Goal: Task Accomplishment & Management: Manage account settings

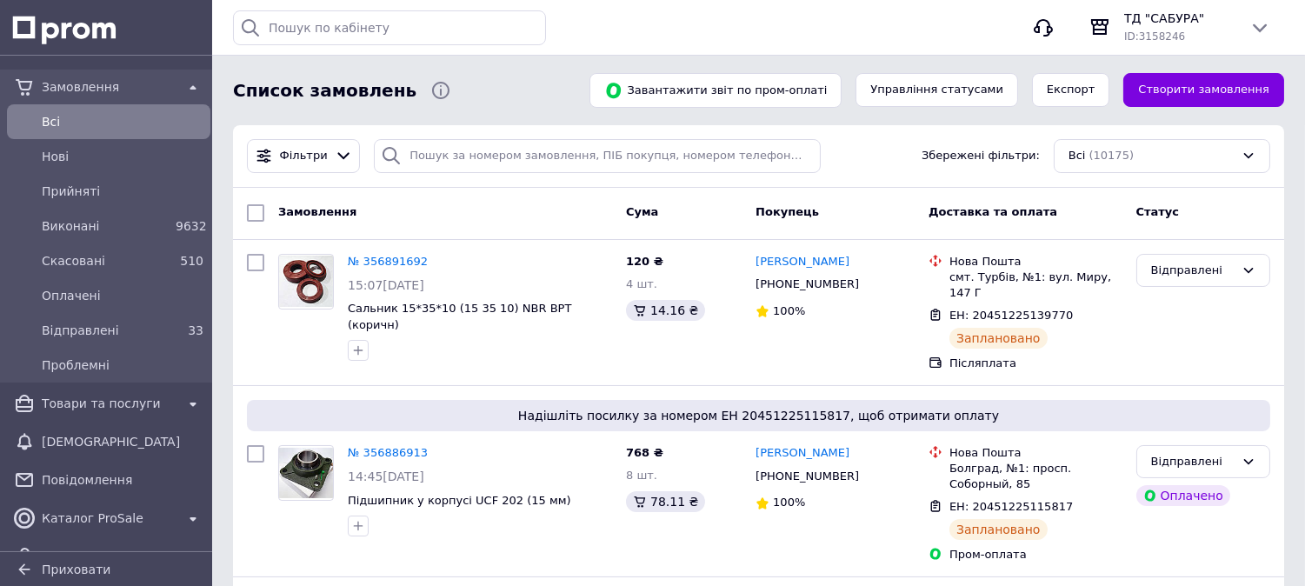
click at [97, 116] on span "Всi" at bounding box center [123, 121] width 162 height 17
click at [96, 115] on span "Всi" at bounding box center [123, 121] width 162 height 17
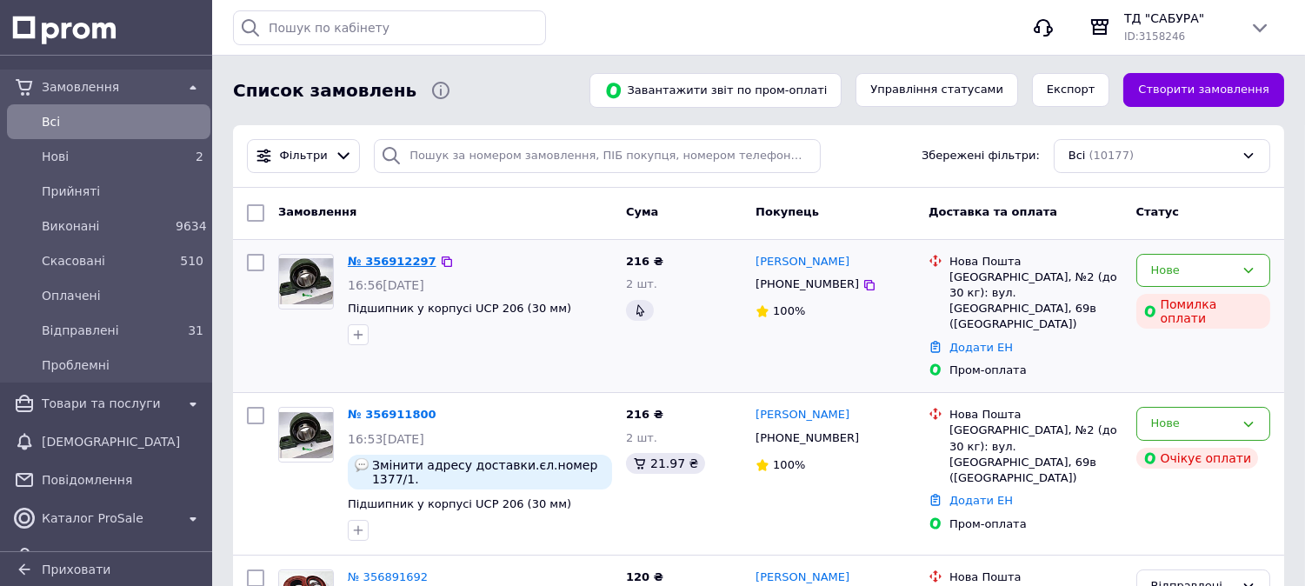
click at [412, 259] on link "№ 356912297" at bounding box center [392, 261] width 89 height 13
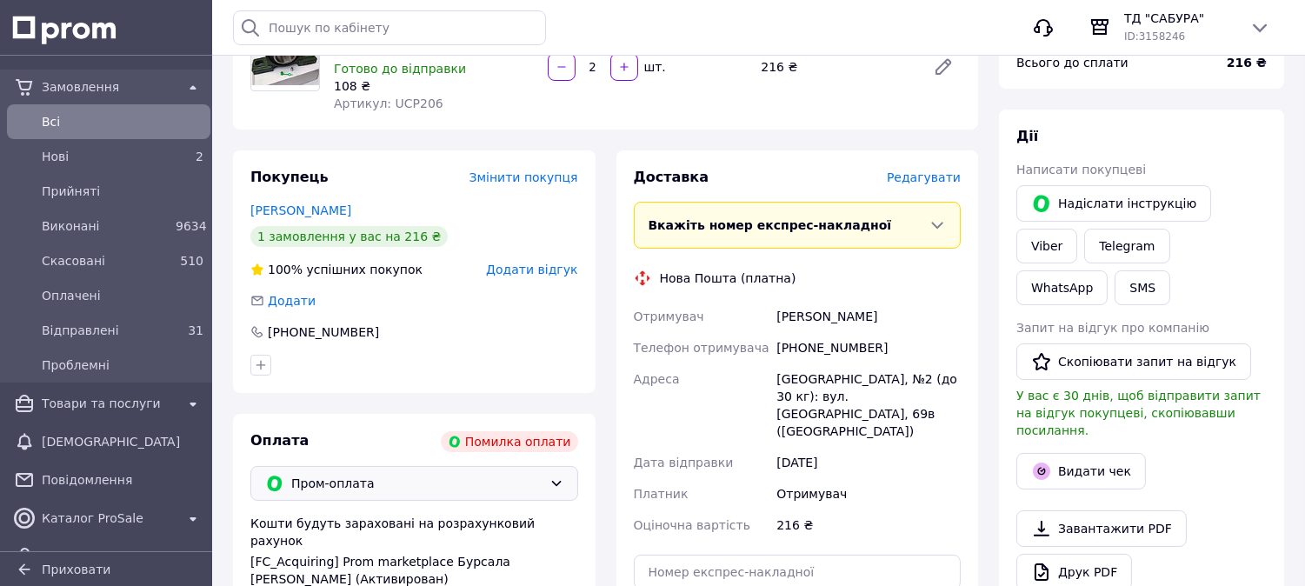
scroll to position [135, 0]
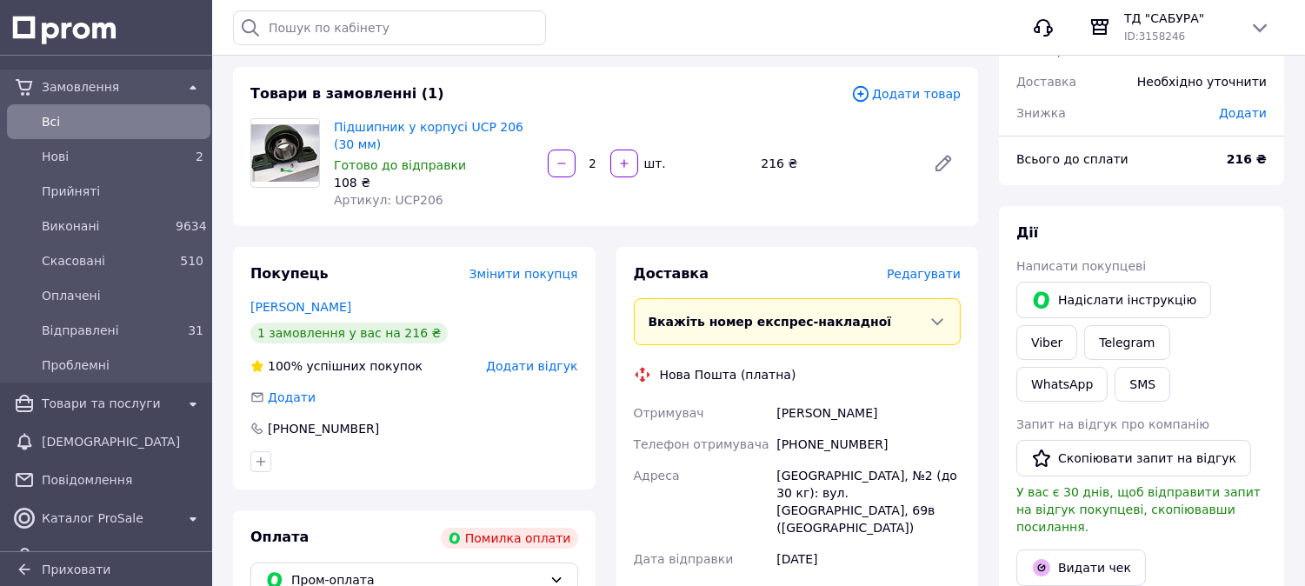
click at [55, 122] on span "Всi" at bounding box center [123, 121] width 162 height 17
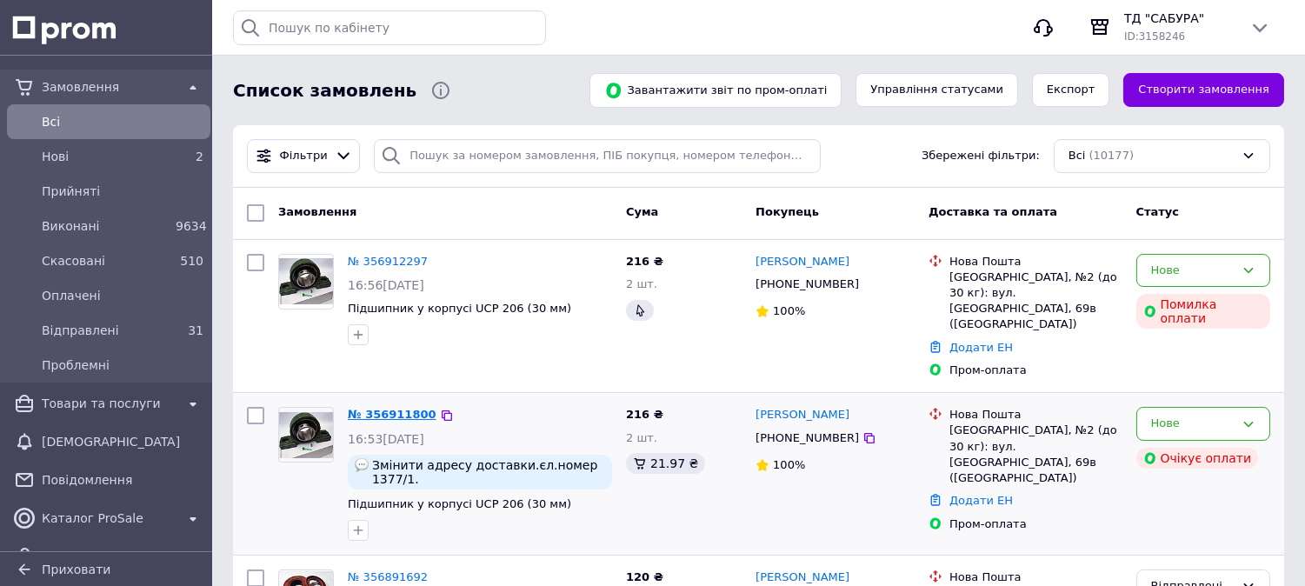
click at [392, 408] on link "№ 356911800" at bounding box center [392, 414] width 89 height 13
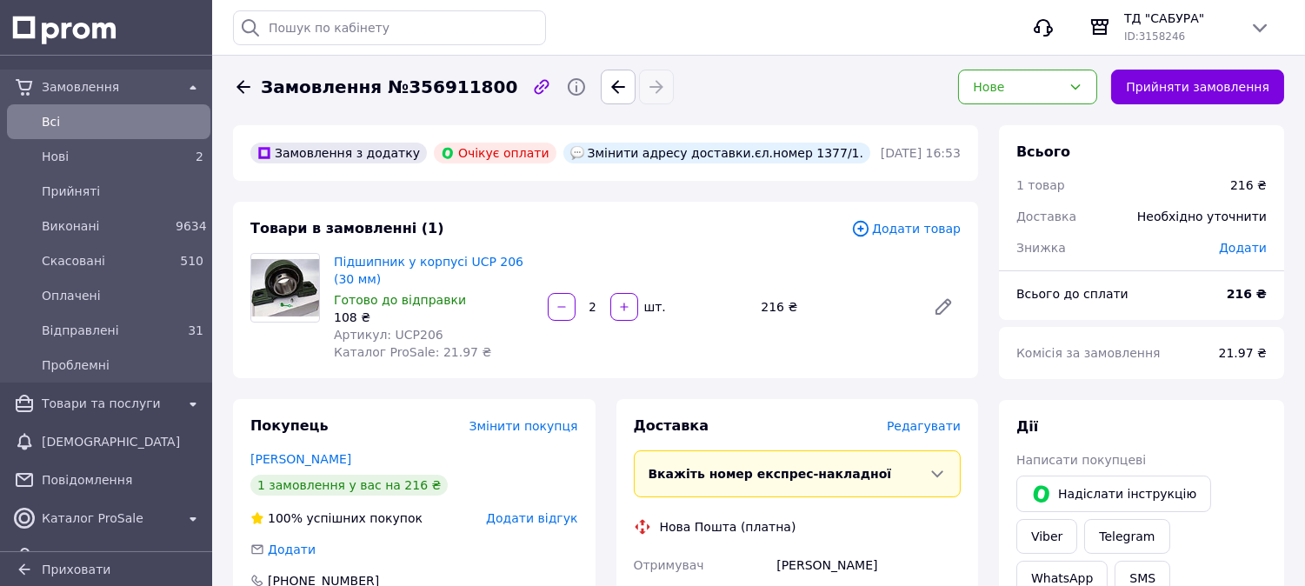
click at [82, 108] on div "Всi" at bounding box center [108, 122] width 196 height 28
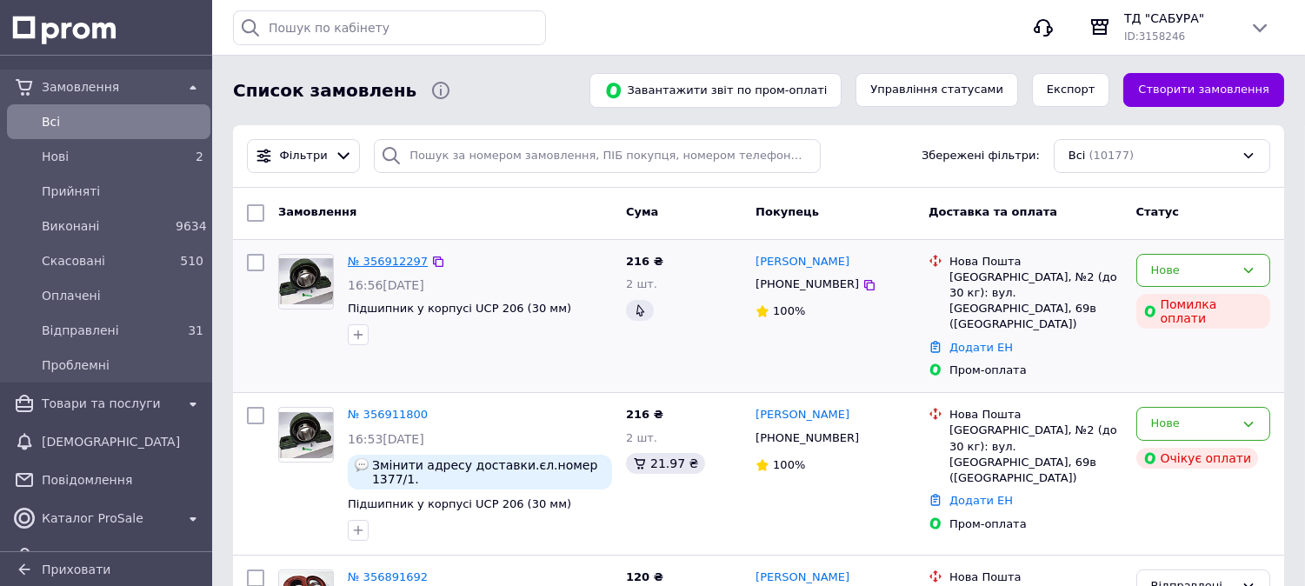
click at [385, 255] on link "№ 356912297" at bounding box center [388, 261] width 80 height 13
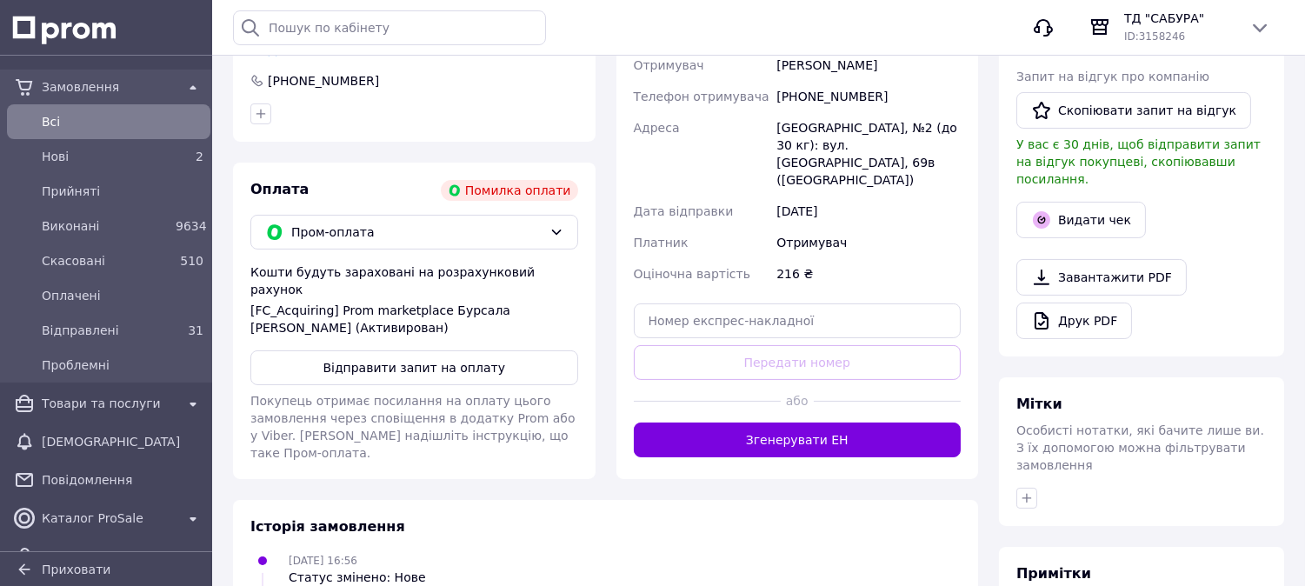
scroll to position [579, 0]
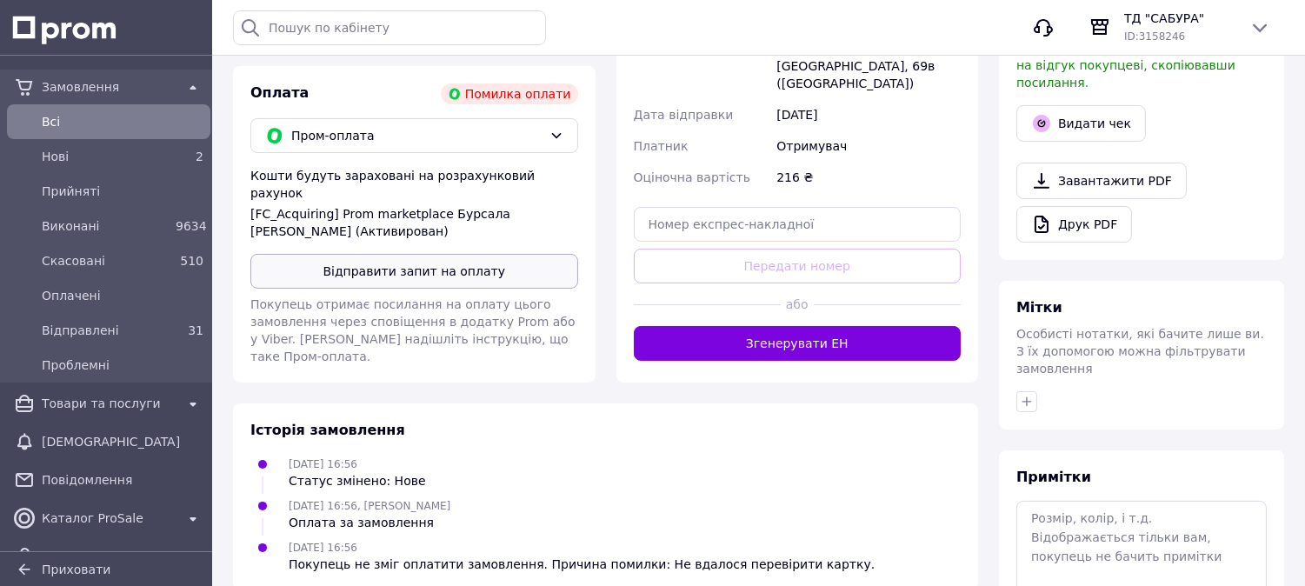
click at [392, 254] on button "Відправити запит на оплату" at bounding box center [414, 271] width 328 height 35
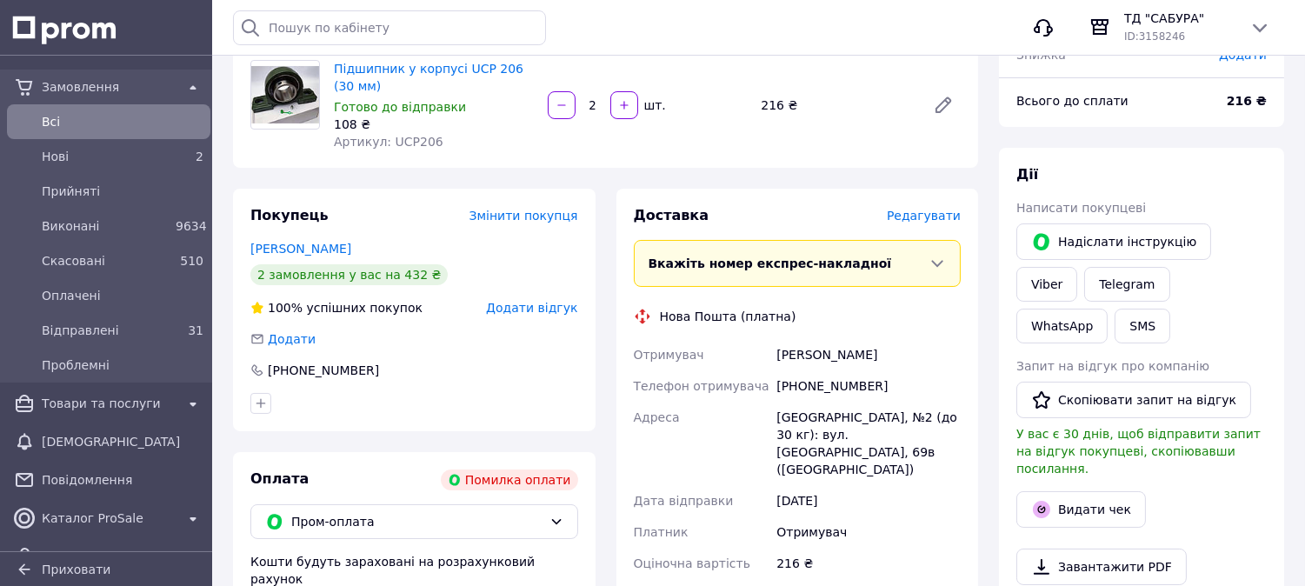
scroll to position [96, 0]
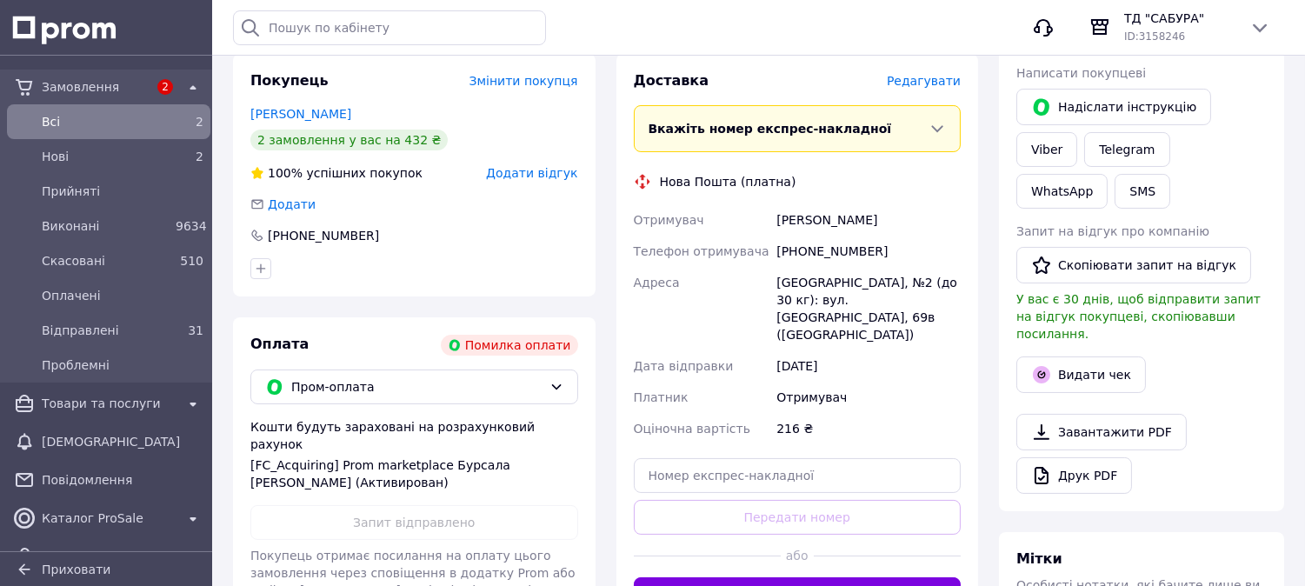
scroll to position [38, 0]
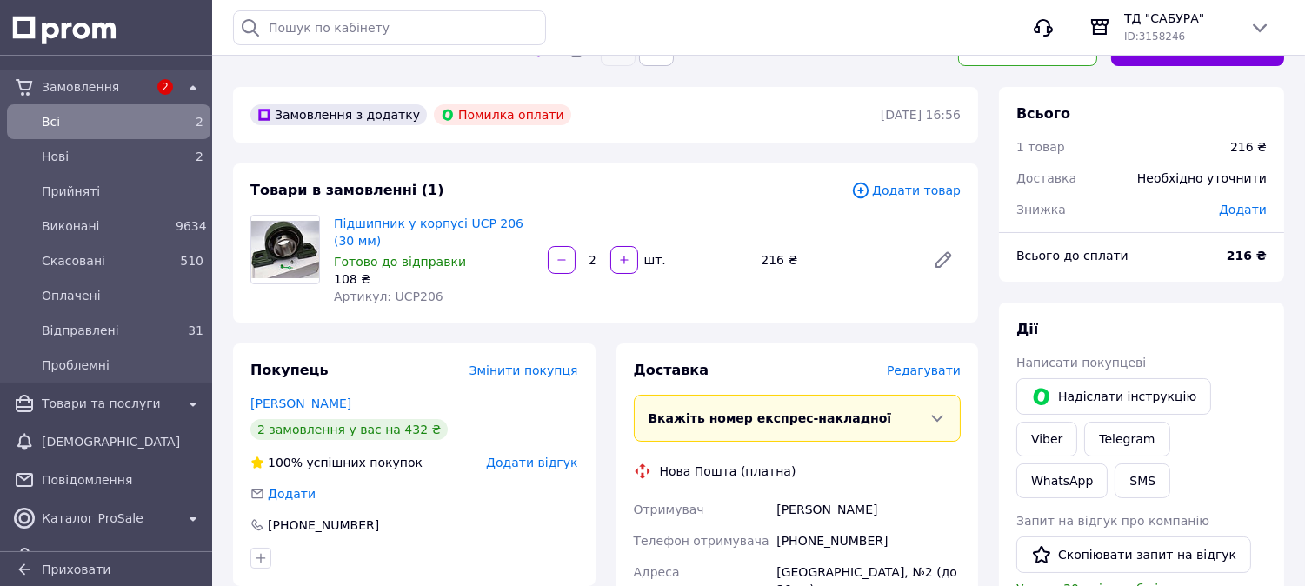
click at [105, 128] on span "Всi" at bounding box center [105, 121] width 127 height 17
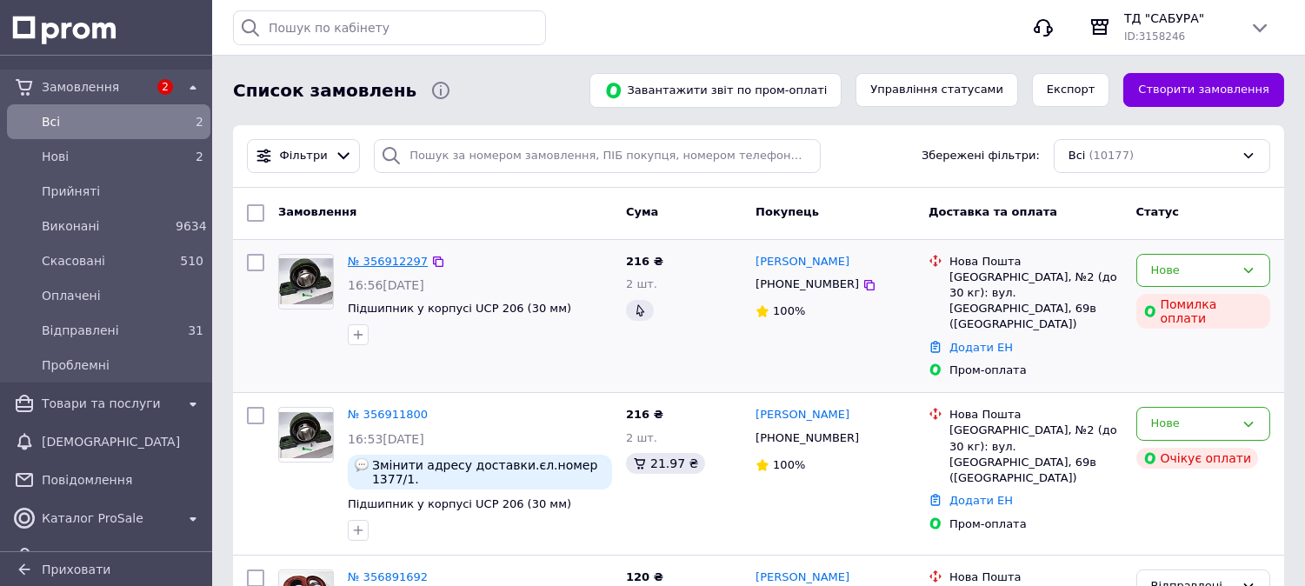
click at [379, 261] on link "№ 356912297" at bounding box center [388, 261] width 80 height 13
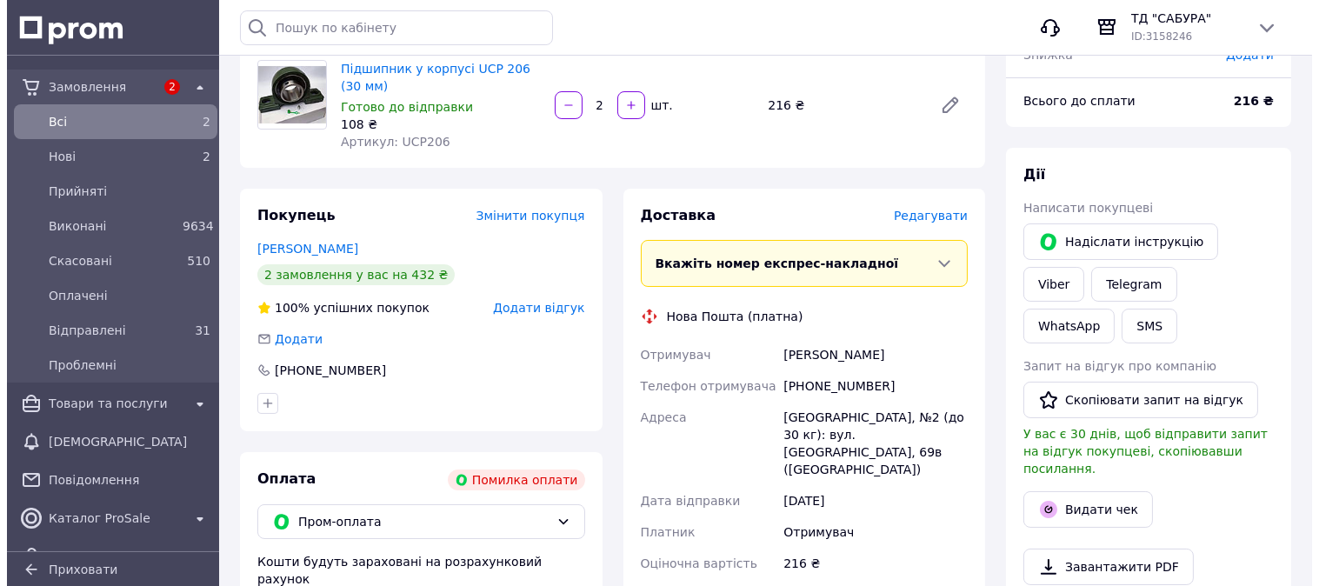
scroll to position [289, 0]
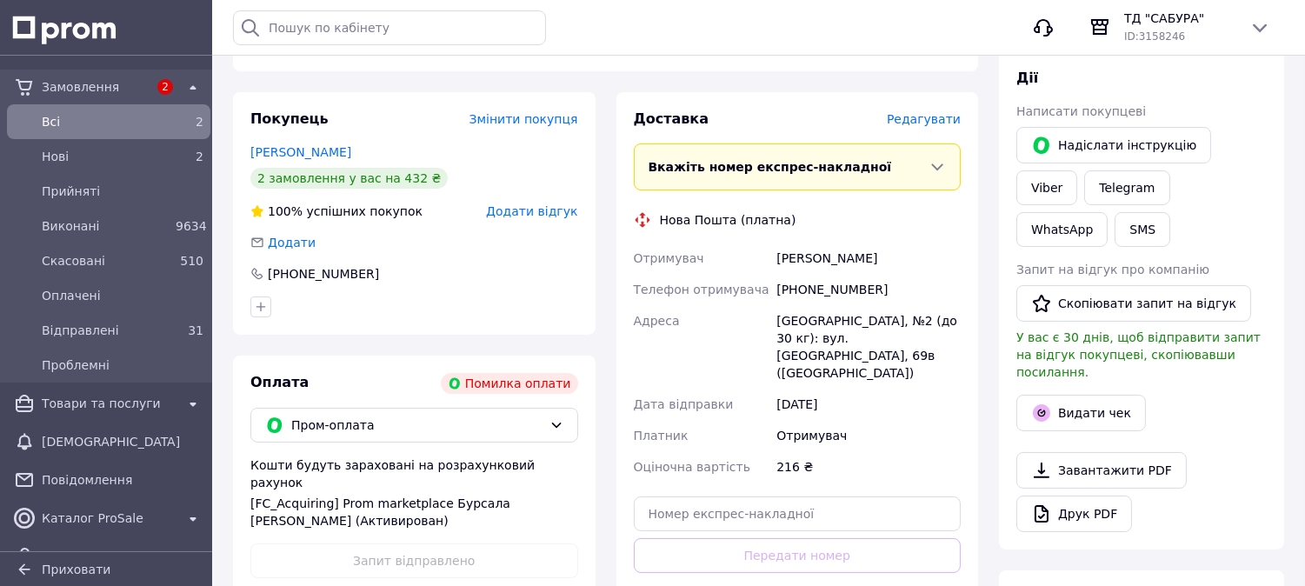
click at [939, 116] on span "Редагувати" at bounding box center [924, 119] width 74 height 14
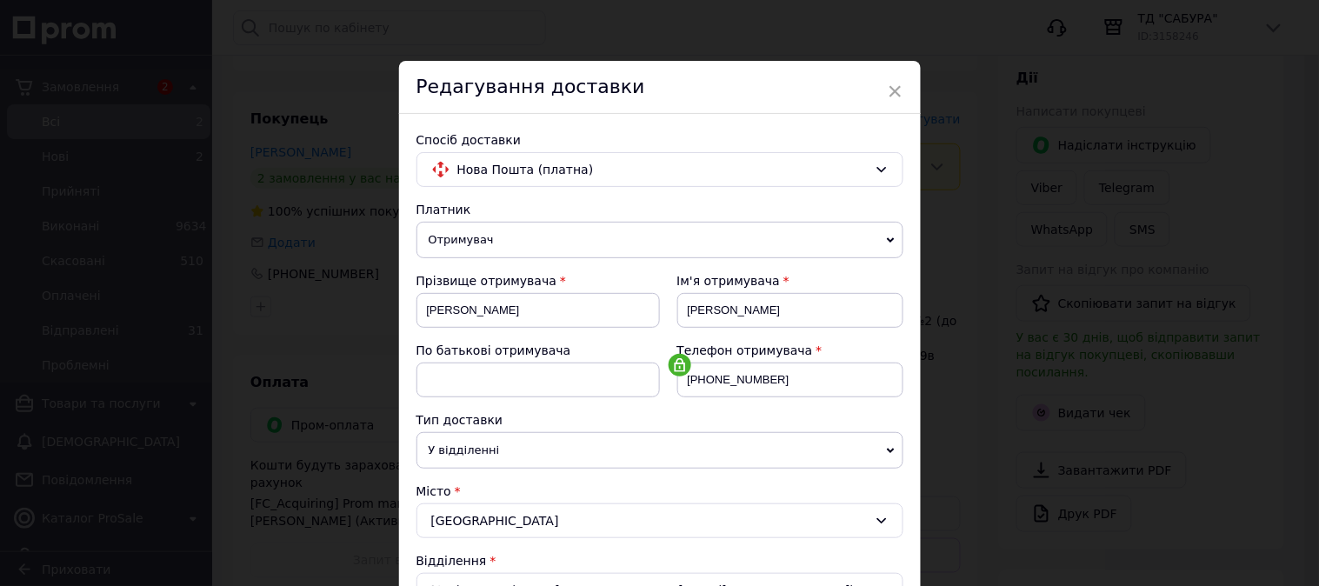
scroll to position [193, 0]
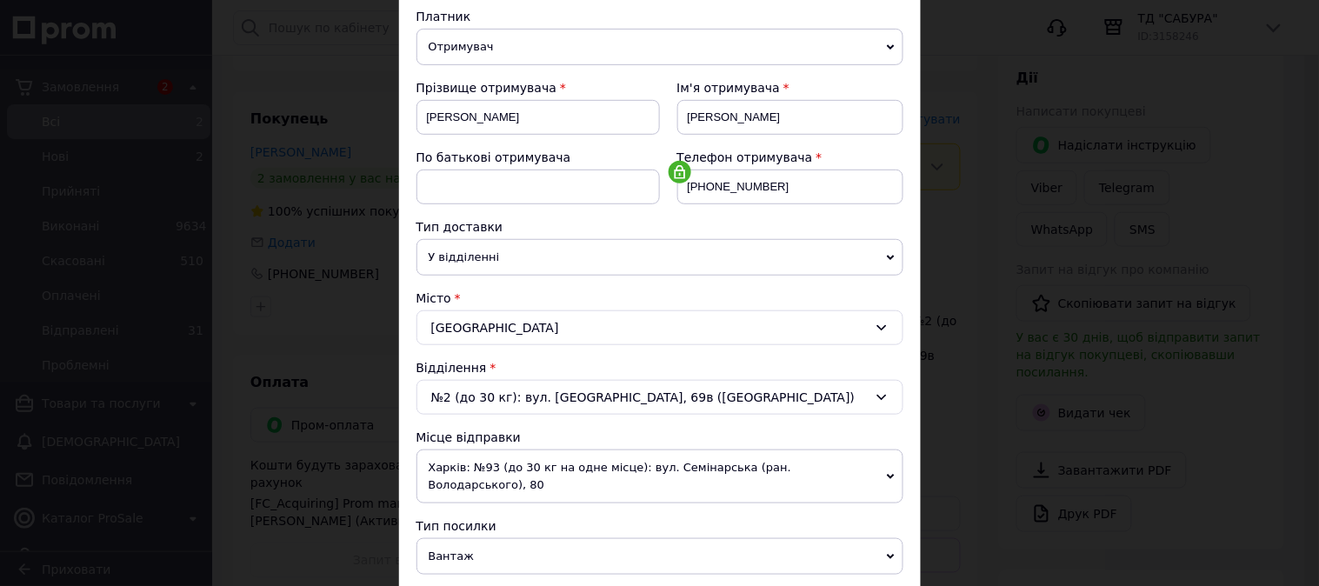
click at [563, 323] on div "Бориспіль" at bounding box center [659, 327] width 487 height 35
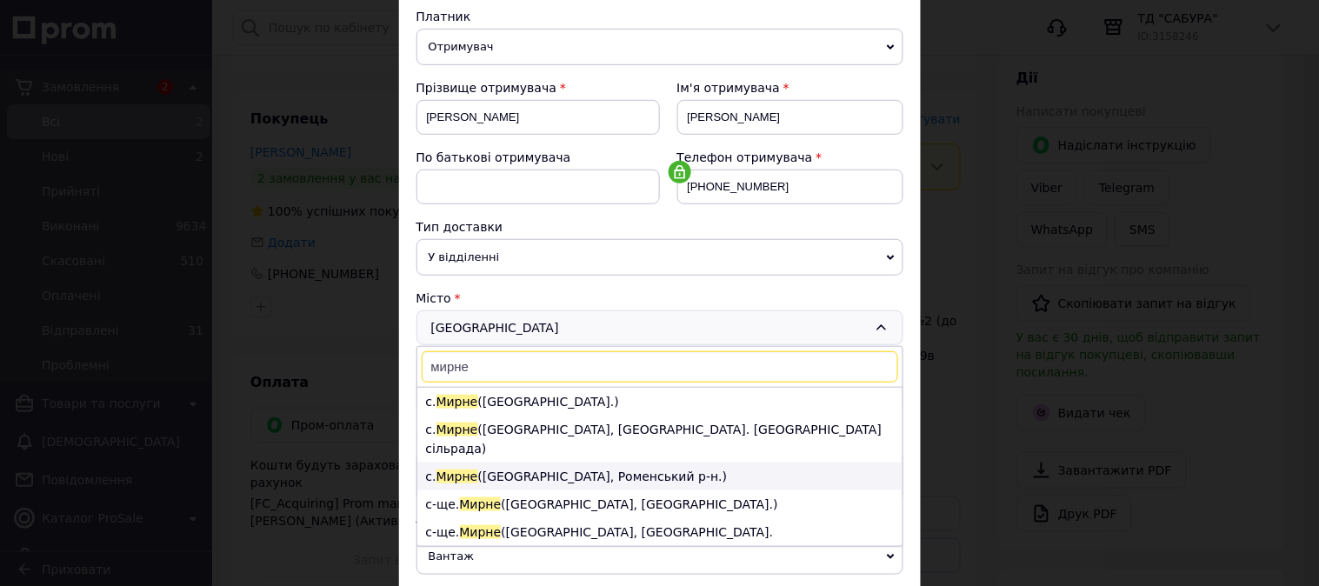
scroll to position [96, 0]
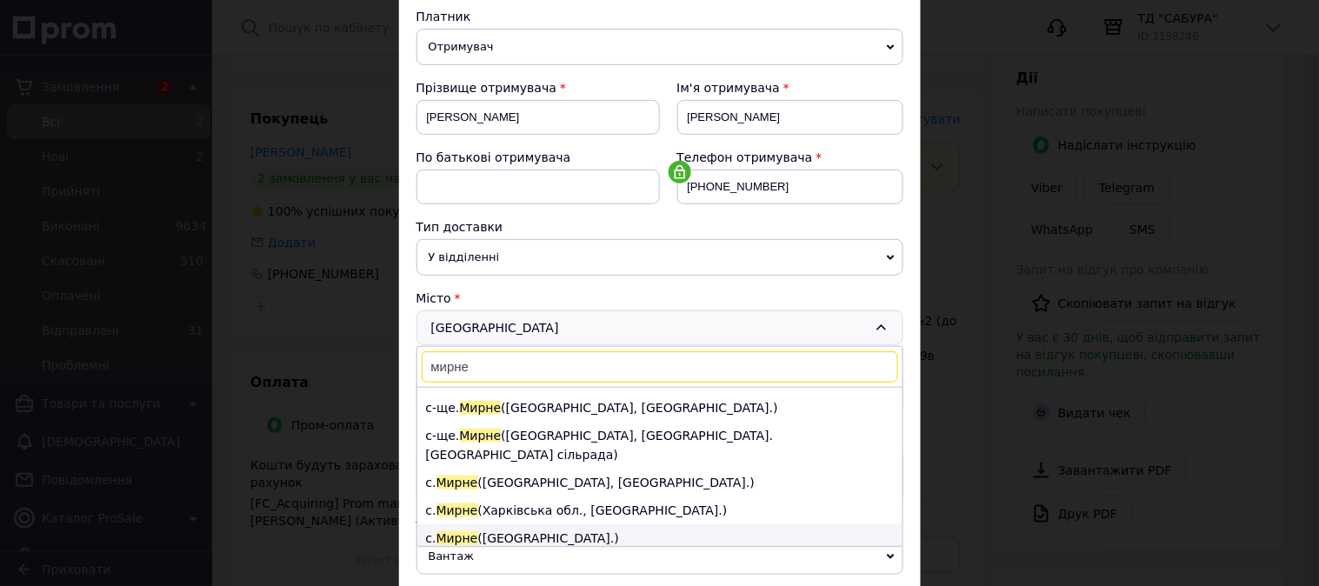
type input "мирне"
click at [545, 524] on li "с. Мирне (Київська обл.)" at bounding box center [659, 538] width 485 height 28
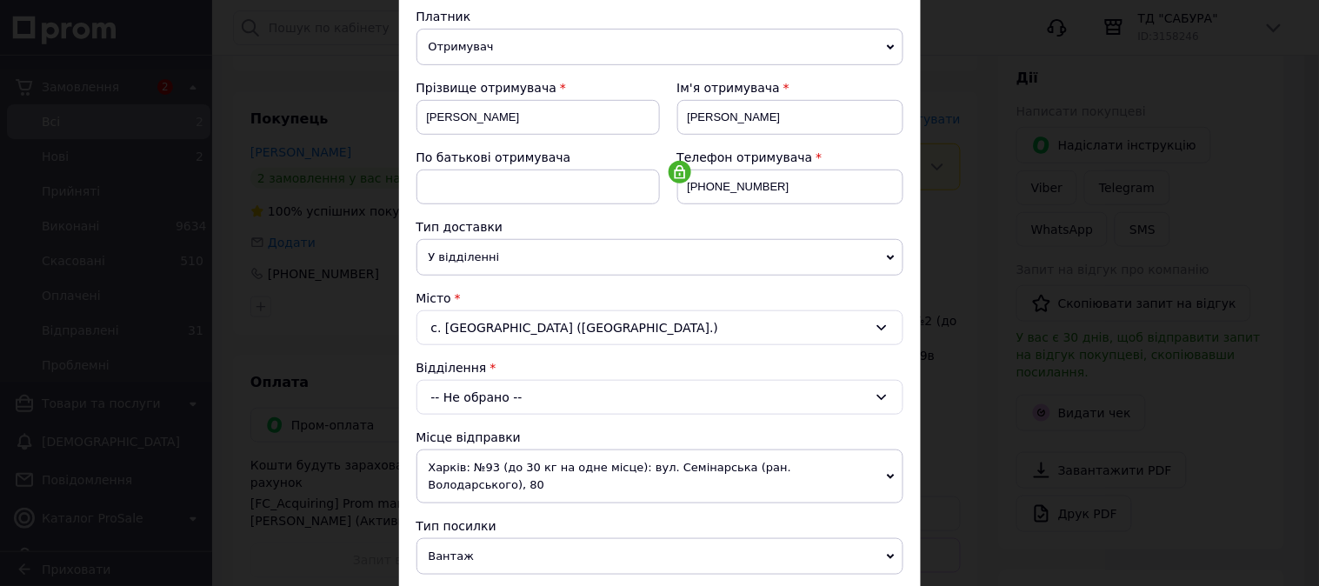
click at [565, 406] on div "-- Не обрано --" at bounding box center [659, 397] width 487 height 35
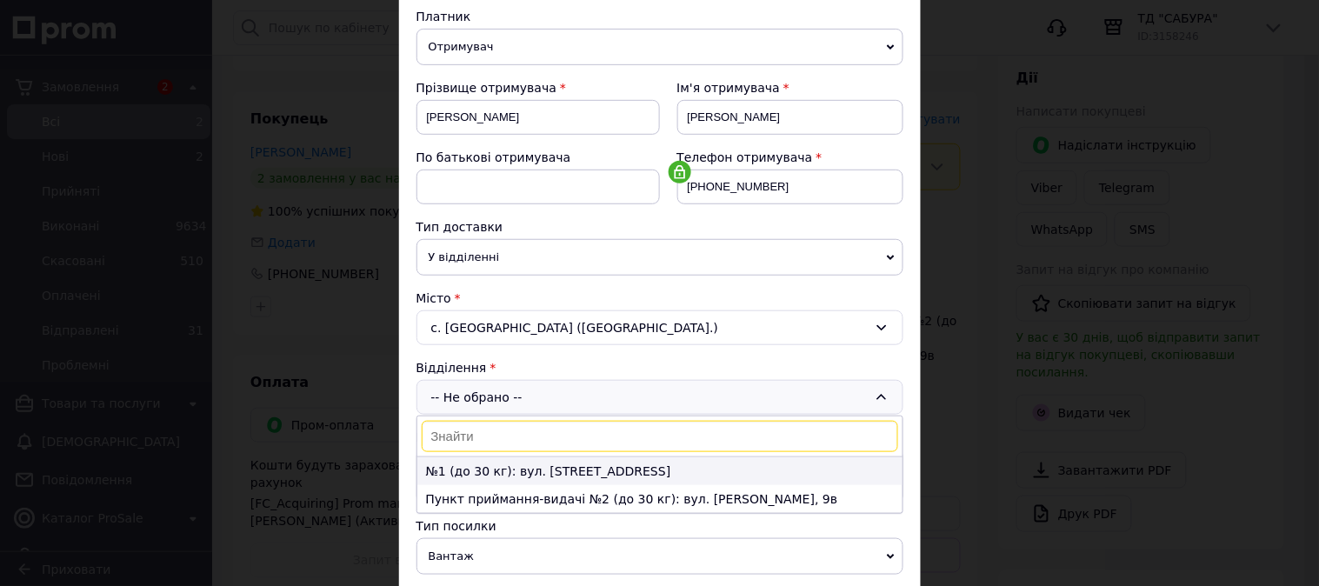
click at [577, 471] on li "№1 (до 30 кг): вул. Рудяківська, 68" at bounding box center [659, 471] width 485 height 28
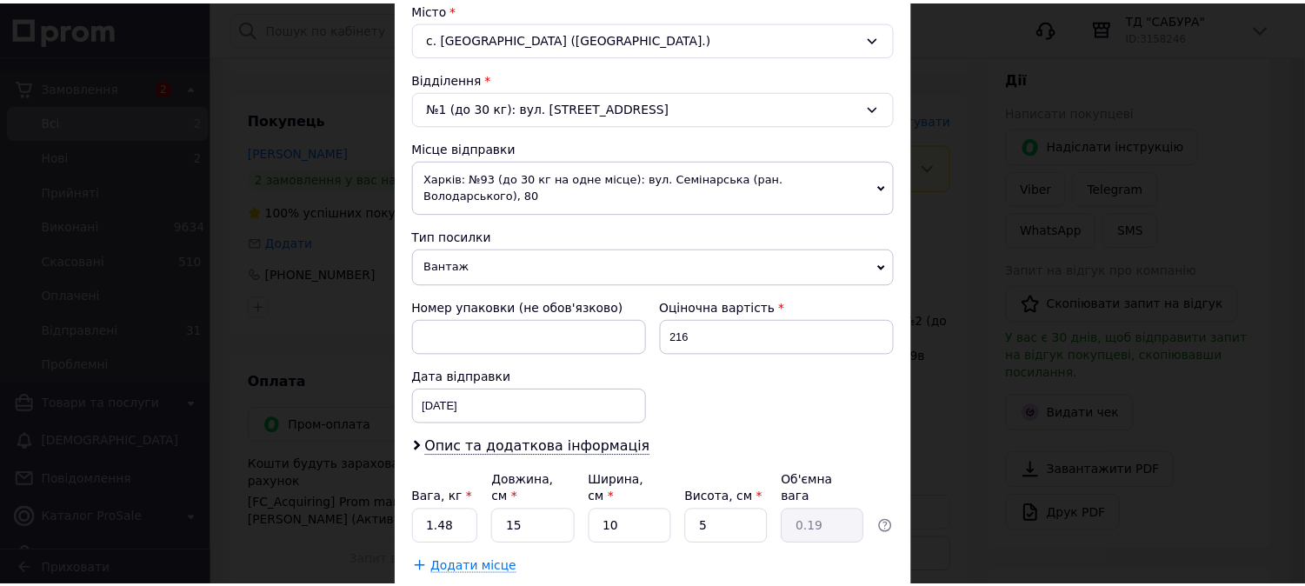
scroll to position [569, 0]
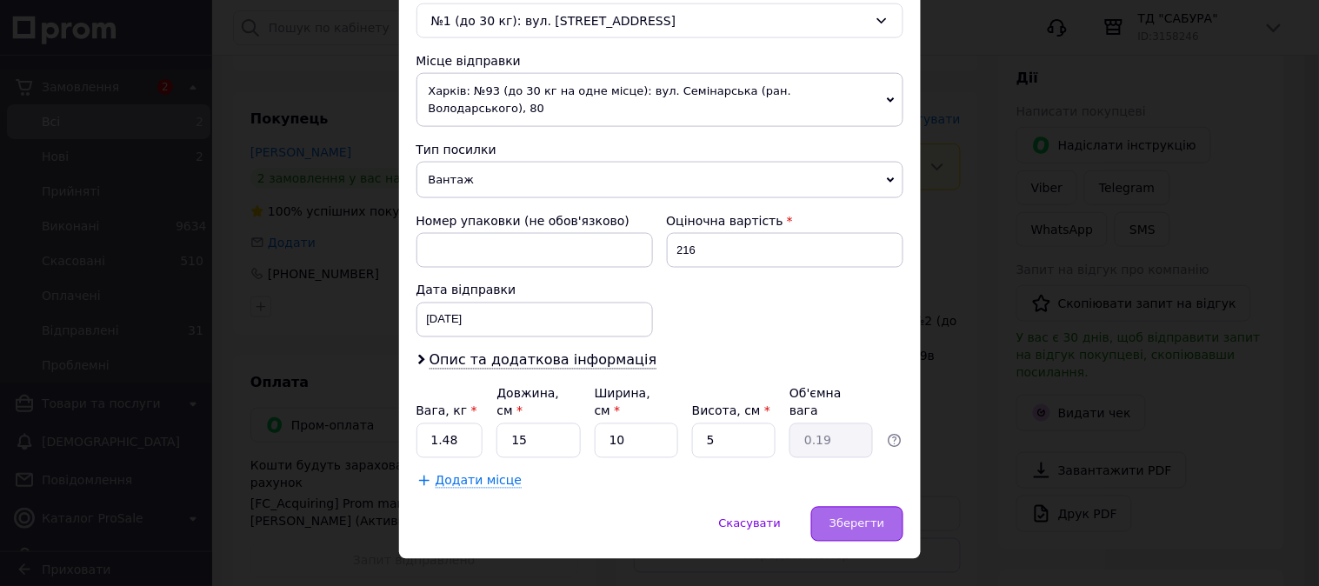
click at [858, 517] on span "Зберегти" at bounding box center [856, 523] width 55 height 13
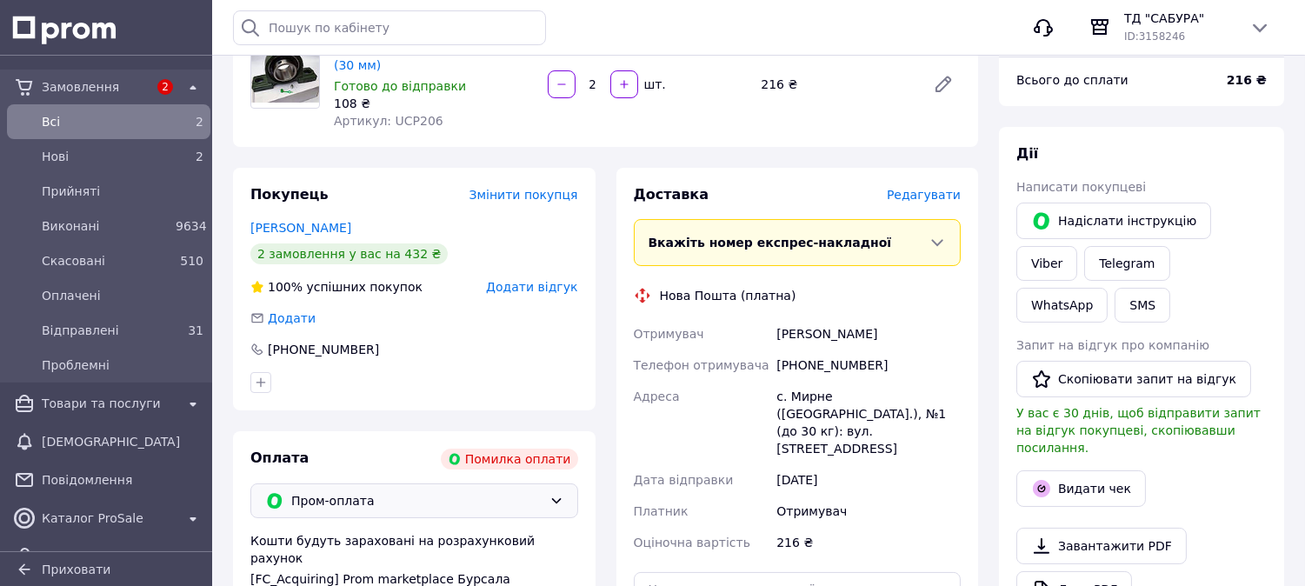
scroll to position [407, 0]
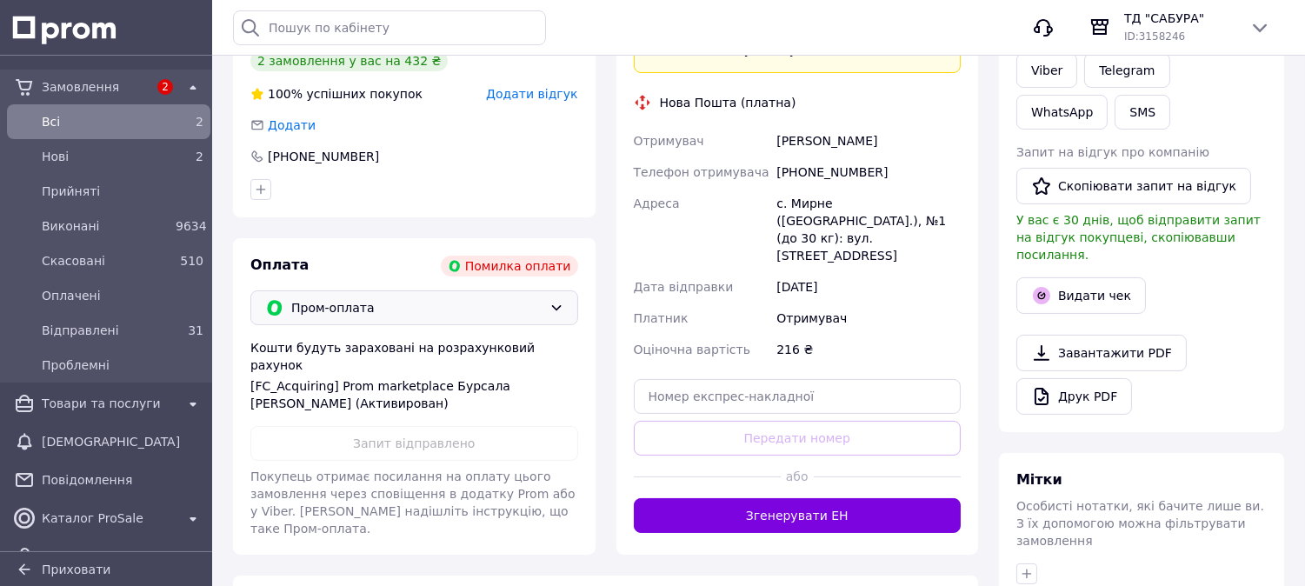
click at [415, 313] on span "Пром-оплата" at bounding box center [416, 307] width 251 height 19
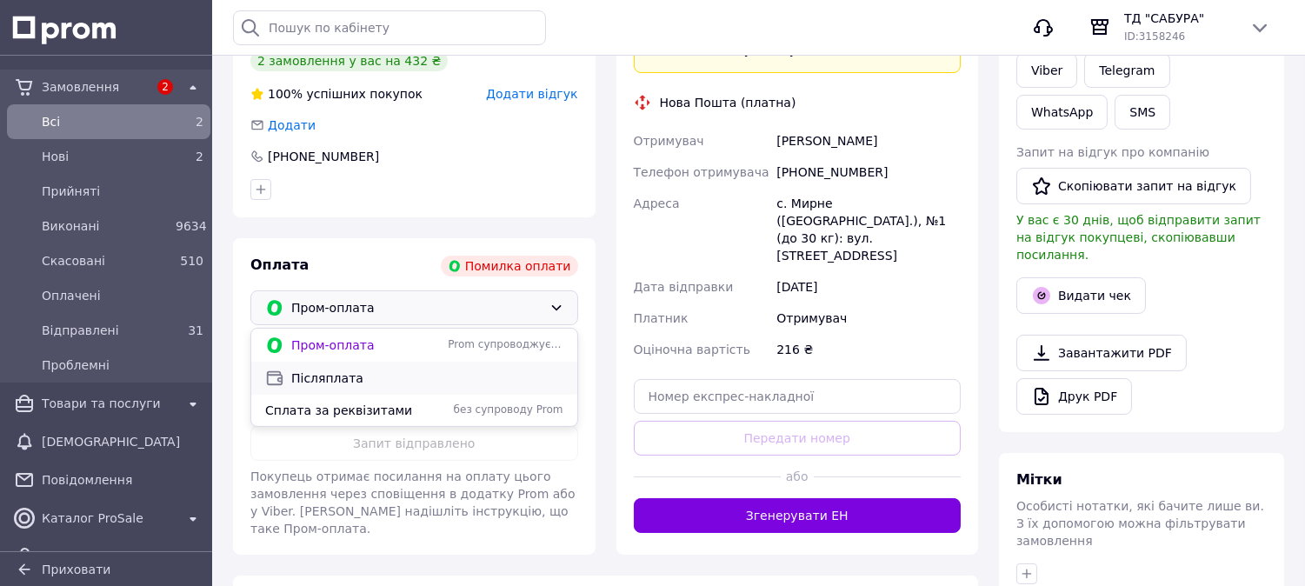
click at [350, 378] on span "Післяплата" at bounding box center [427, 377] width 272 height 17
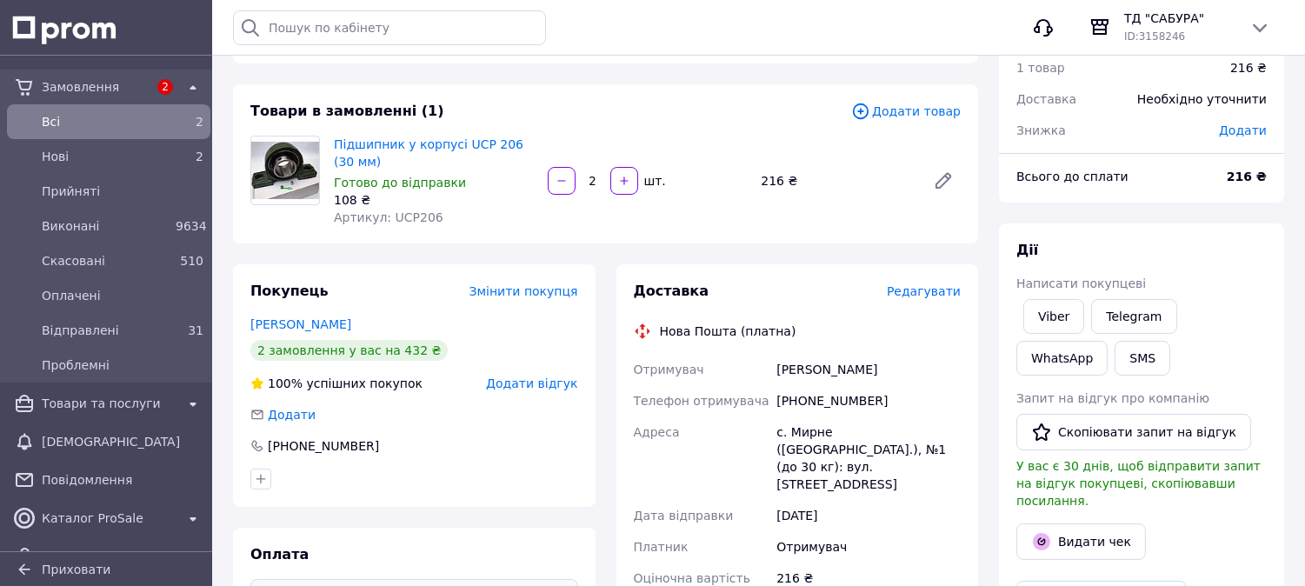
scroll to position [0, 0]
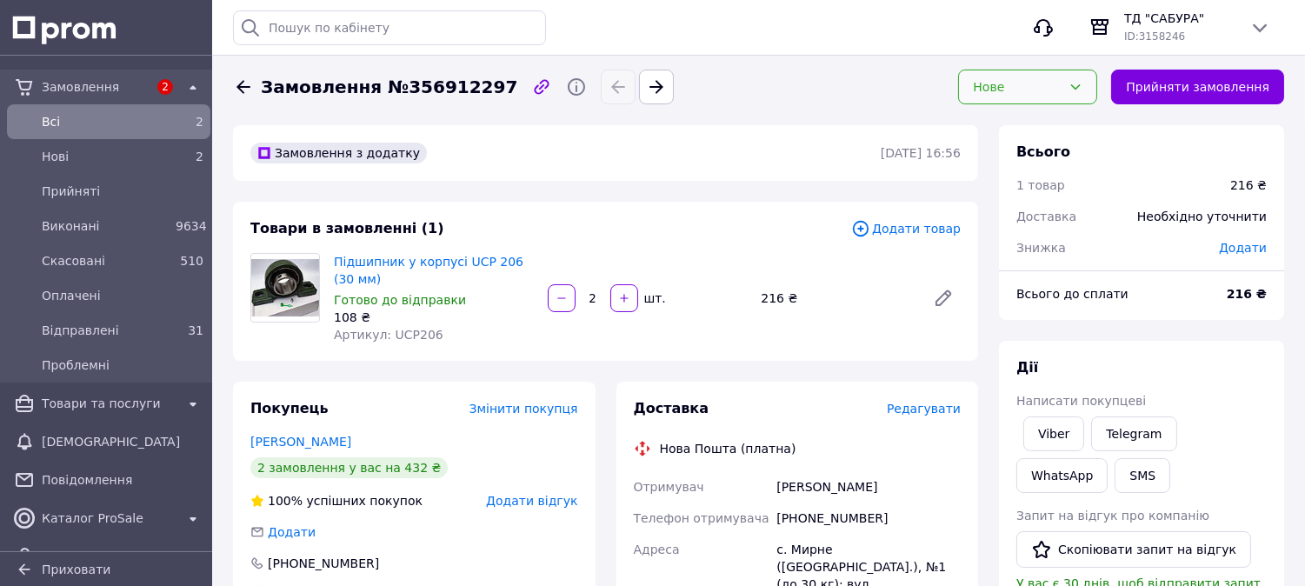
click at [1031, 84] on div "Нове" at bounding box center [1017, 86] width 89 height 19
click at [739, 92] on div "Замовлення №356912297" at bounding box center [584, 87] width 711 height 35
click at [1061, 89] on div "Нове" at bounding box center [1017, 86] width 89 height 19
click at [1029, 198] on li "Відправлені" at bounding box center [1027, 208] width 137 height 33
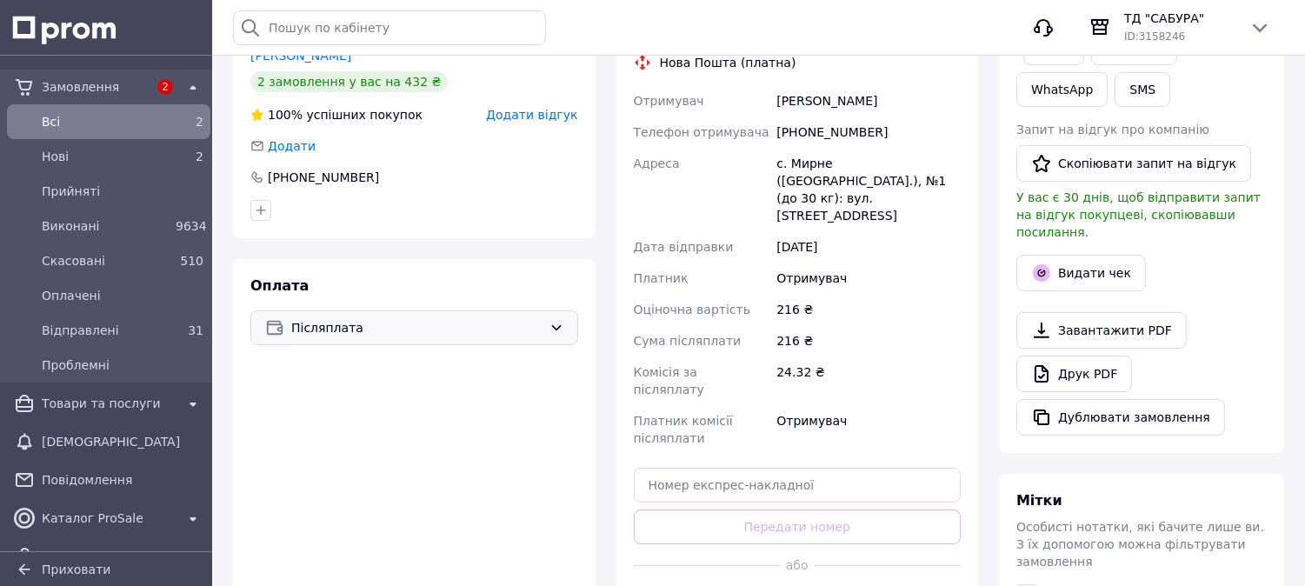
scroll to position [0, 0]
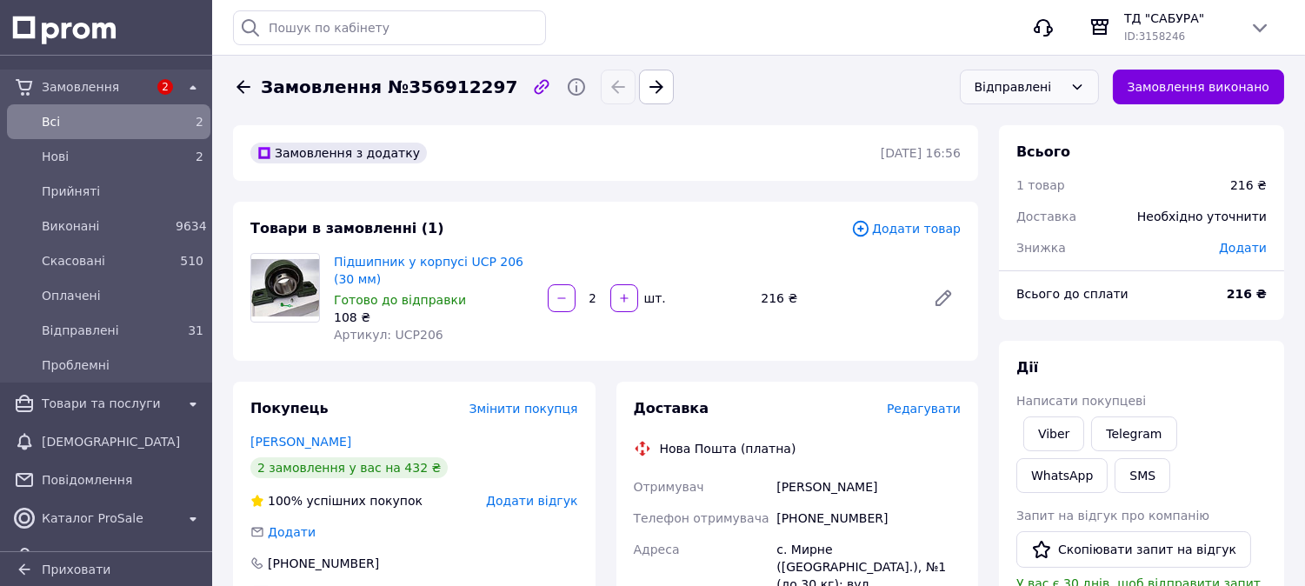
click at [73, 130] on span "Всi" at bounding box center [105, 121] width 127 height 17
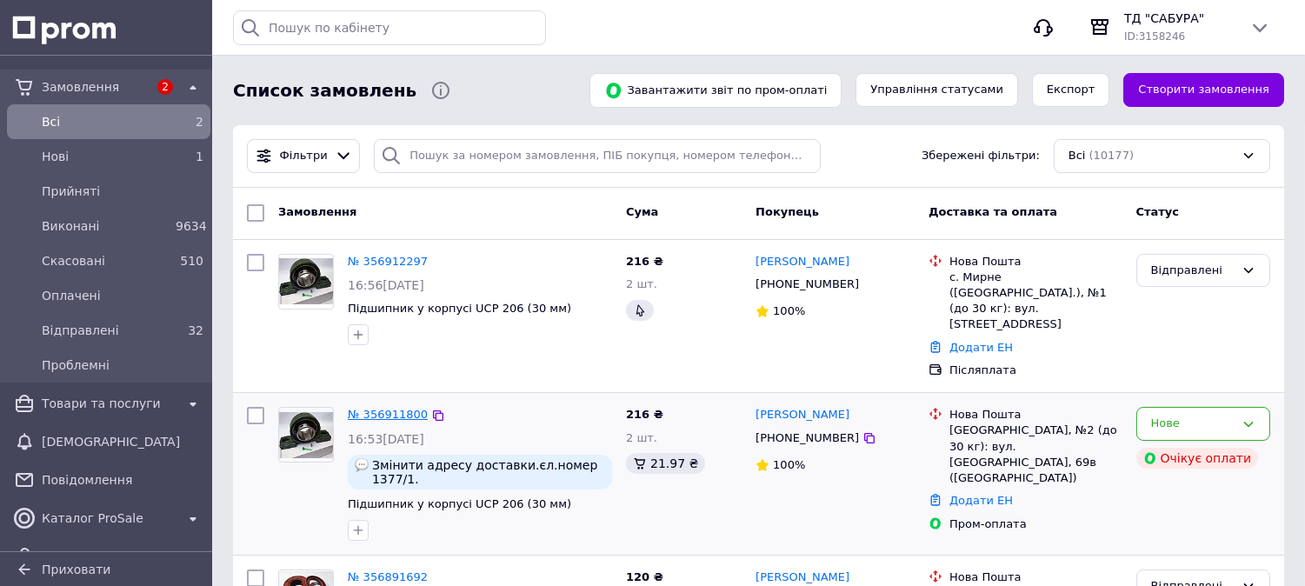
click at [397, 408] on link "№ 356911800" at bounding box center [388, 414] width 80 height 13
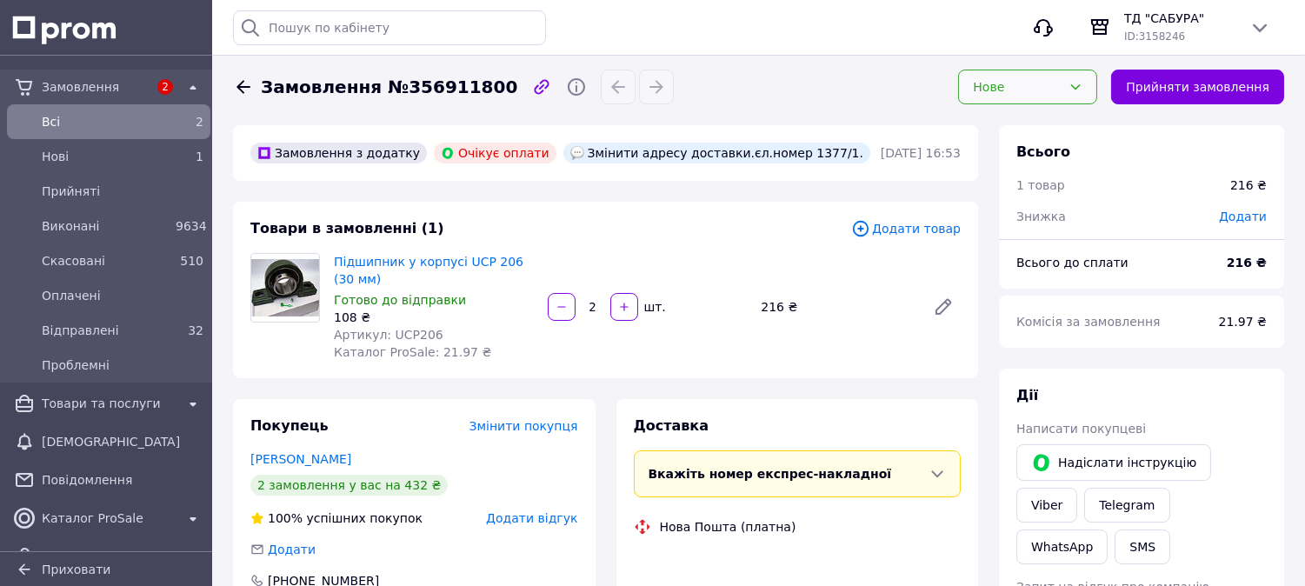
click at [1054, 90] on div "Нове" at bounding box center [1017, 86] width 89 height 19
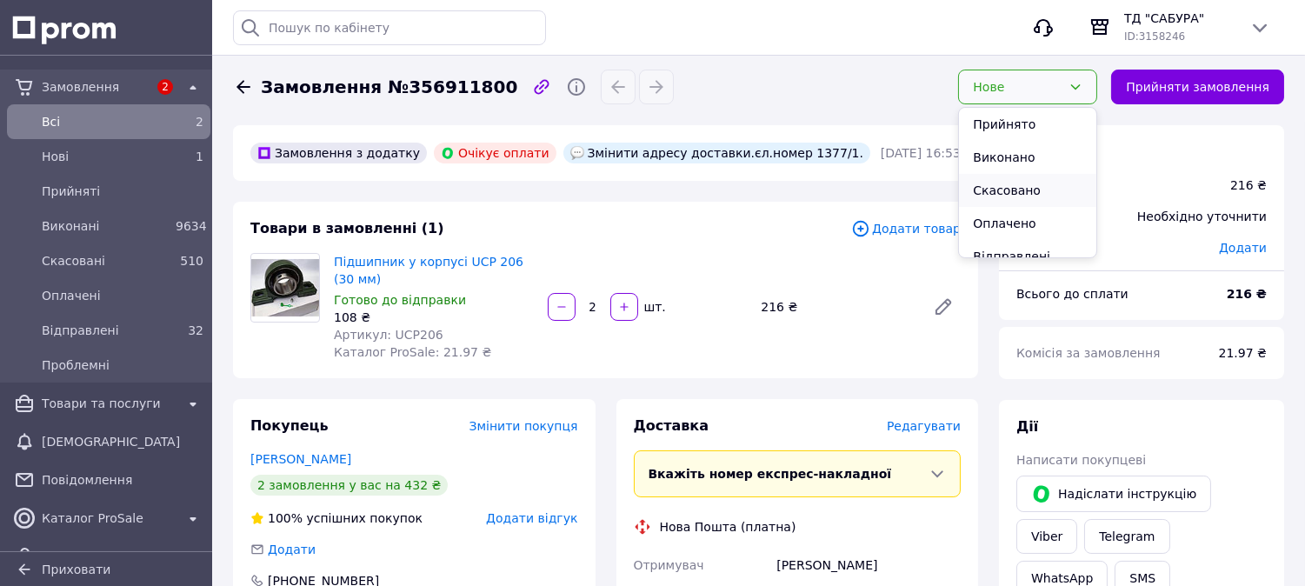
click at [1045, 180] on li "Скасовано" at bounding box center [1027, 190] width 137 height 33
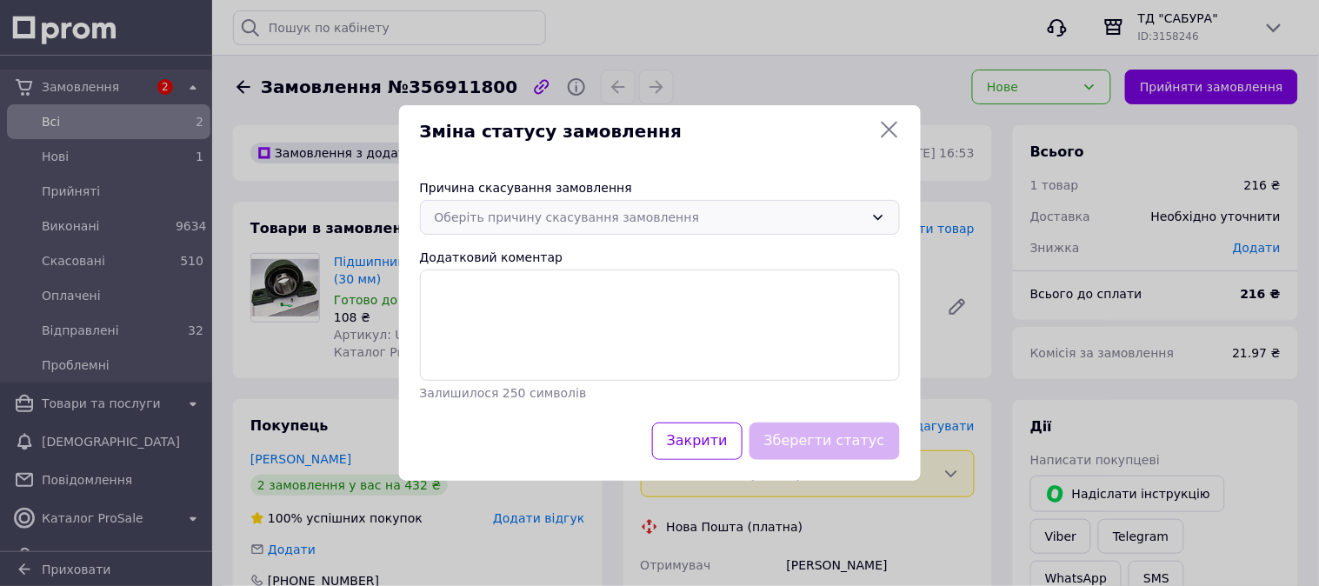
click at [583, 214] on div "Оберіть причину скасування замовлення" at bounding box center [649, 217] width 429 height 19
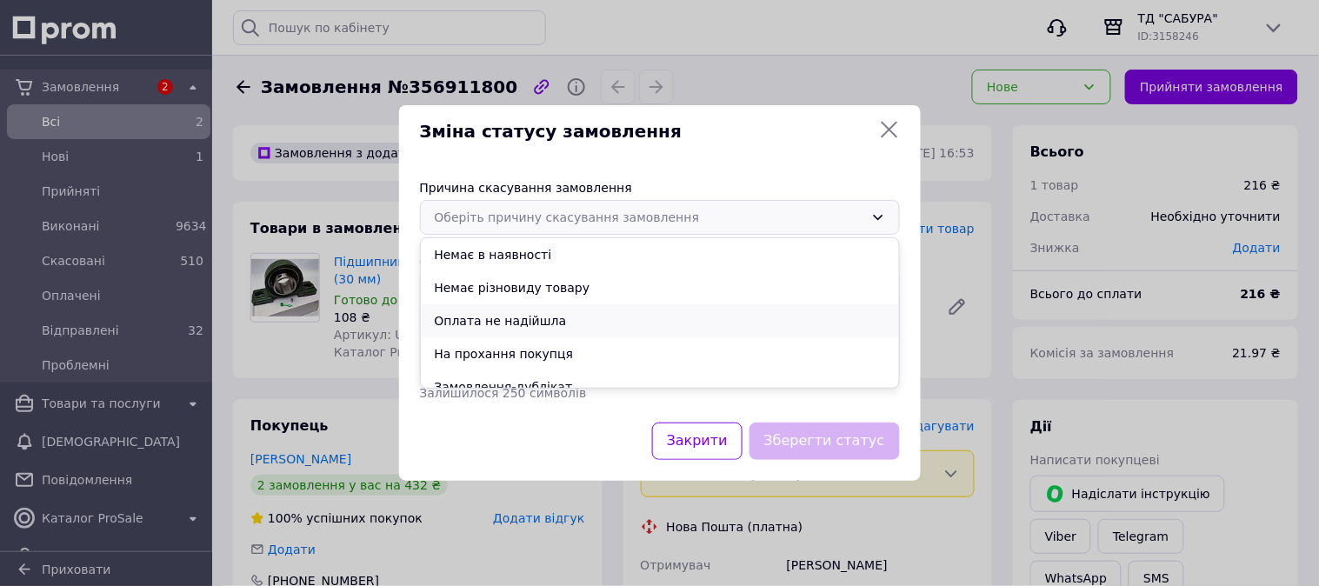
click at [522, 316] on li "Оплата не надійшла" at bounding box center [660, 320] width 478 height 33
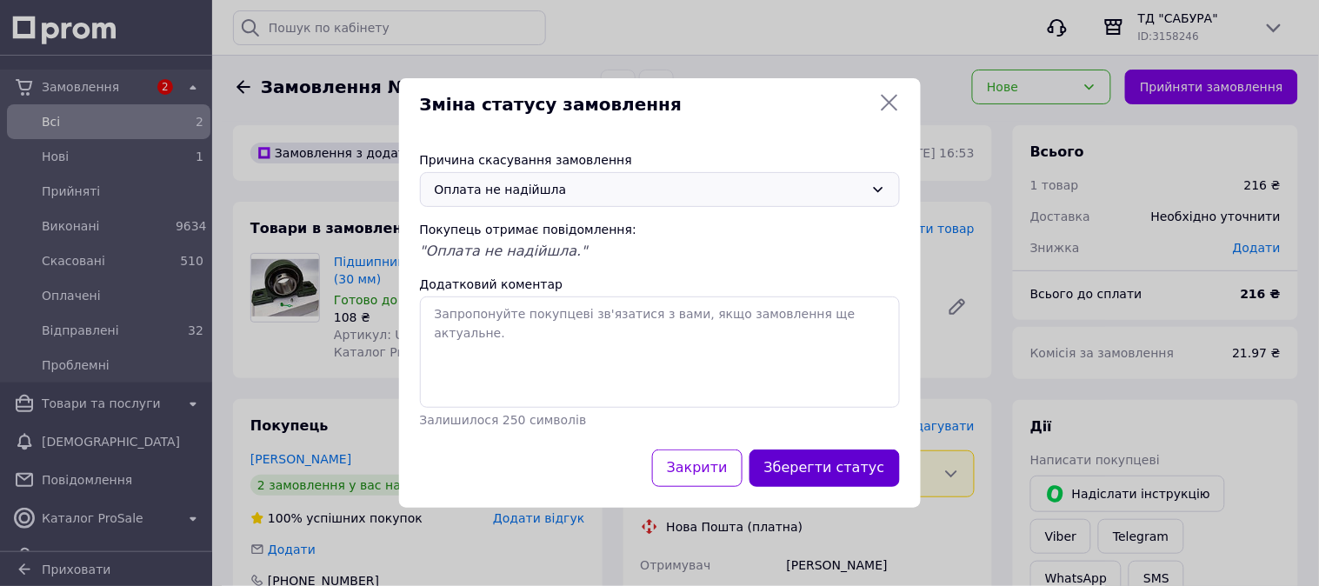
click at [829, 476] on button "Зберегти статус" at bounding box center [824, 467] width 150 height 37
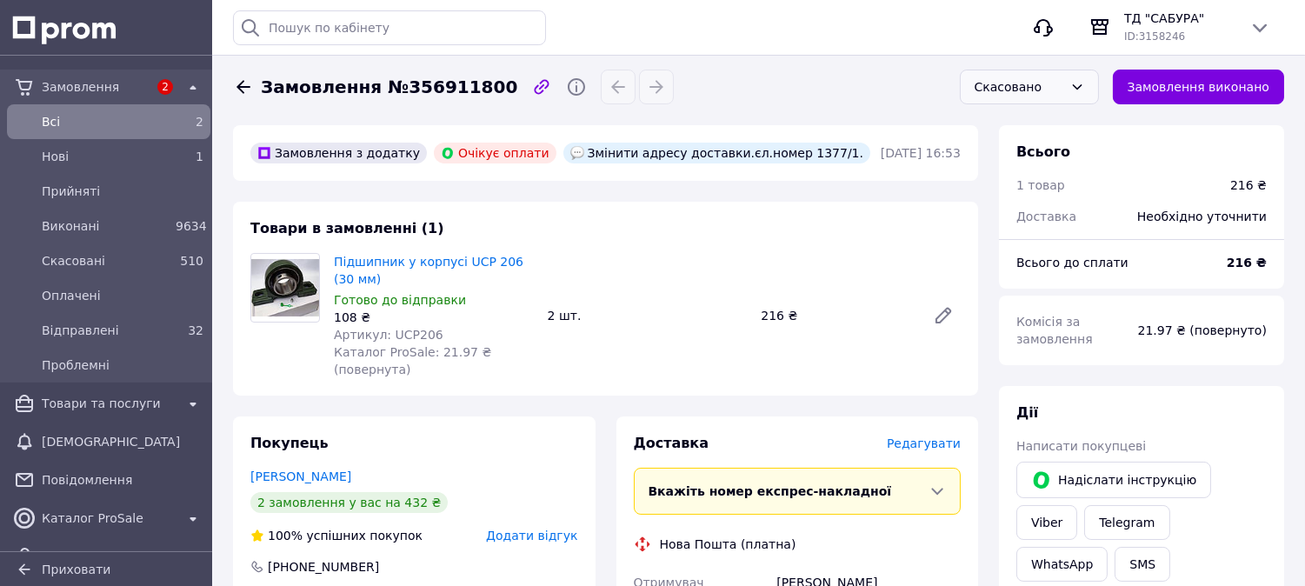
click at [91, 111] on div "Всi" at bounding box center [105, 122] width 134 height 24
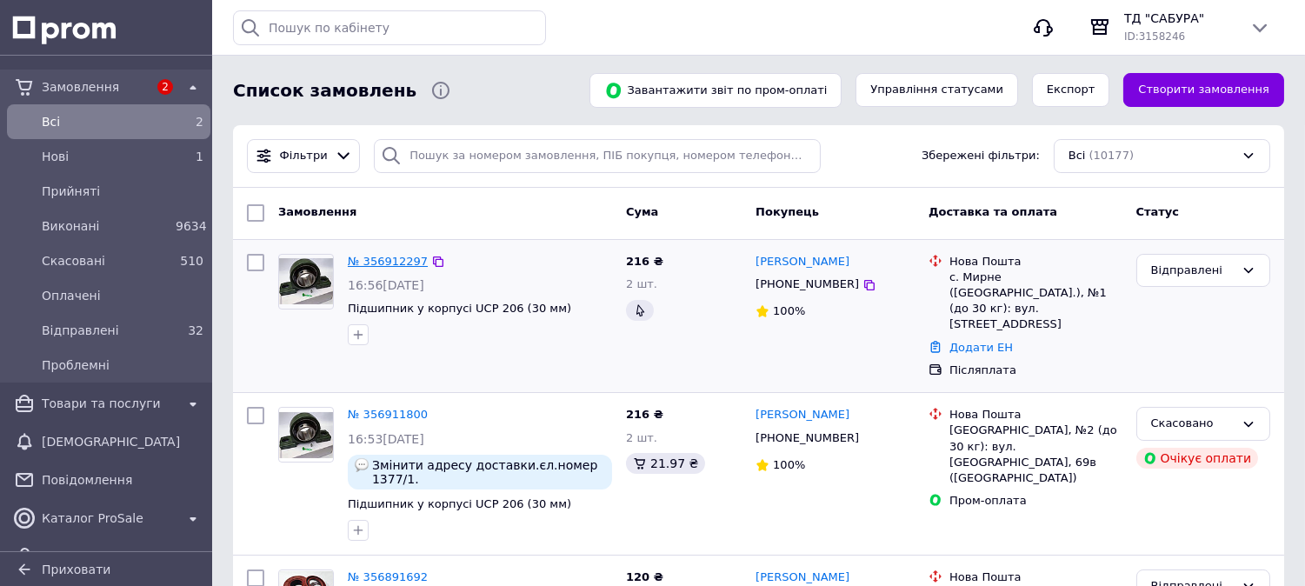
click at [375, 258] on link "№ 356912297" at bounding box center [388, 261] width 80 height 13
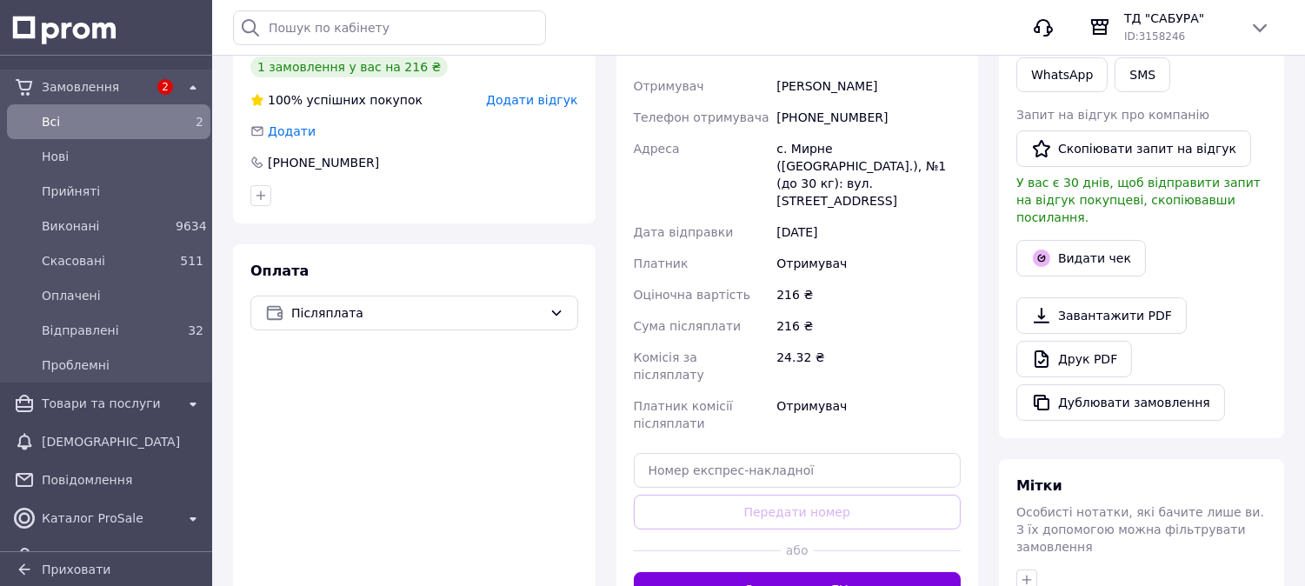
scroll to position [497, 0]
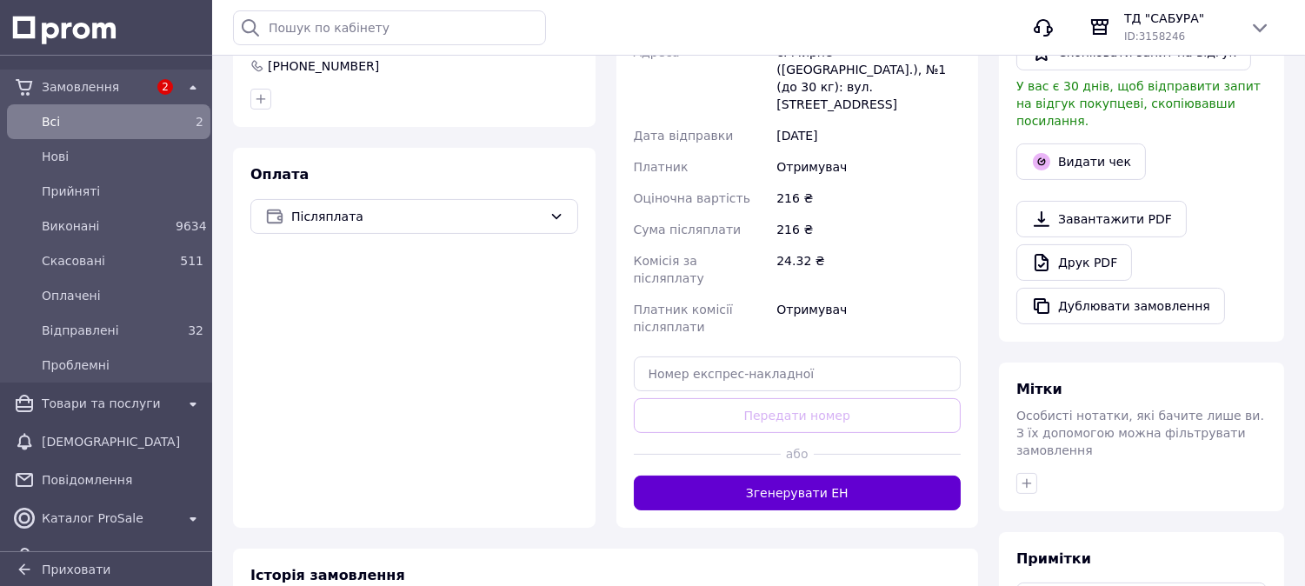
click at [785, 476] on button "Згенерувати ЕН" at bounding box center [798, 493] width 328 height 35
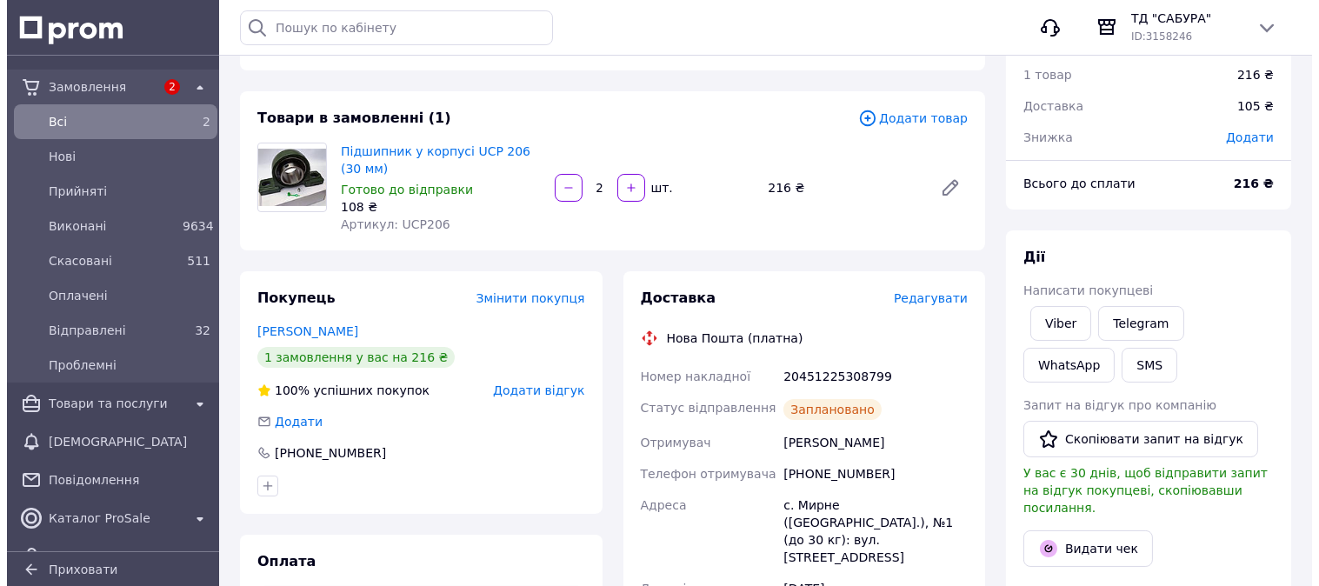
scroll to position [14, 0]
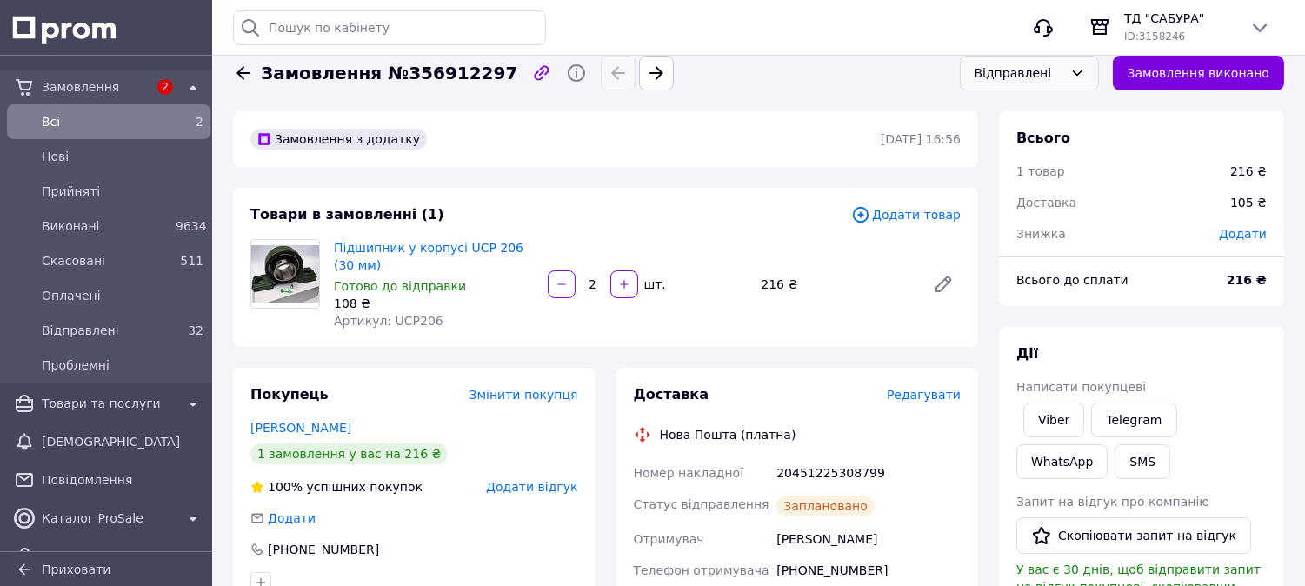
click at [1063, 66] on div "Відправлені" at bounding box center [1018, 72] width 89 height 19
click at [1035, 139] on li "Виконано" at bounding box center [1029, 143] width 137 height 33
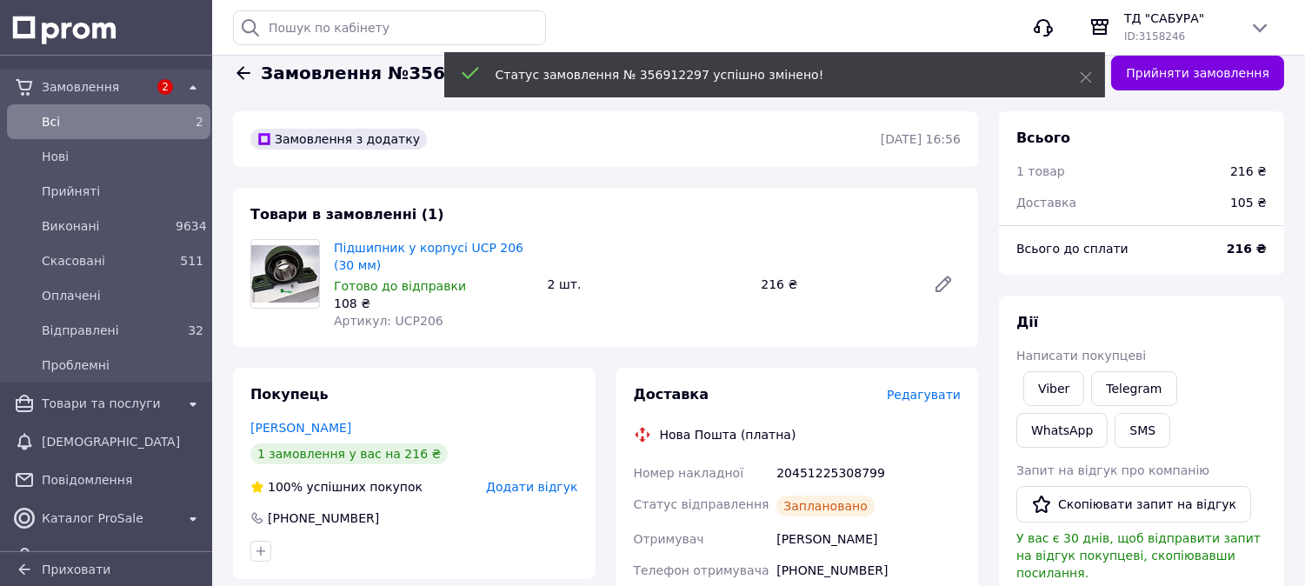
click at [530, 485] on span "Додати відгук" at bounding box center [531, 487] width 91 height 14
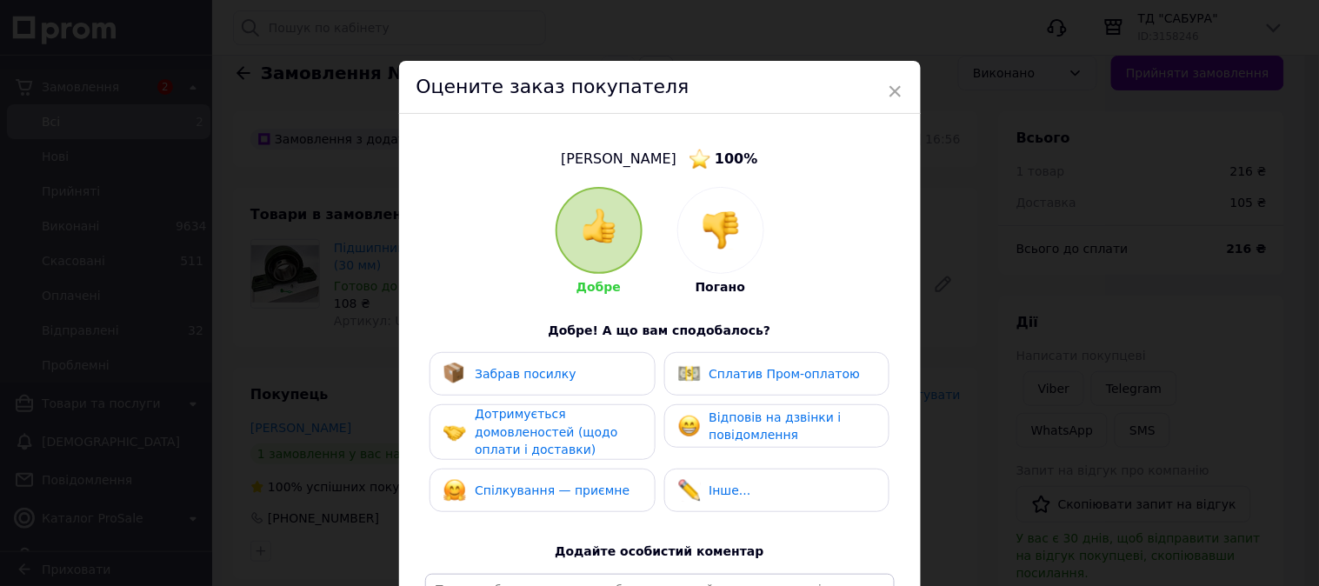
click at [552, 367] on span "Забрав посилку" at bounding box center [526, 374] width 102 height 14
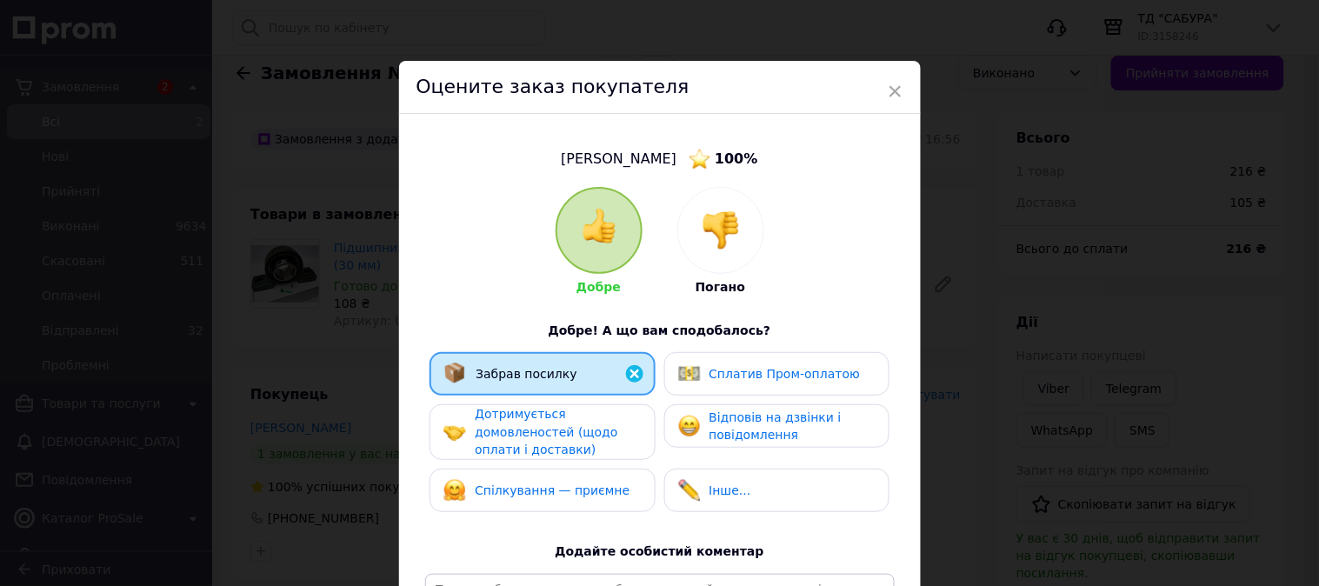
click at [562, 423] on span "Дотримується домовленостей (щодо оплати і доставки)" at bounding box center [546, 432] width 143 height 50
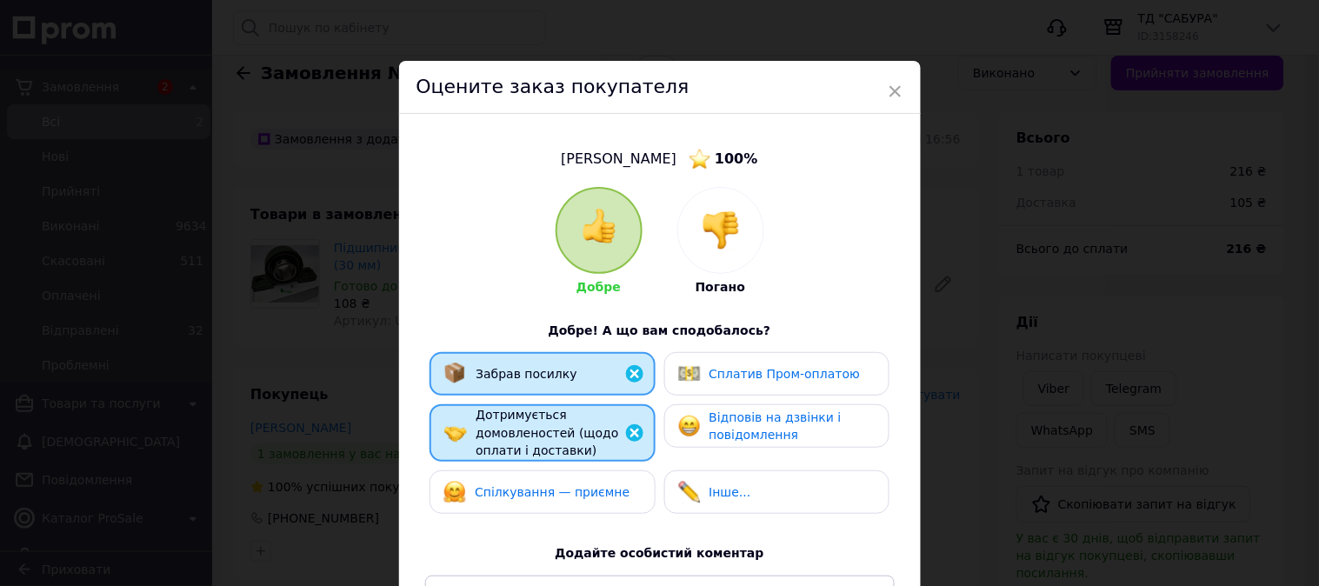
click at [561, 485] on span "Спілкування — приємне" at bounding box center [552, 492] width 155 height 14
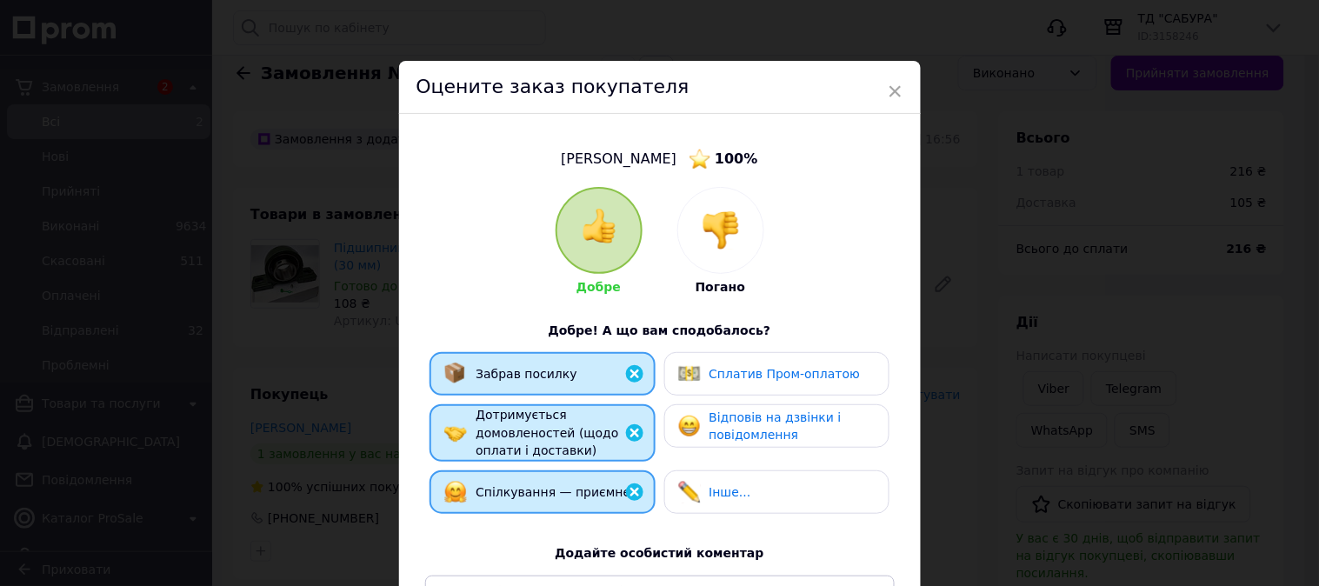
click at [714, 424] on span "Відповів на дзвінки і повідомлення" at bounding box center [775, 426] width 132 height 32
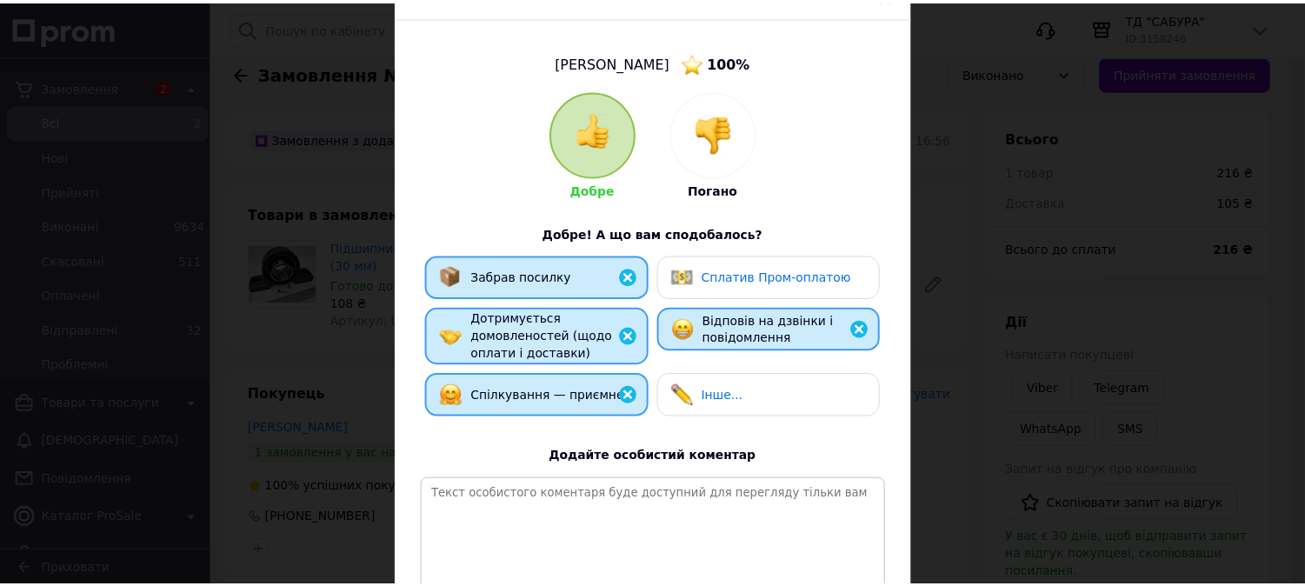
scroll to position [275, 0]
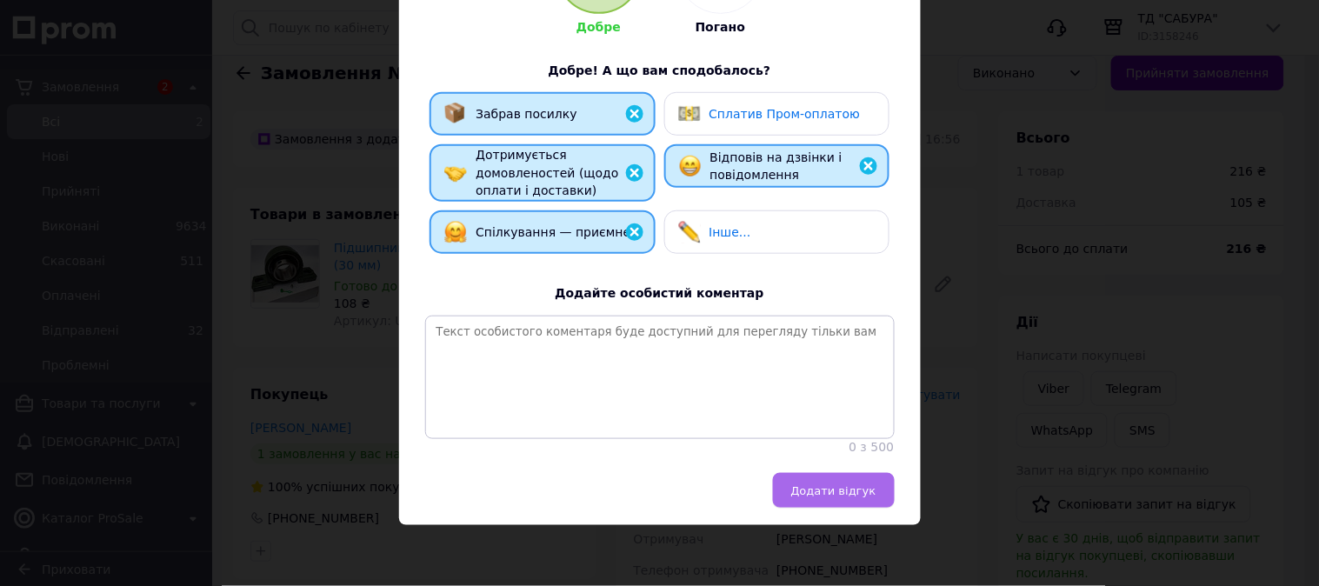
click at [862, 502] on button "Додати відгук" at bounding box center [834, 490] width 122 height 35
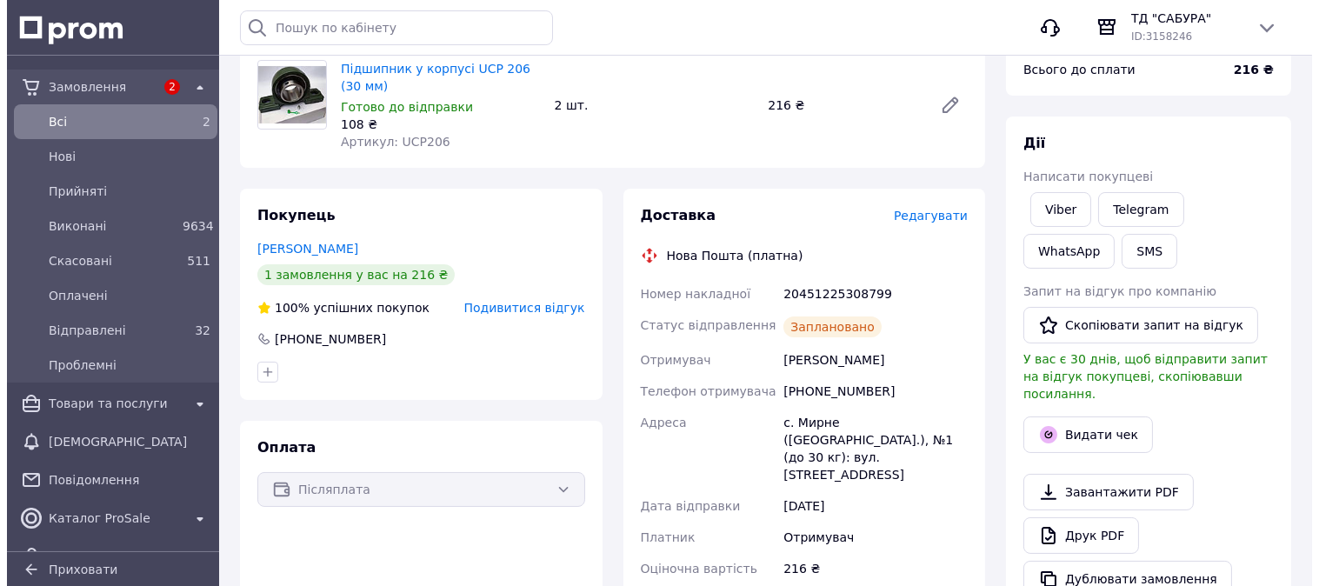
scroll to position [0, 0]
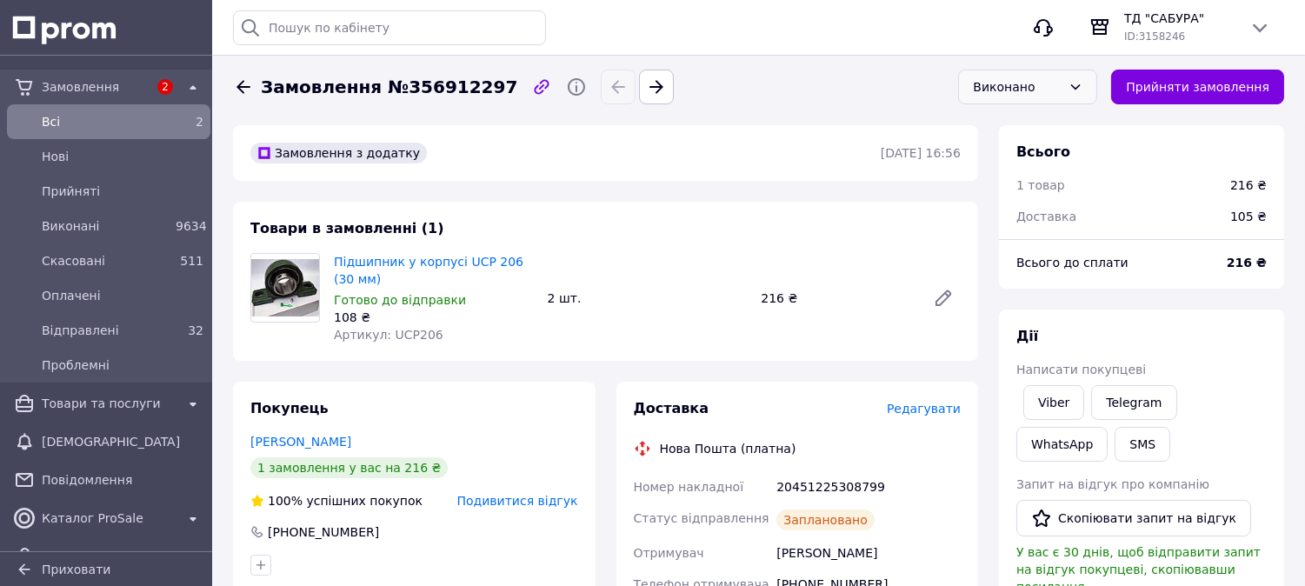
click at [71, 110] on div "Всi" at bounding box center [105, 122] width 134 height 24
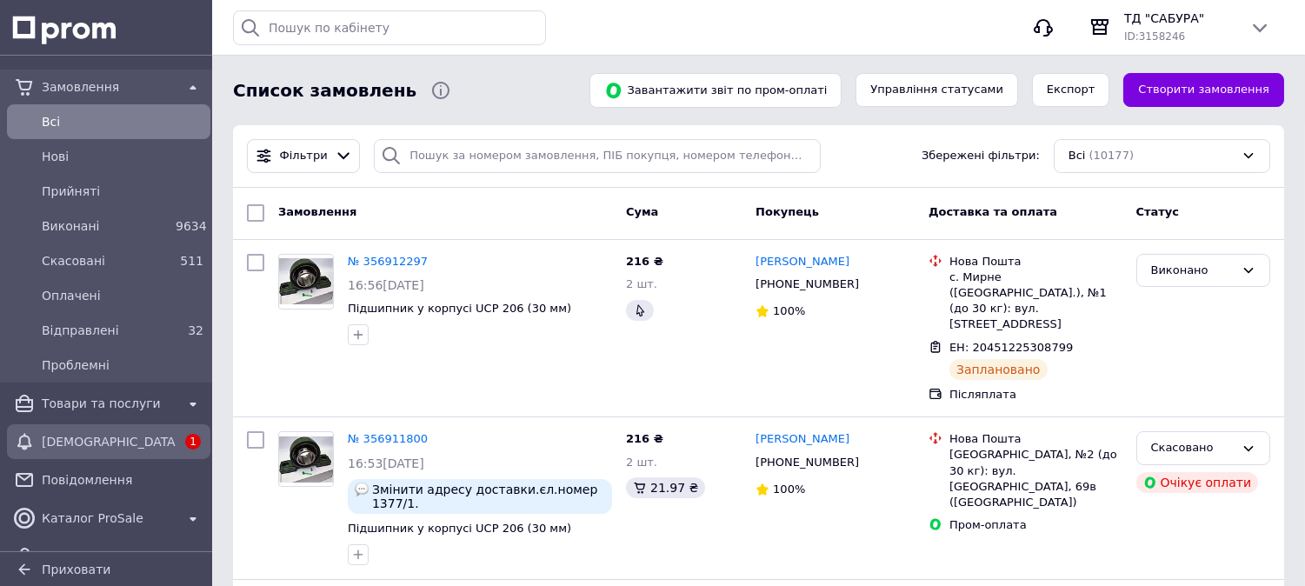
click at [137, 442] on span "[DEMOGRAPHIC_DATA]" at bounding box center [109, 441] width 134 height 17
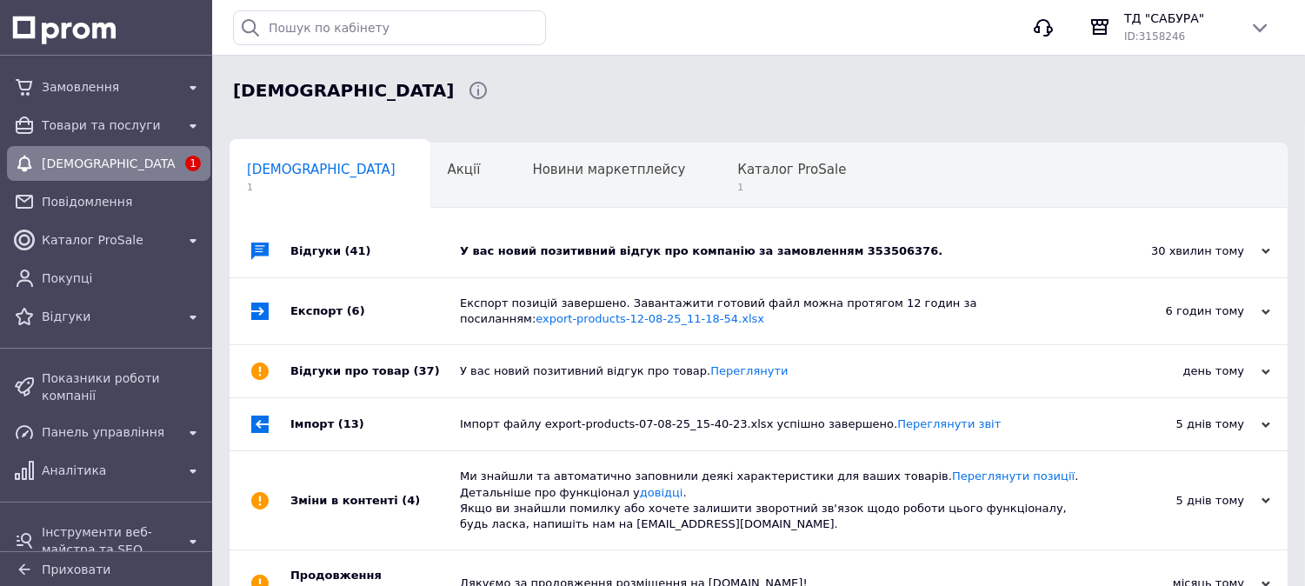
click at [418, 249] on div "Відгуки (41)" at bounding box center [375, 251] width 170 height 52
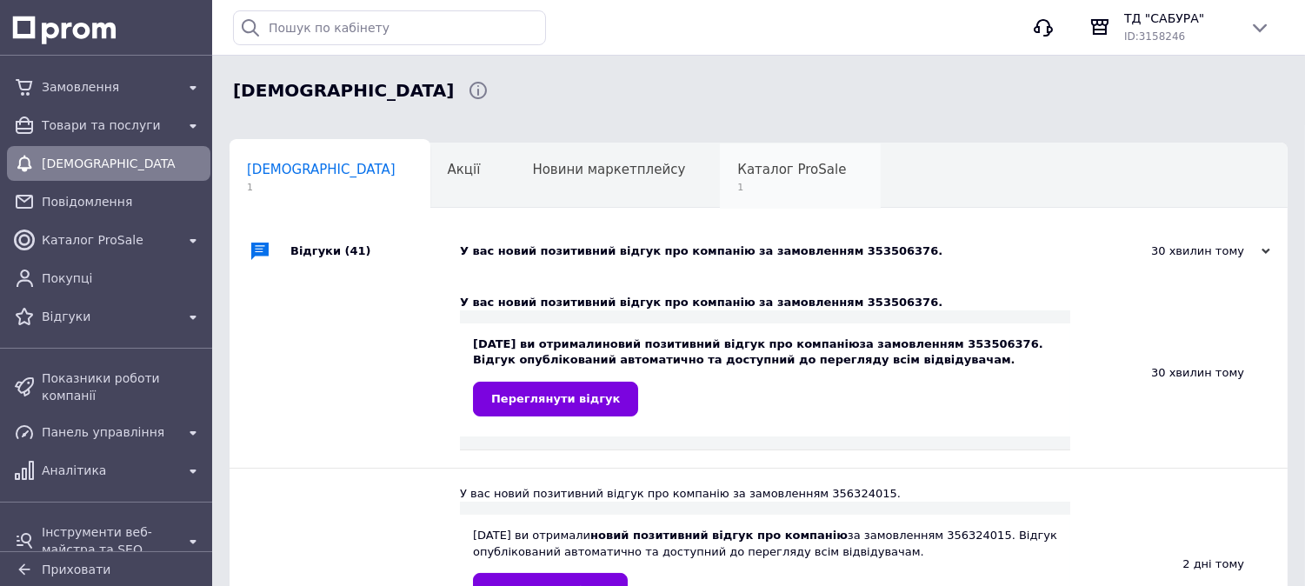
click at [737, 193] on span "1" at bounding box center [791, 187] width 109 height 13
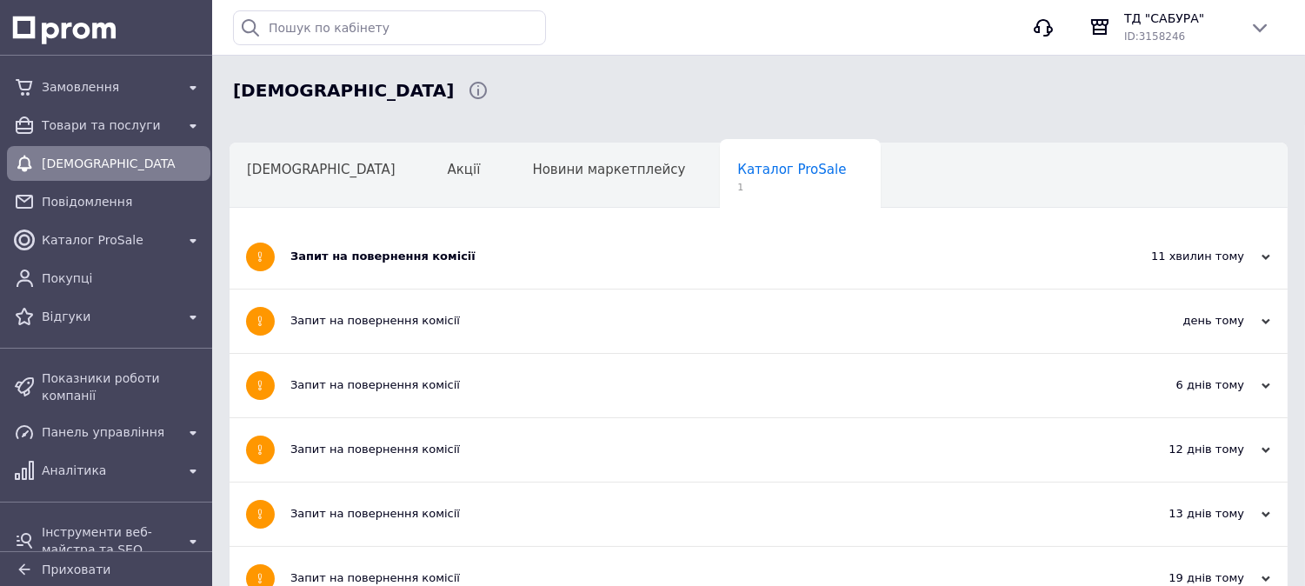
click at [531, 235] on div "Запит на повернення комісії" at bounding box center [693, 256] width 806 height 63
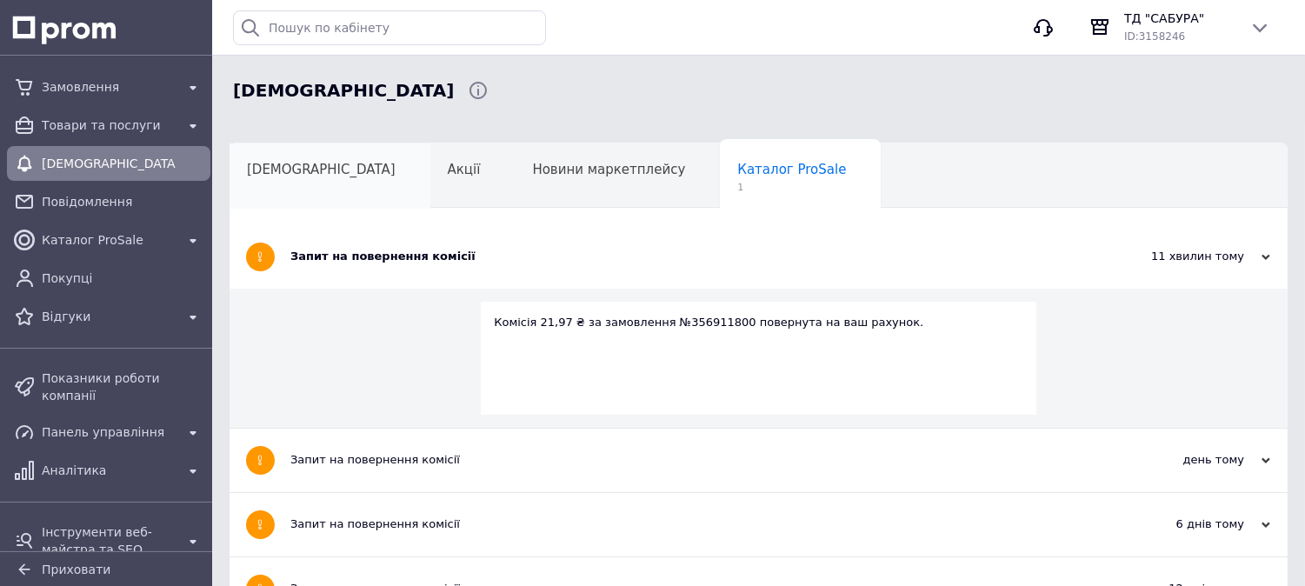
click at [314, 184] on div "[DEMOGRAPHIC_DATA]" at bounding box center [329, 176] width 201 height 66
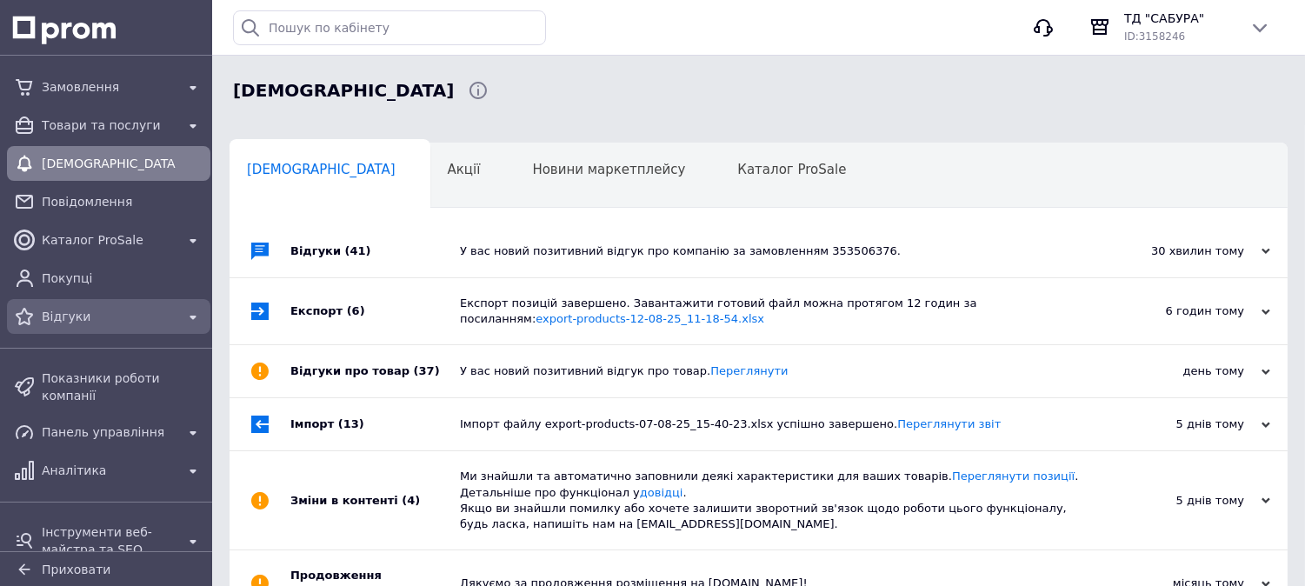
click at [93, 324] on span "Відгуки" at bounding box center [109, 316] width 134 height 17
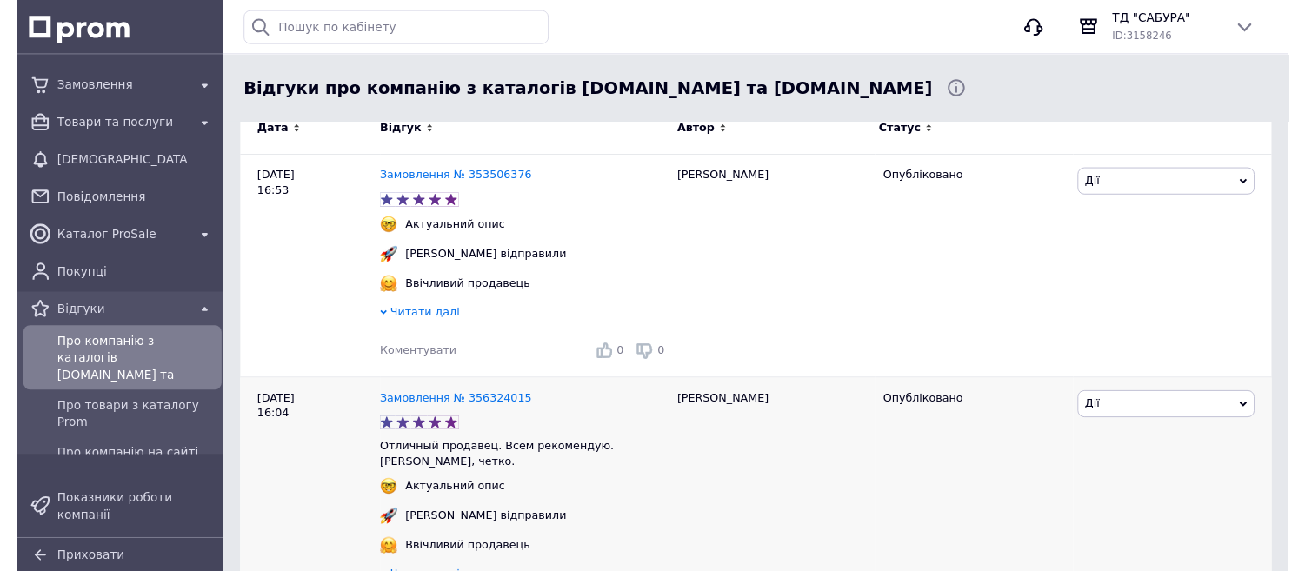
scroll to position [482, 0]
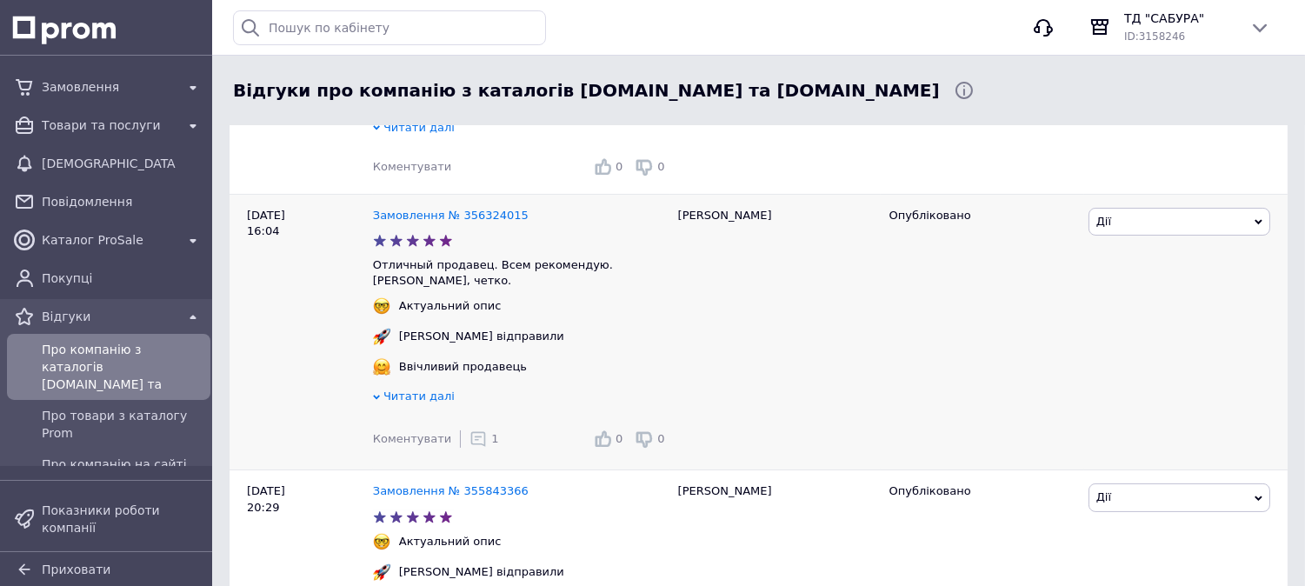
click at [476, 430] on div "1" at bounding box center [483, 438] width 29 height 17
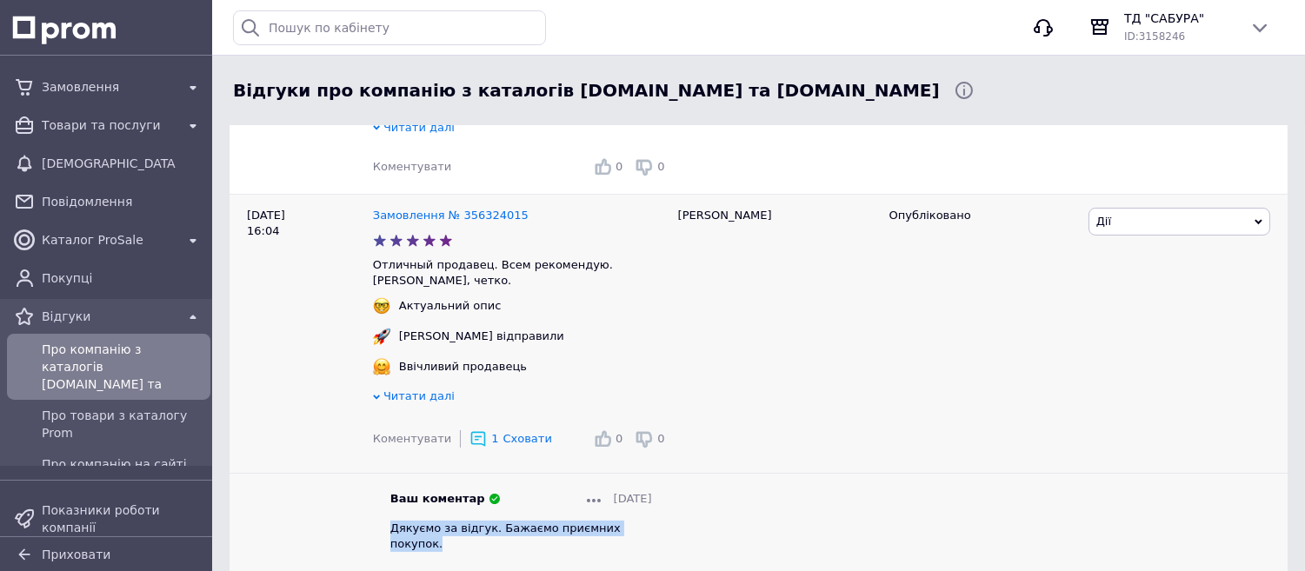
drag, startPoint x: 392, startPoint y: 520, endPoint x: 648, endPoint y: 526, distance: 255.6
click at [655, 528] on div "Ваш коментар 11.08.2025 Дякуємо за відгук. Бажаємо приємних покупок. Відповісти" at bounding box center [521, 538] width 296 height 94
copy span "Дякуємо за відгук. Бажаємо приємних покупок."
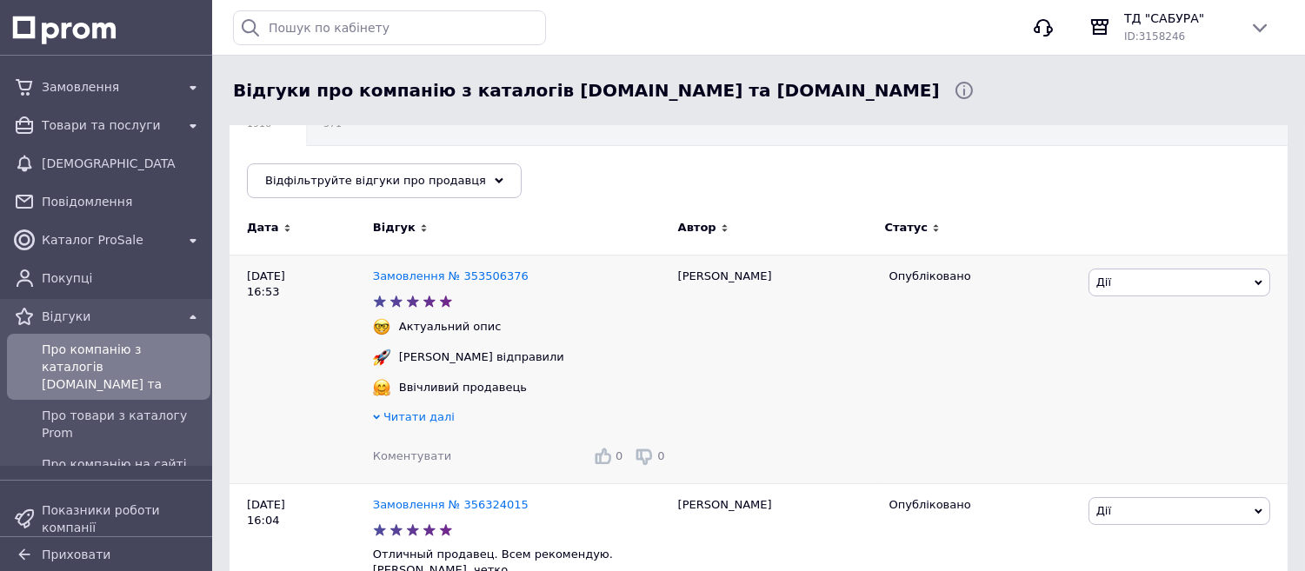
click at [404, 461] on span "Коментувати" at bounding box center [412, 455] width 78 height 13
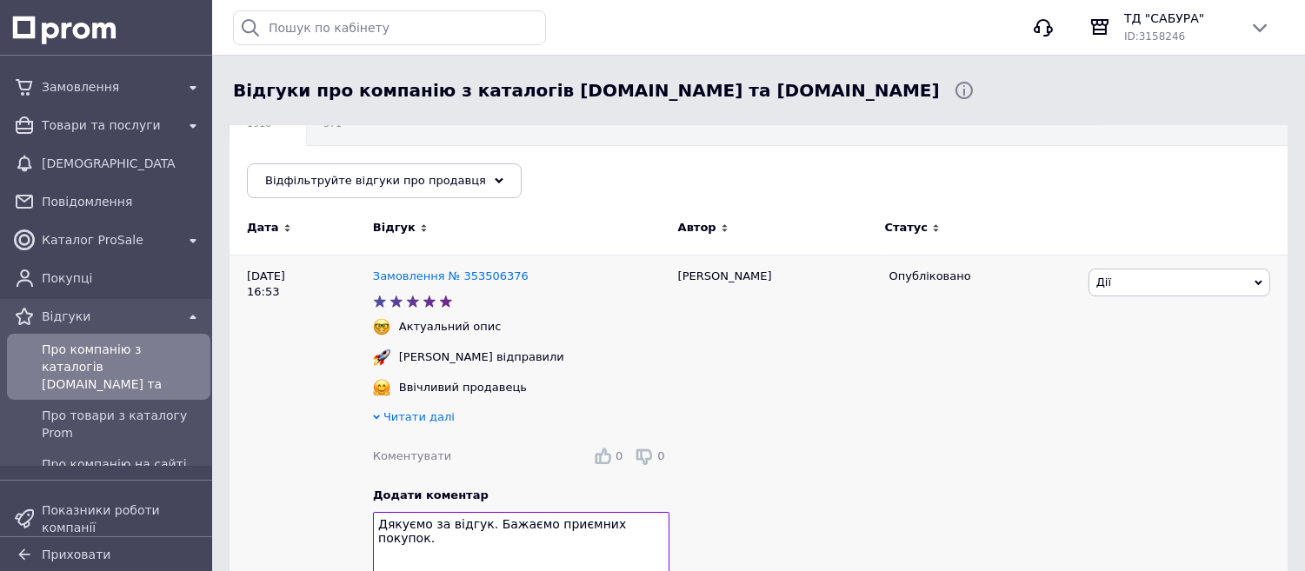
scroll to position [482, 0]
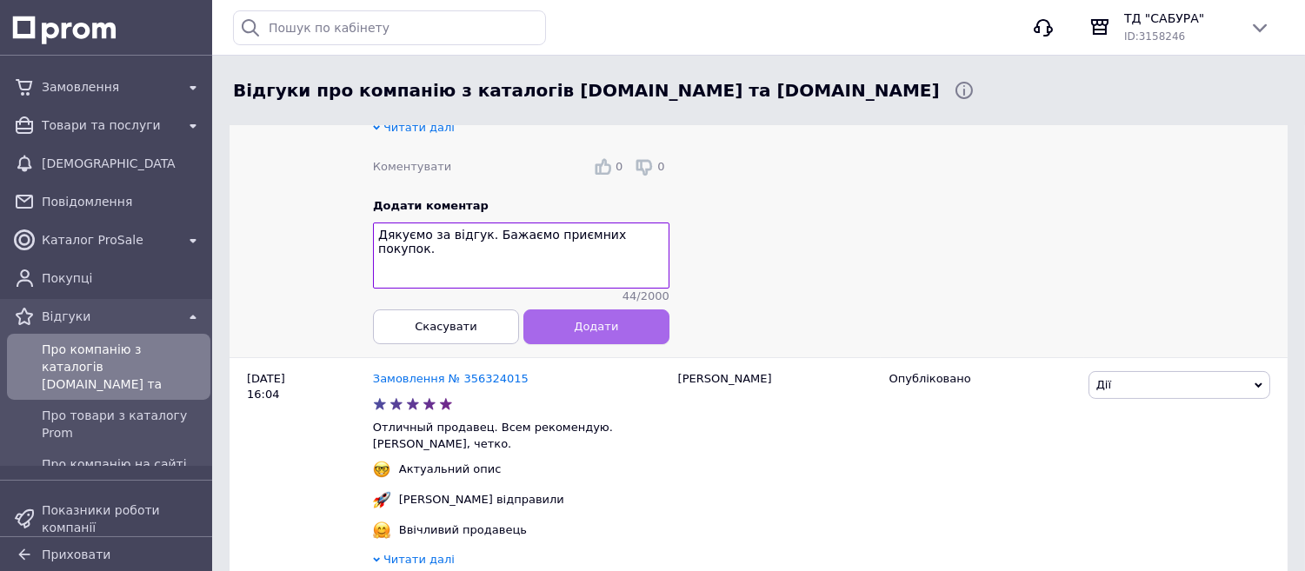
type textarea "Дякуємо за відгук. Бажаємо приємних покупок."
click at [571, 341] on button "Додати" at bounding box center [596, 326] width 146 height 35
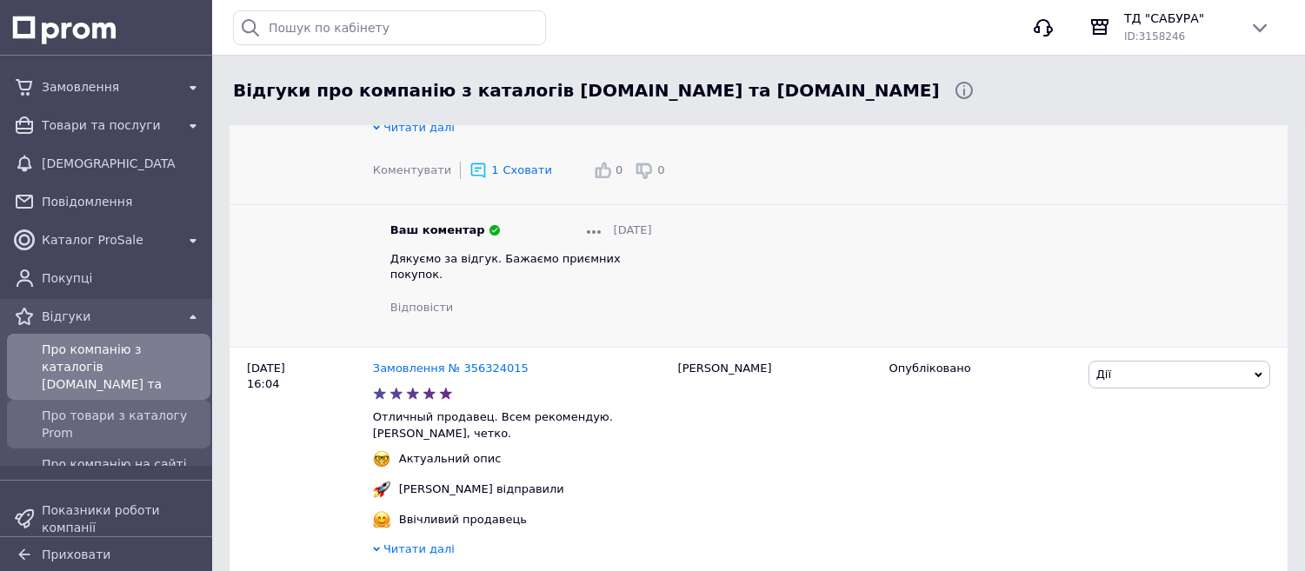
click at [81, 407] on span "Про товари з каталогу Prom" at bounding box center [123, 424] width 162 height 35
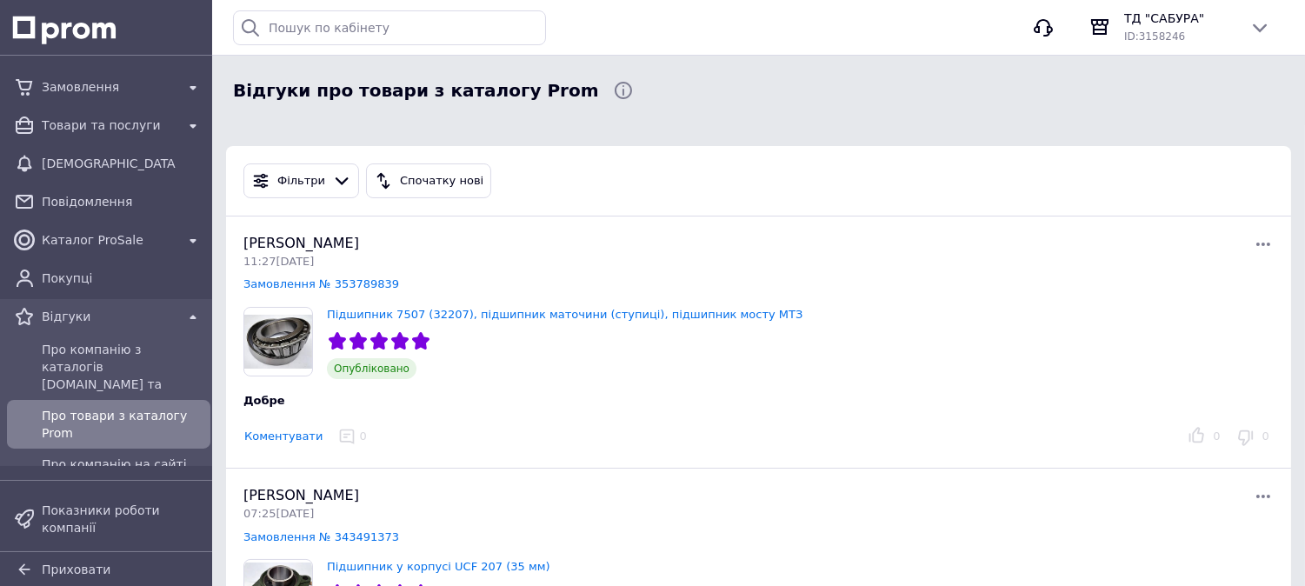
click at [275, 441] on button "Коментувати" at bounding box center [283, 437] width 80 height 18
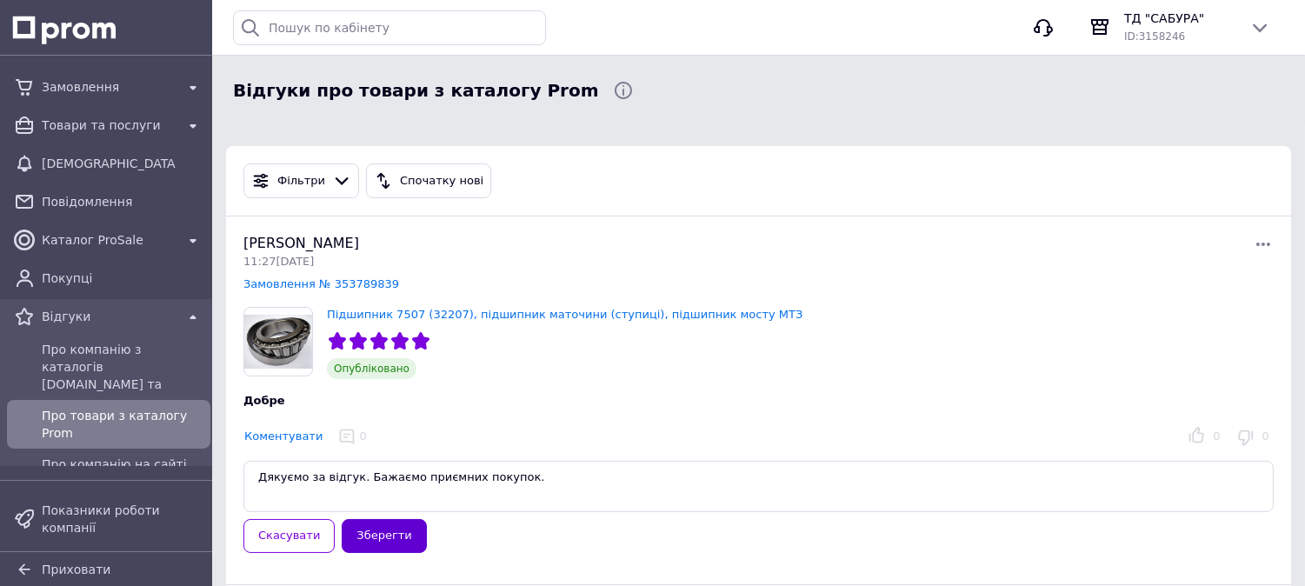
type textarea "Дякуємо за відгук. Бажаємо приємних покупок."
click at [388, 528] on button "Зберегти" at bounding box center [384, 536] width 84 height 34
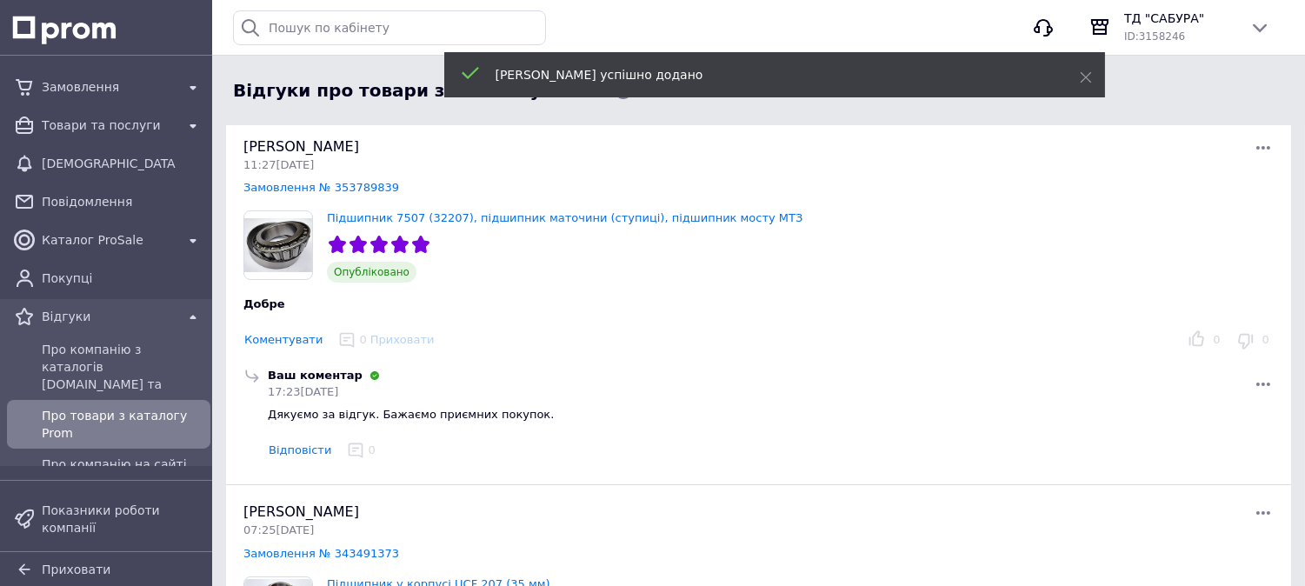
scroll to position [289, 0]
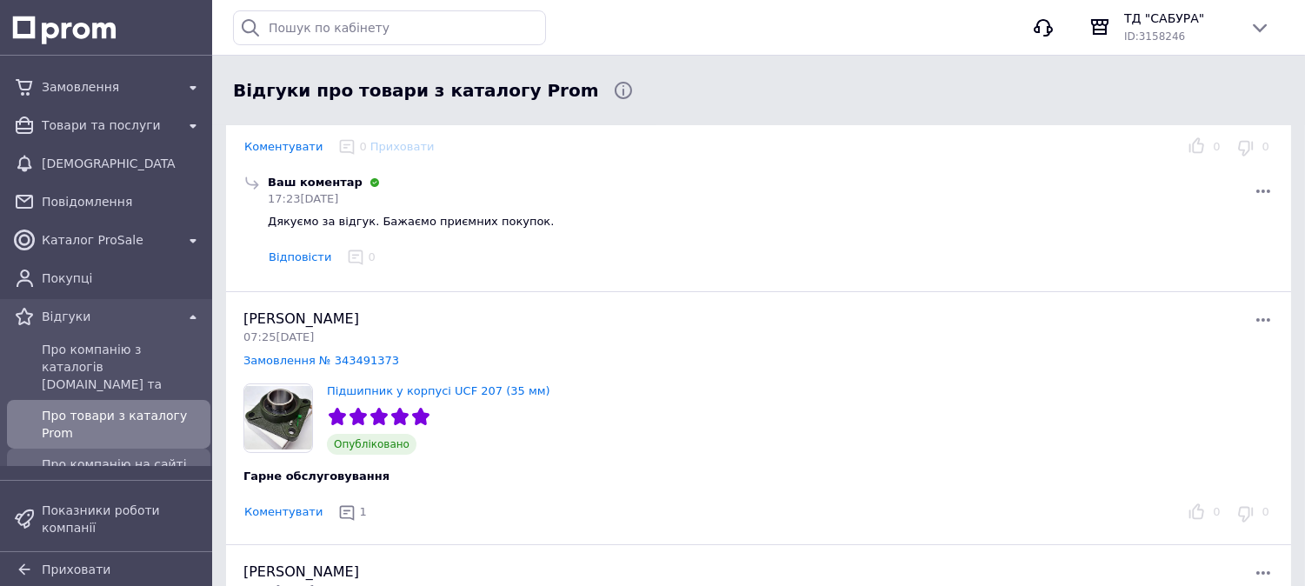
click at [106, 456] on span "Про компанію на сайті компанії" at bounding box center [123, 473] width 162 height 35
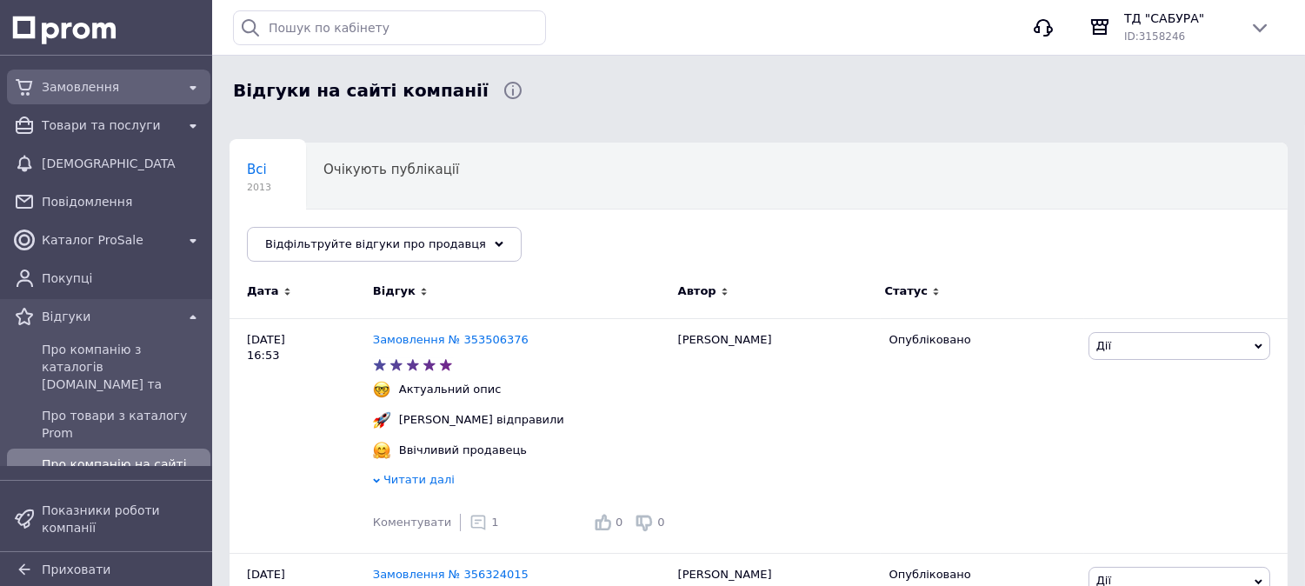
click at [78, 84] on span "Замовлення" at bounding box center [109, 86] width 134 height 17
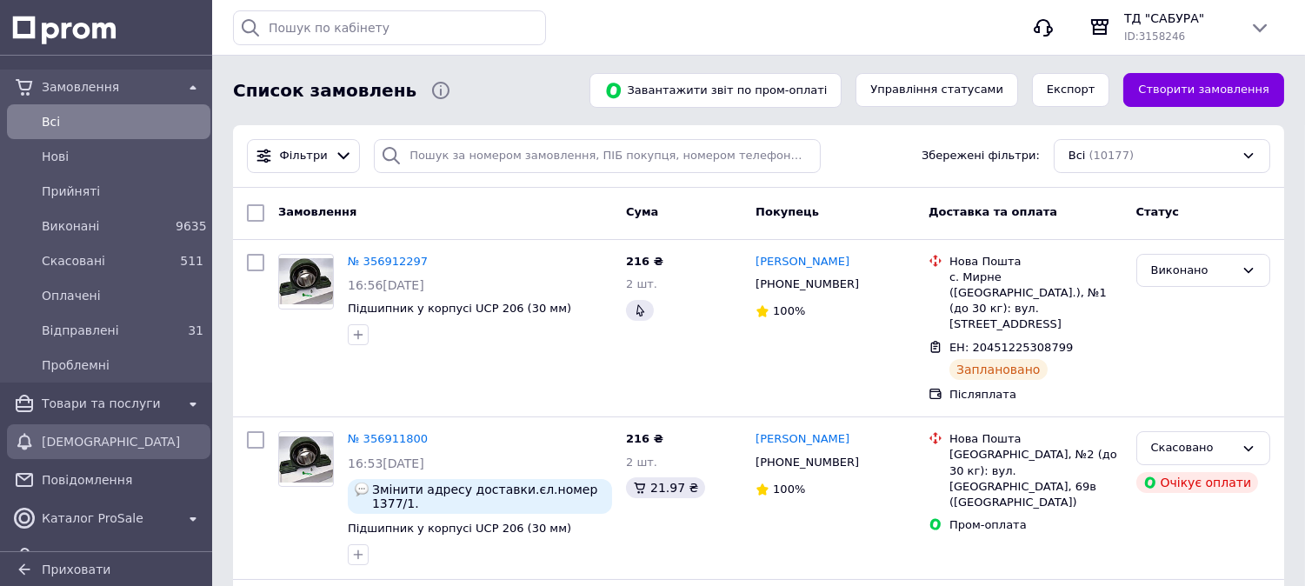
click at [114, 442] on span "[DEMOGRAPHIC_DATA]" at bounding box center [123, 441] width 162 height 17
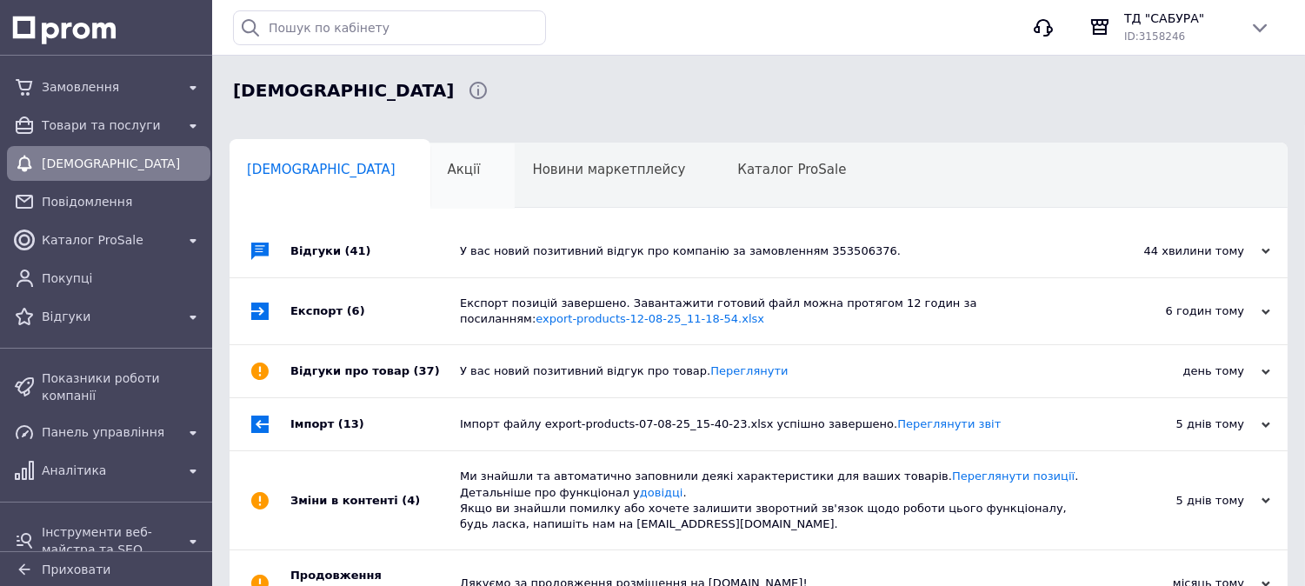
click at [430, 188] on div "Акції 0" at bounding box center [472, 176] width 85 height 66
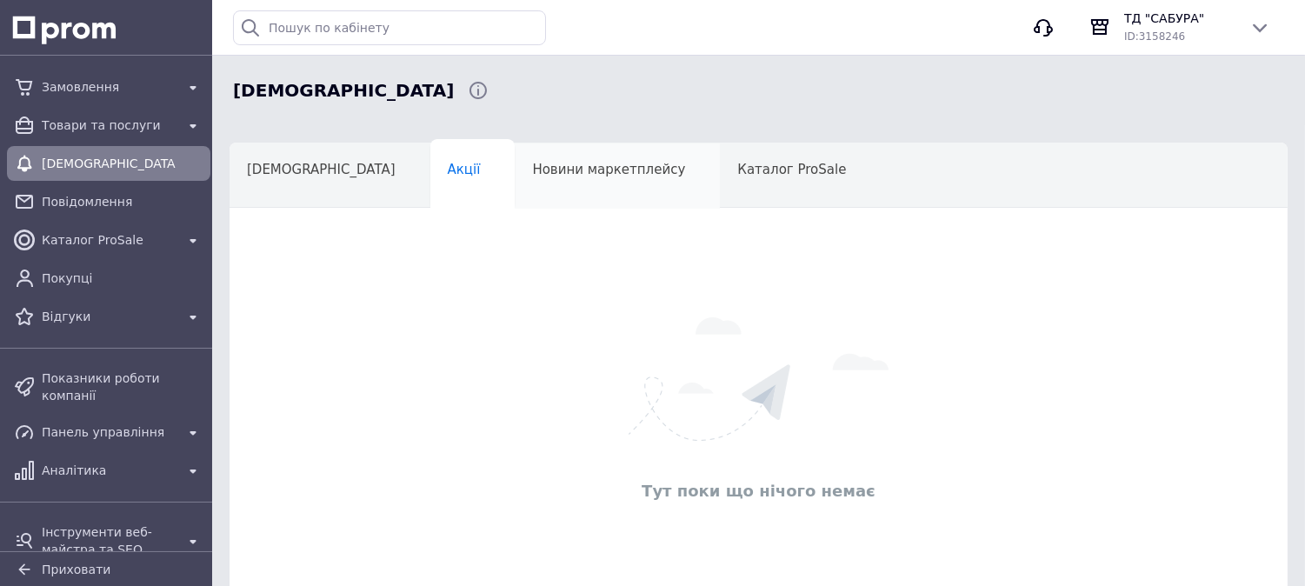
click at [515, 187] on div "Новини маркетплейсу" at bounding box center [617, 176] width 205 height 66
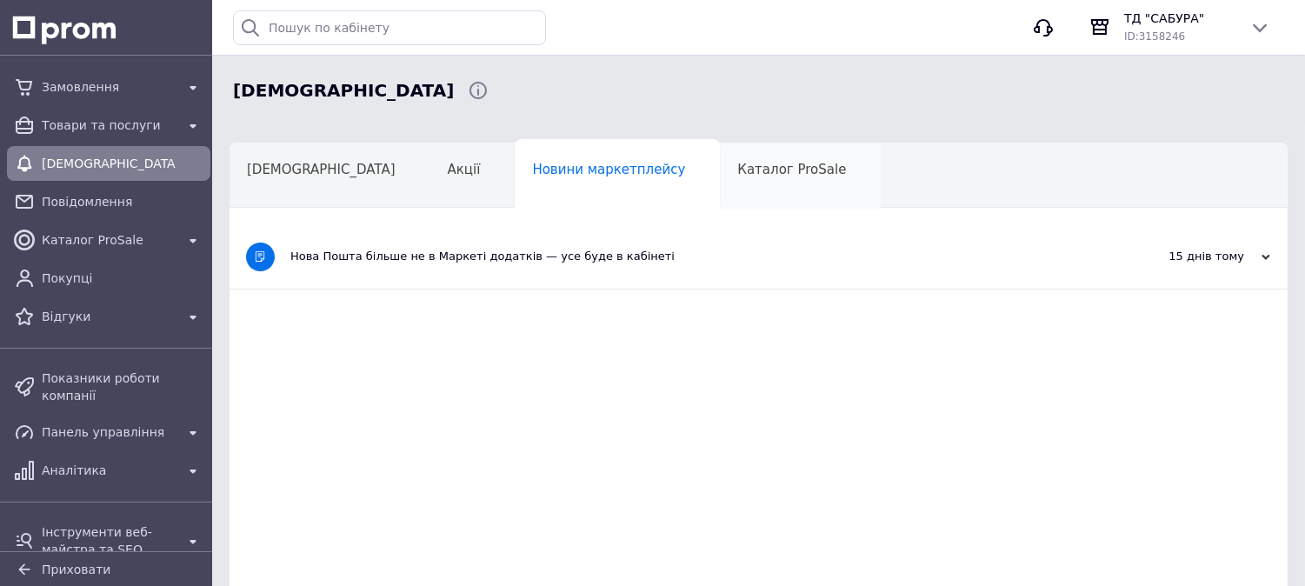
click at [720, 180] on div "Каталог ProSale" at bounding box center [800, 176] width 161 height 66
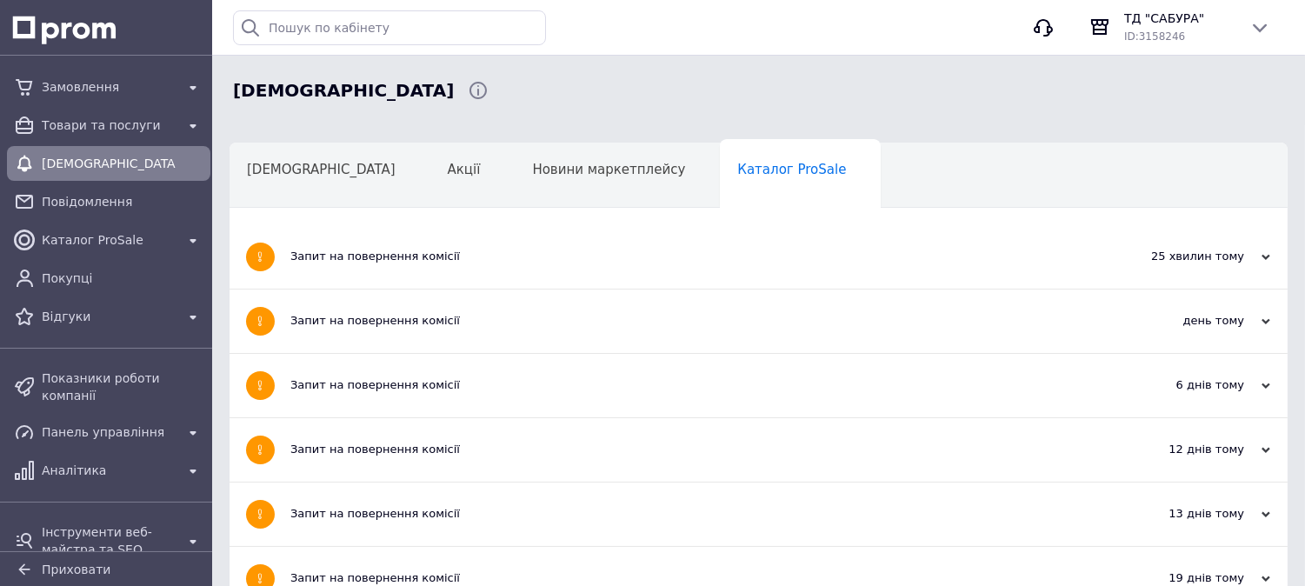
click at [420, 210] on div "Навчання та заходи" at bounding box center [324, 243] width 190 height 66
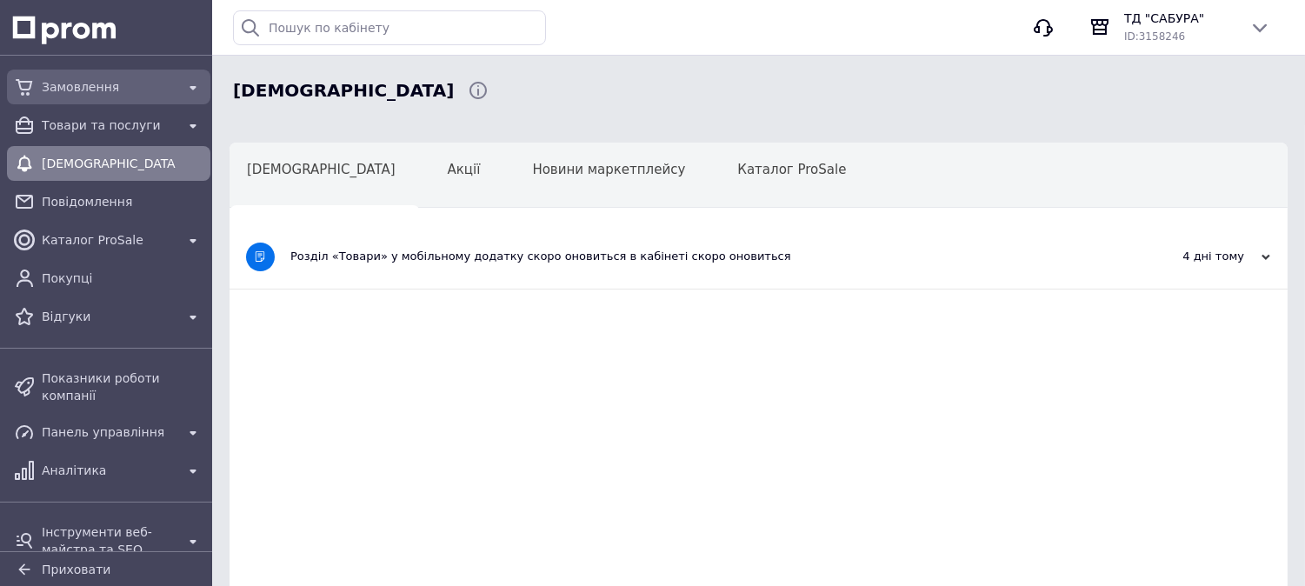
click at [83, 83] on span "Замовлення" at bounding box center [109, 86] width 134 height 17
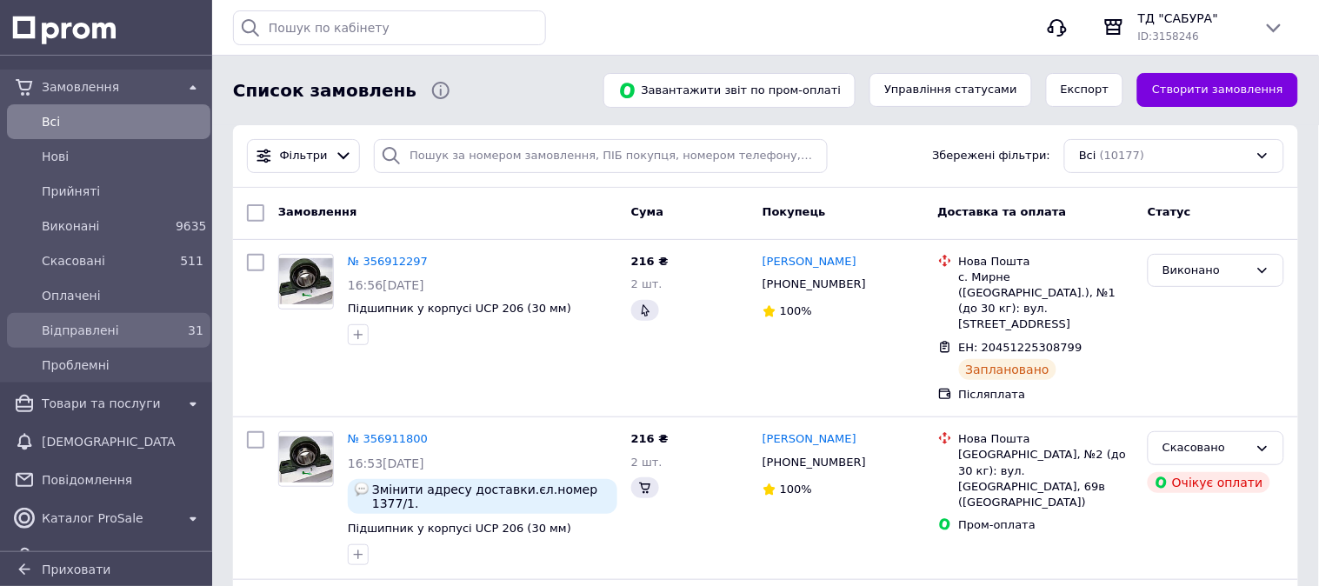
click at [132, 322] on span "Відправлені" at bounding box center [105, 330] width 127 height 17
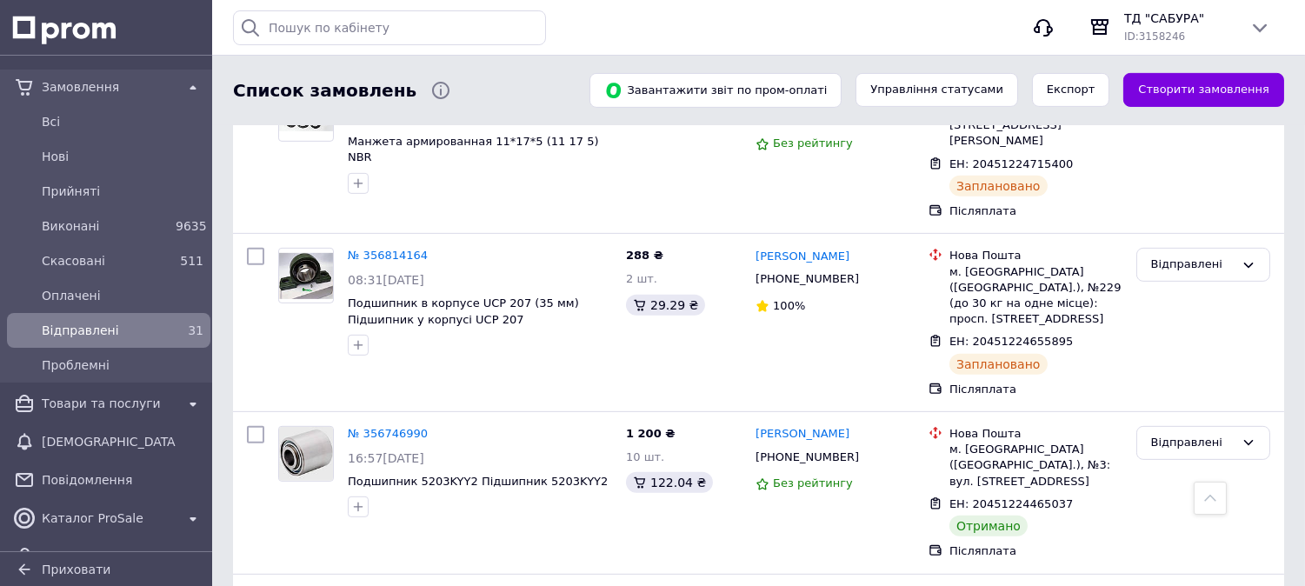
scroll to position [1545, 0]
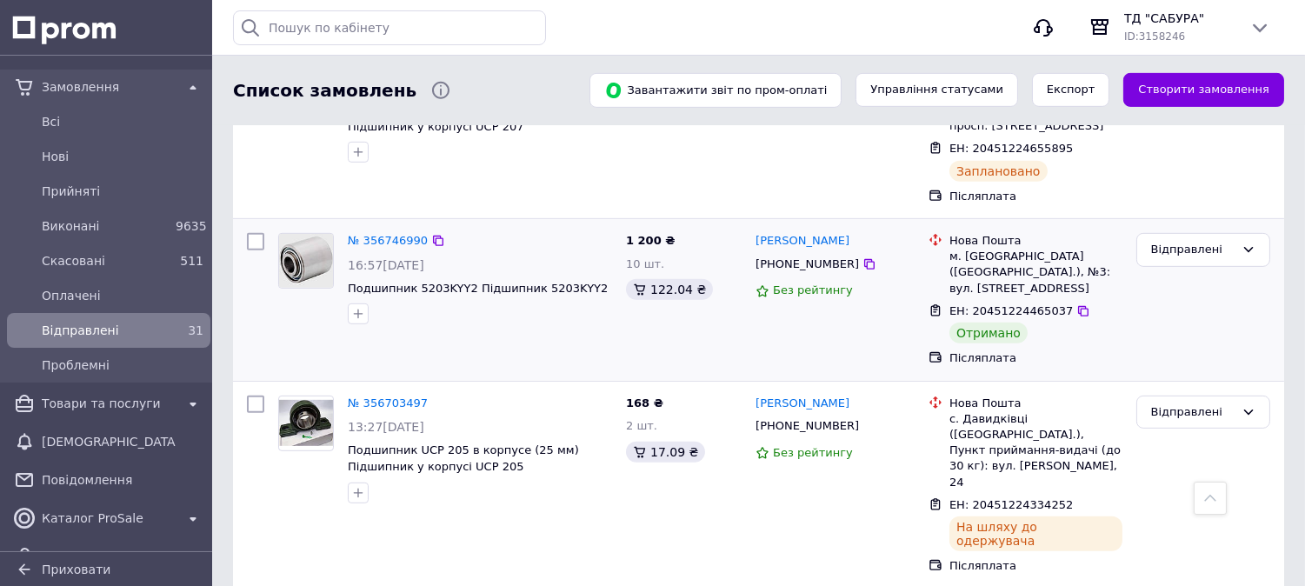
click at [255, 233] on input "checkbox" at bounding box center [255, 241] width 17 height 17
checkbox input "true"
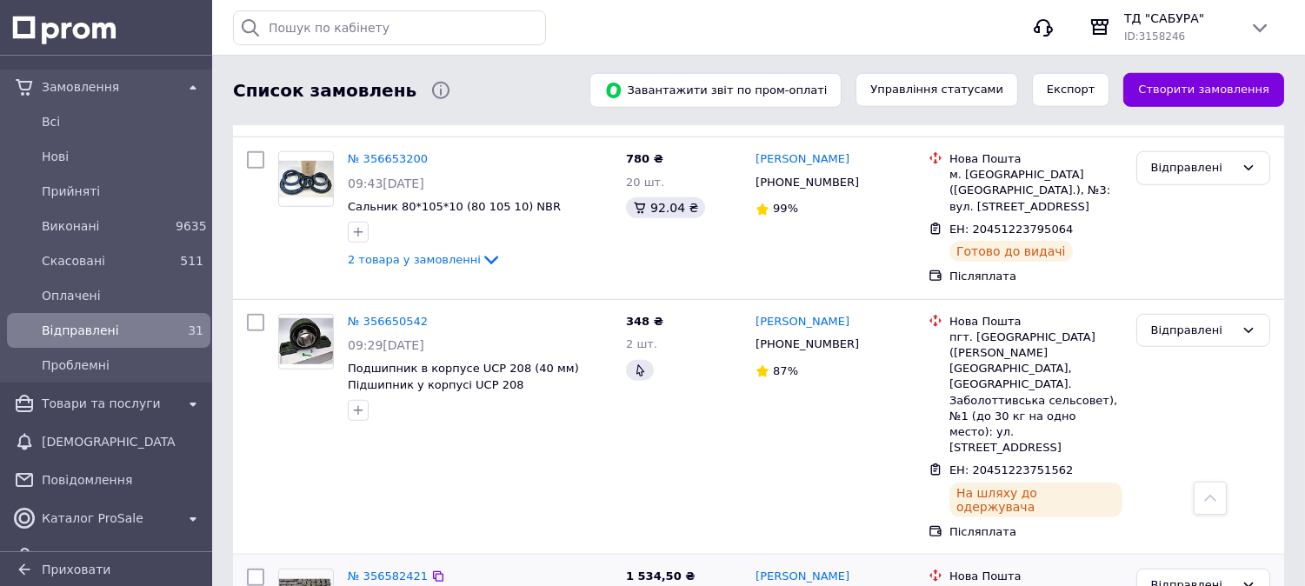
scroll to position [2608, 0]
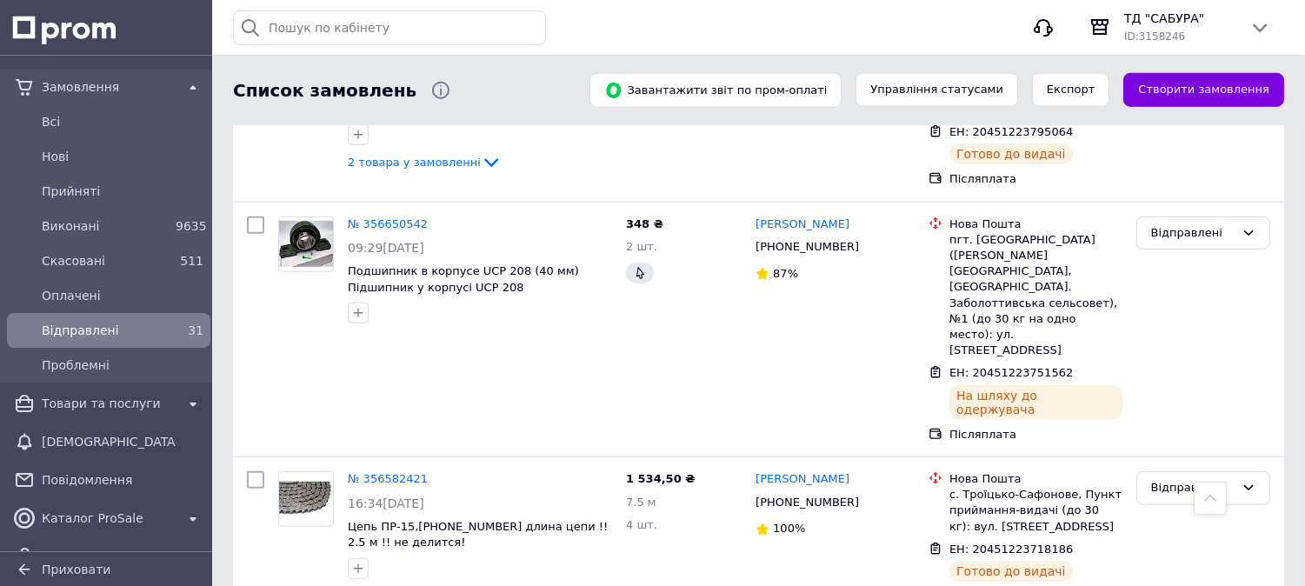
checkbox input "true"
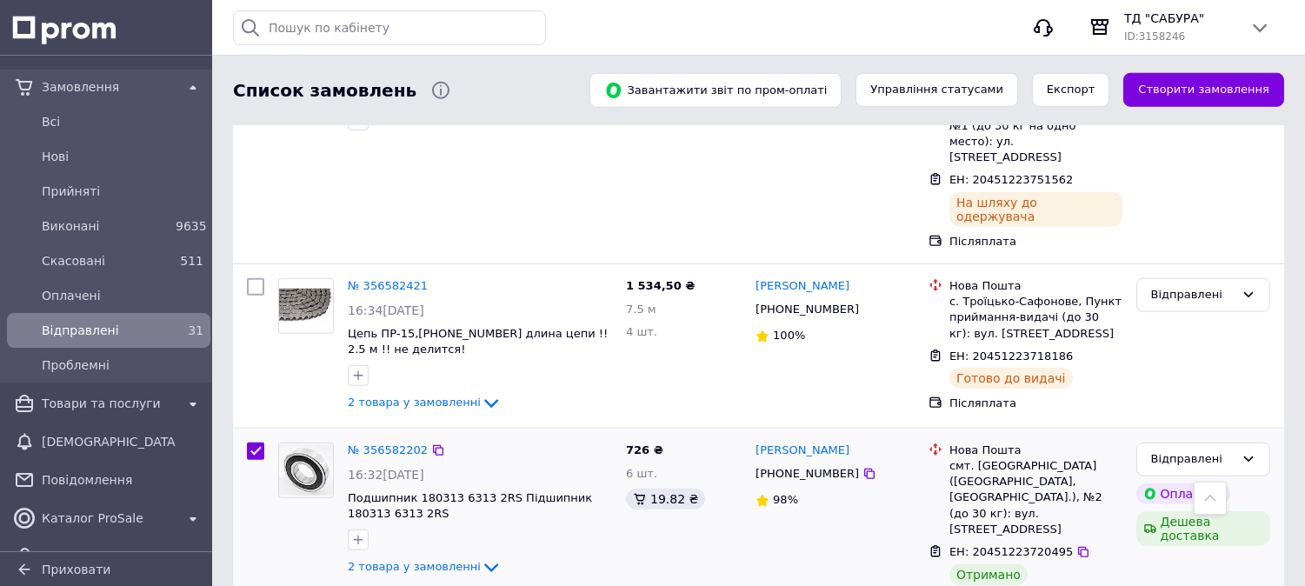
scroll to position [2897, 0]
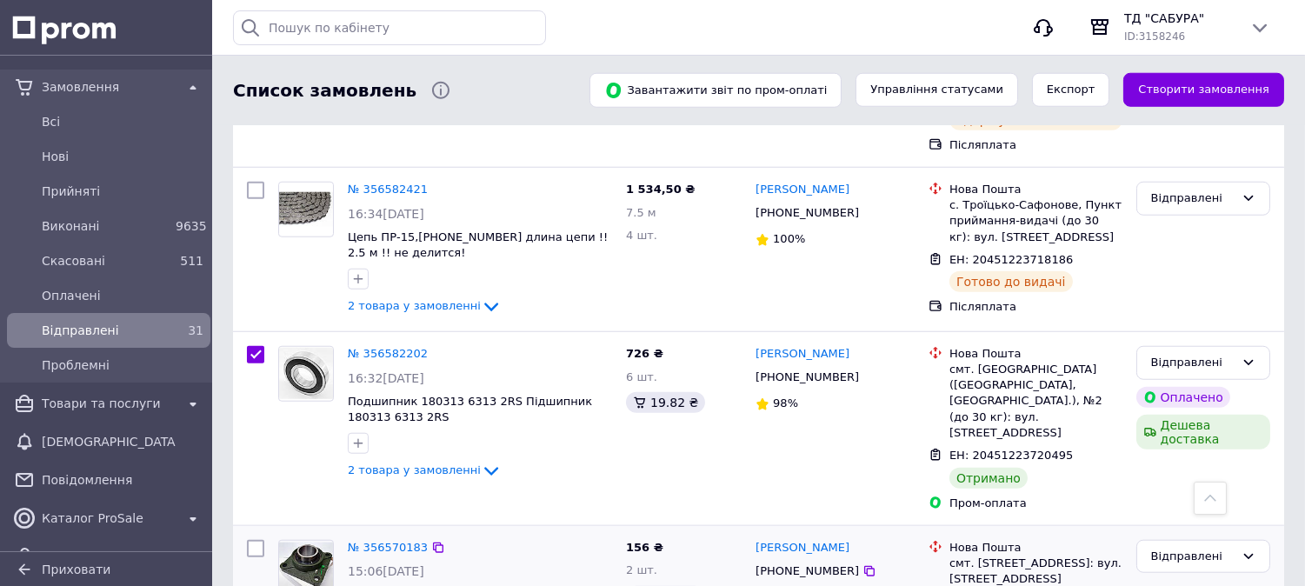
click at [256, 540] on input "checkbox" at bounding box center [255, 548] width 17 height 17
checkbox input "true"
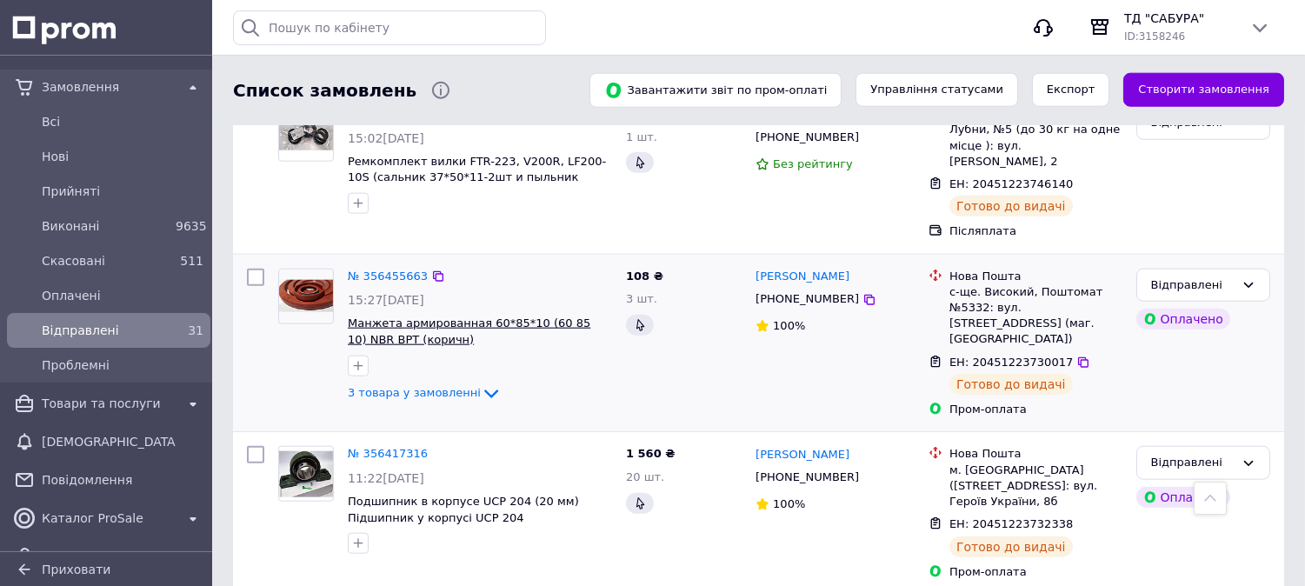
scroll to position [3574, 0]
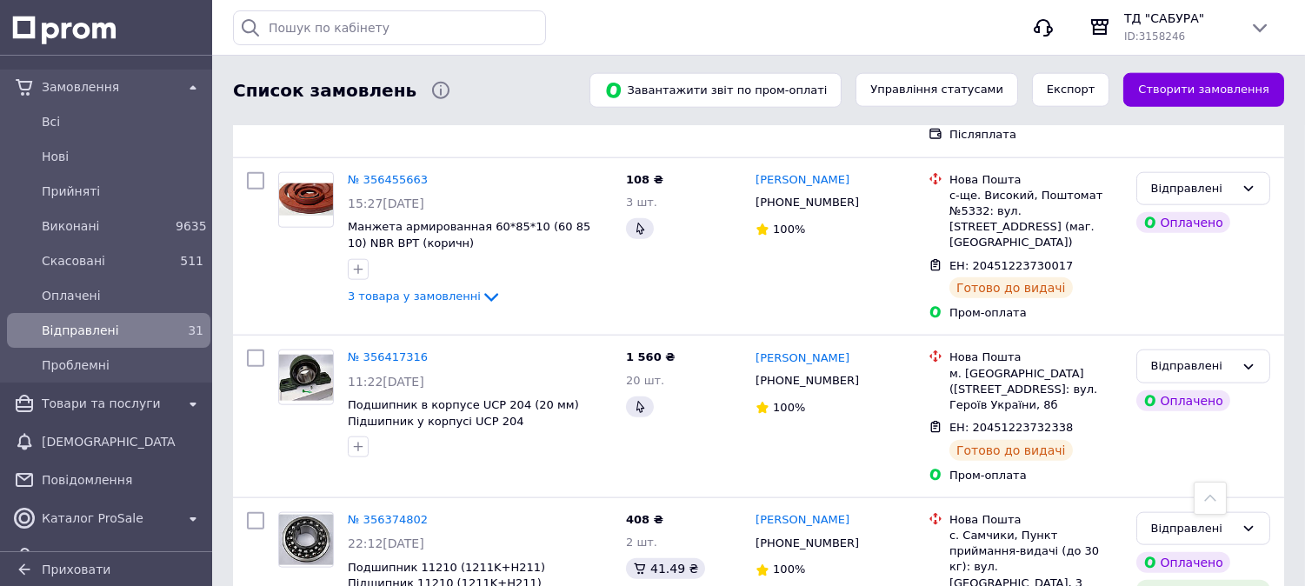
checkbox input "true"
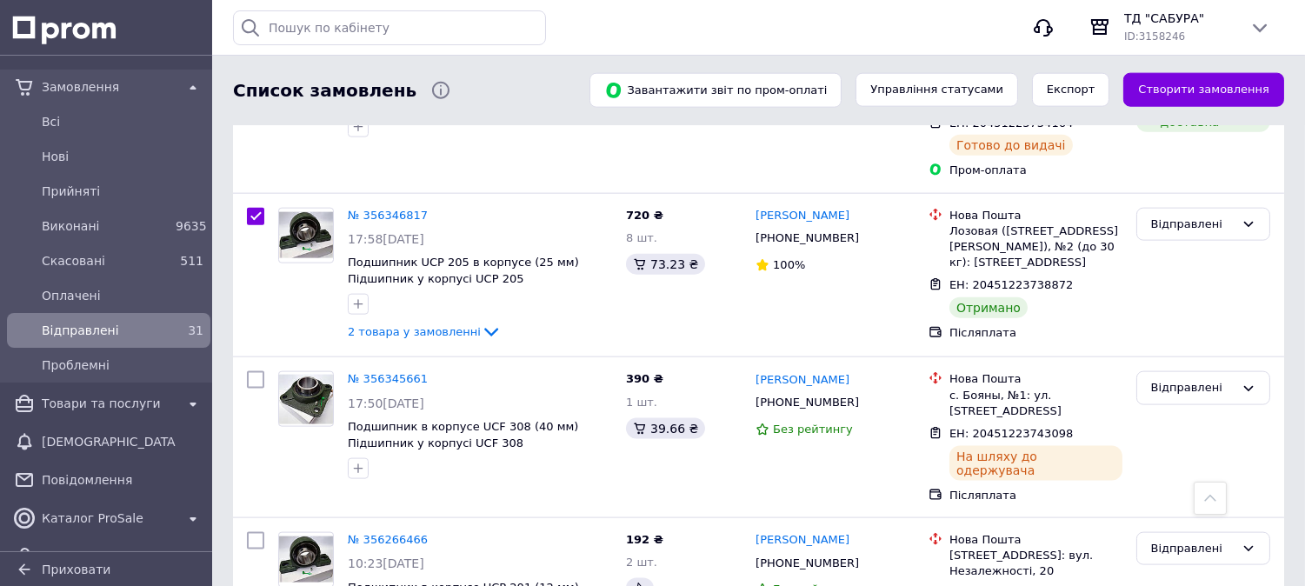
scroll to position [4153, 0]
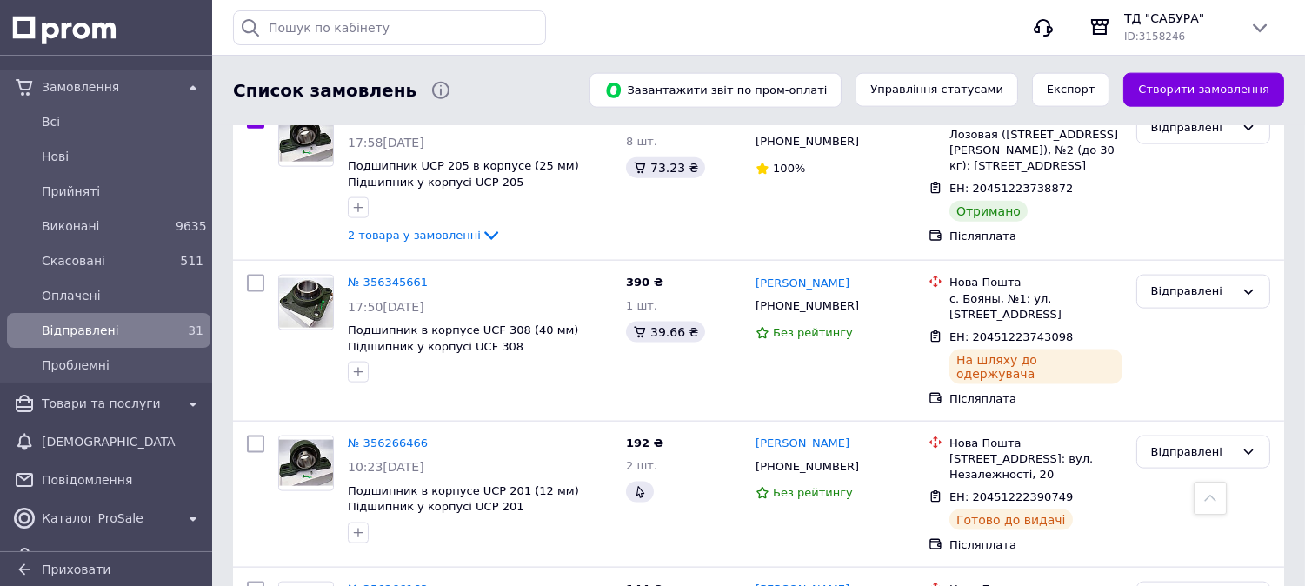
checkbox input "true"
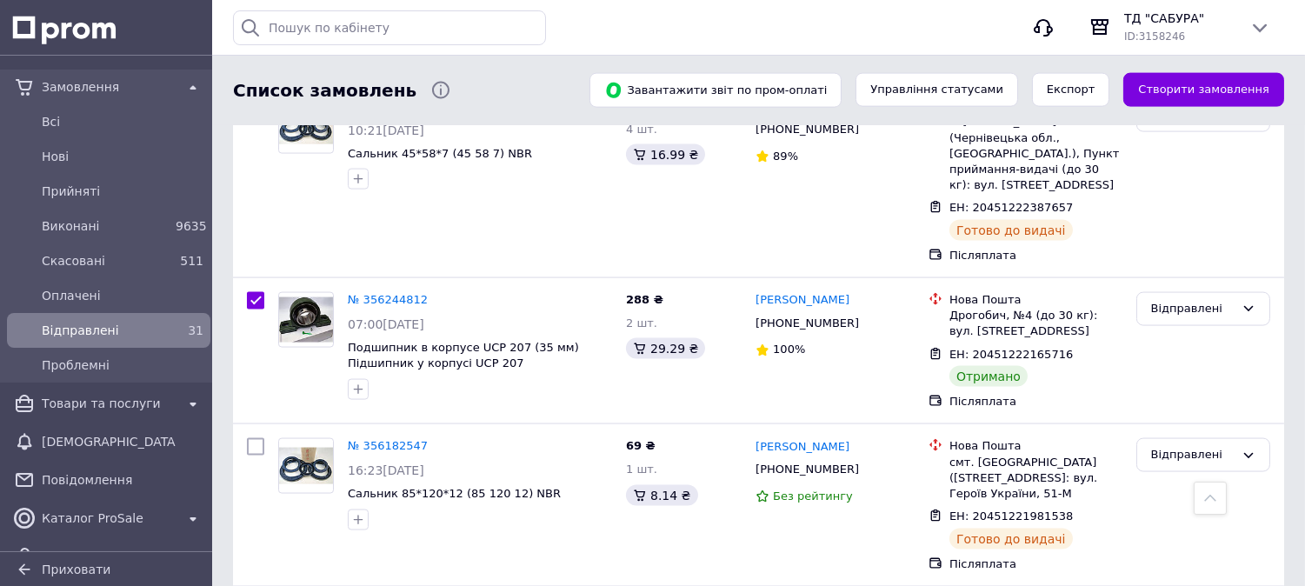
scroll to position [4733, 0]
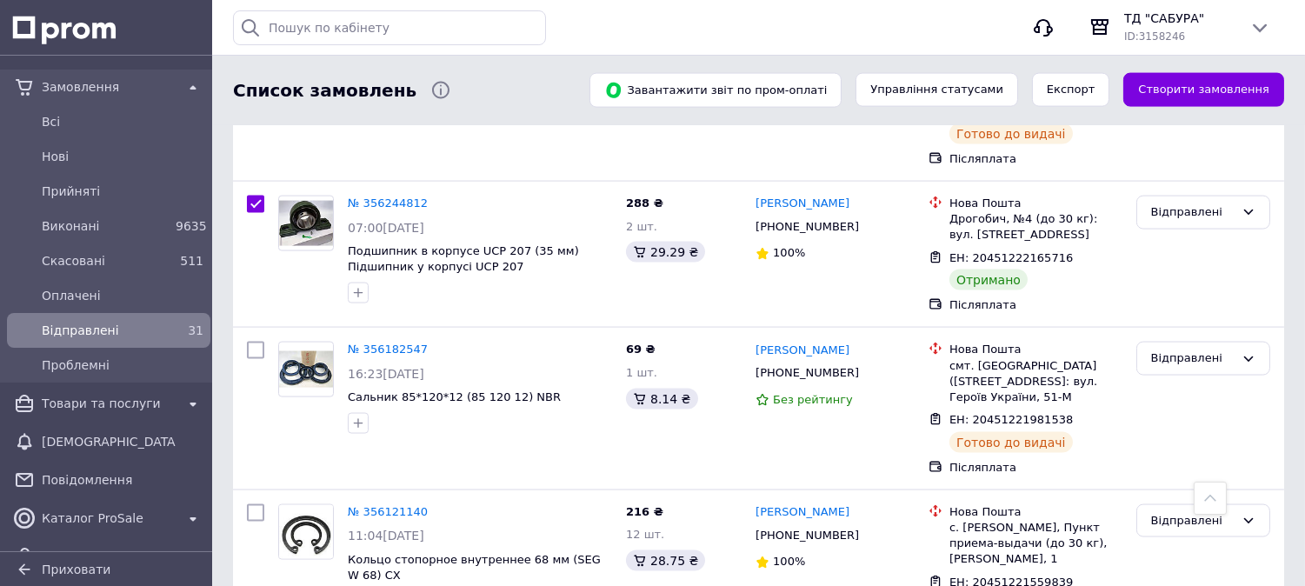
checkbox input "true"
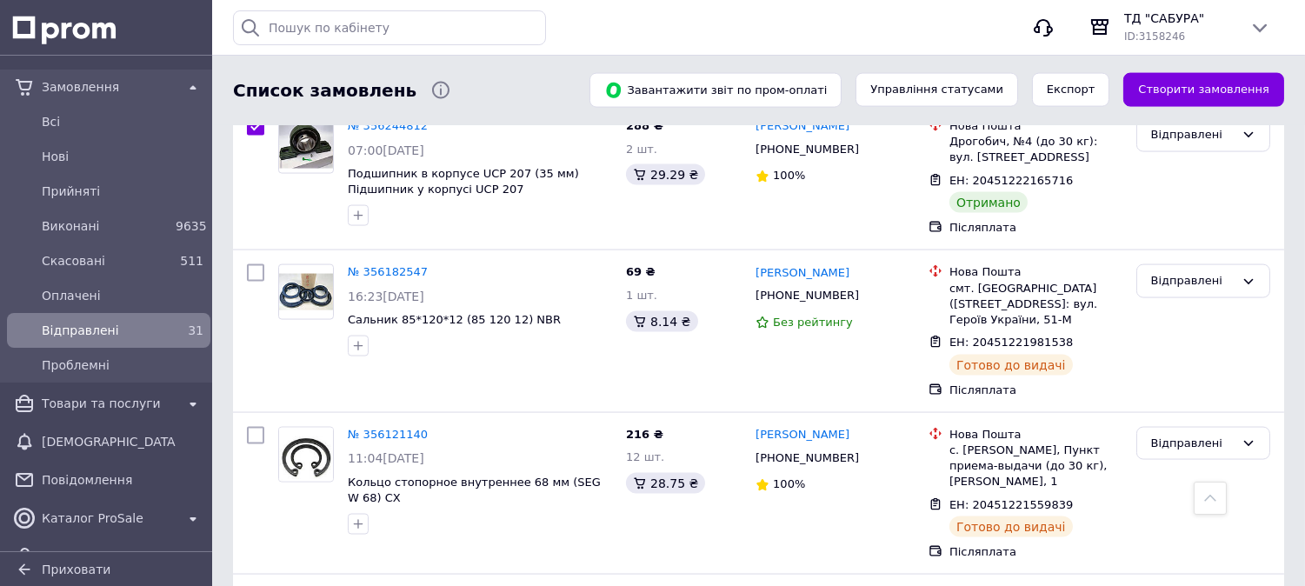
click at [1213, 496] on icon at bounding box center [1210, 498] width 12 height 12
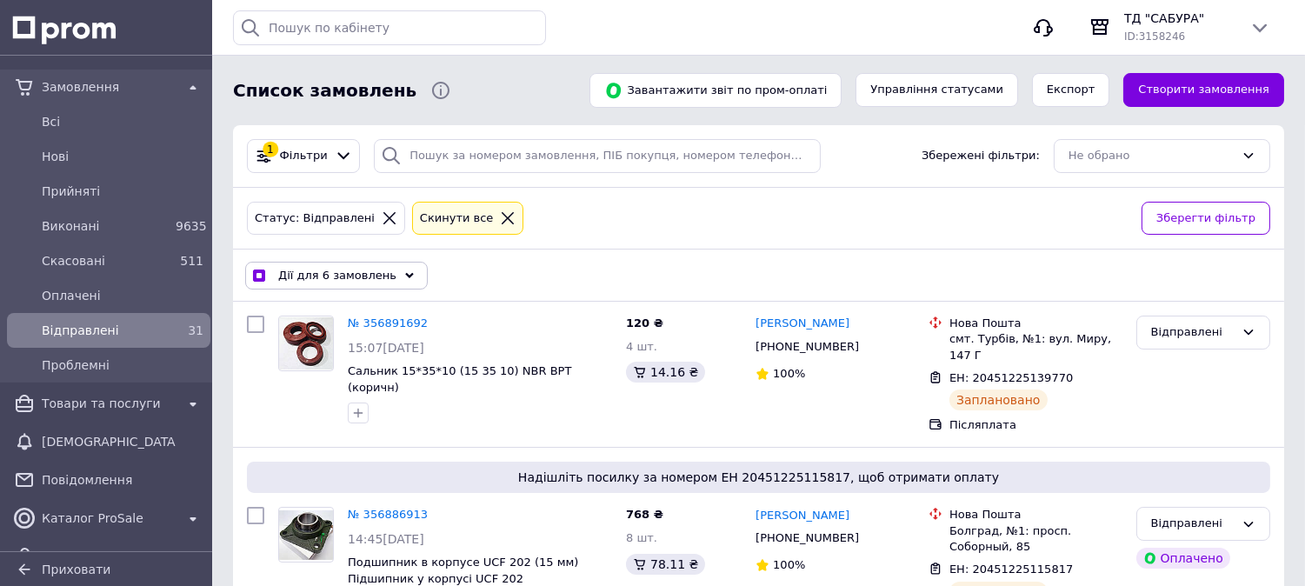
click at [340, 281] on span "Дії для 6 замовлень" at bounding box center [337, 276] width 118 height 16
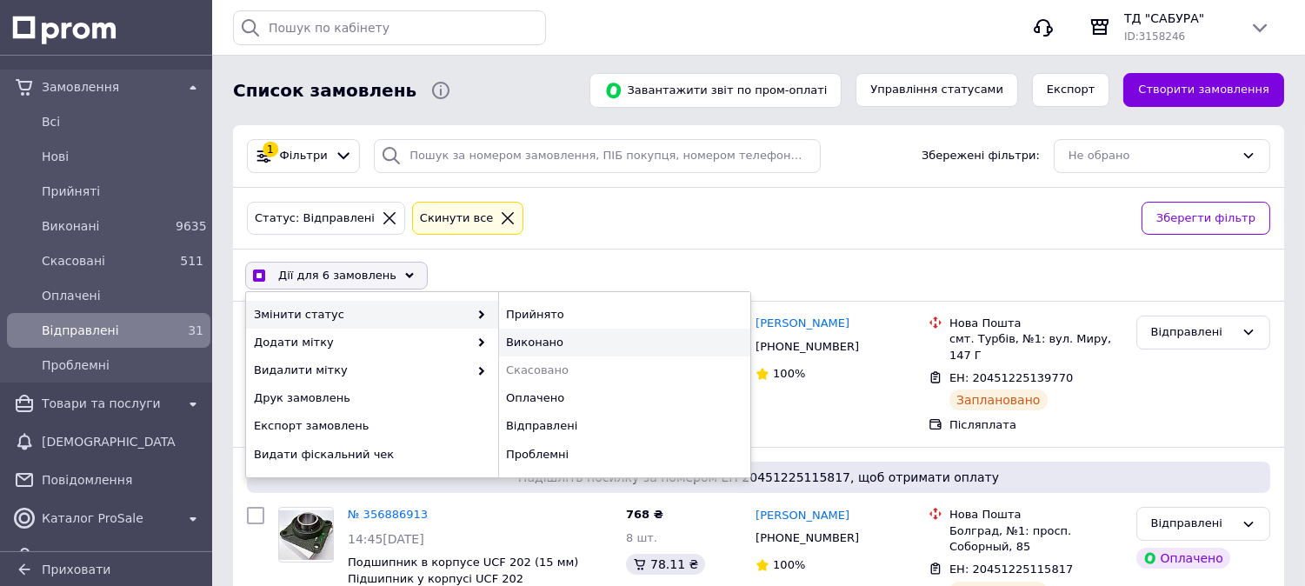
checkbox input "true"
click at [575, 339] on div "Виконано" at bounding box center [624, 343] width 252 height 28
checkbox input "false"
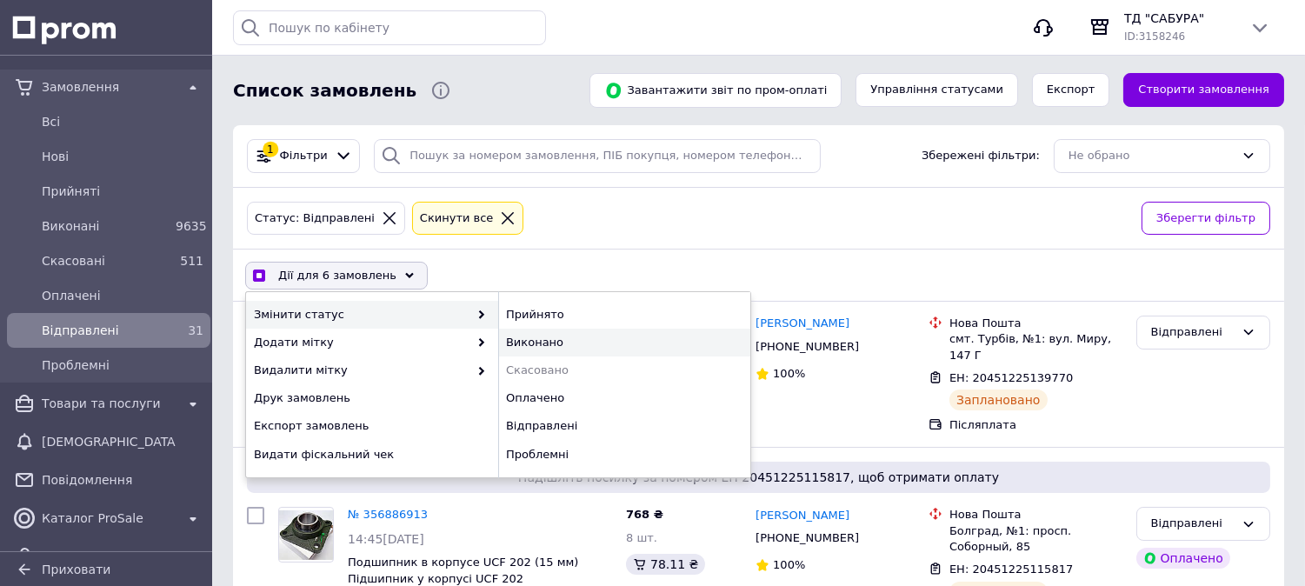
checkbox input "false"
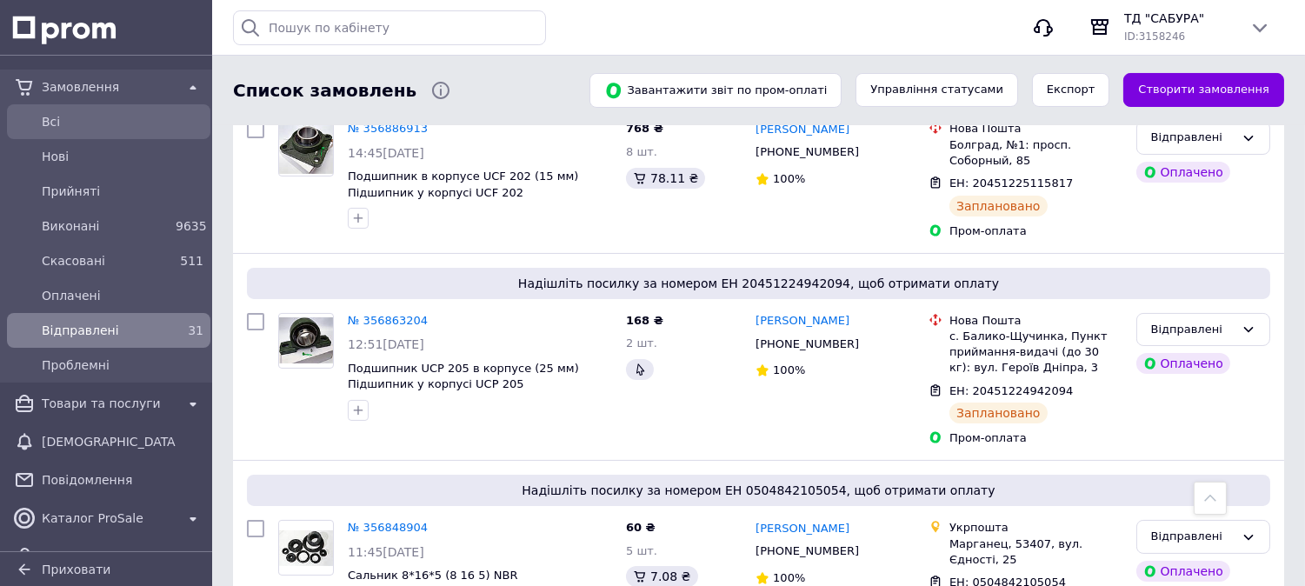
click at [66, 110] on div "Всi" at bounding box center [122, 122] width 169 height 24
